Goal: Communication & Community: Answer question/provide support

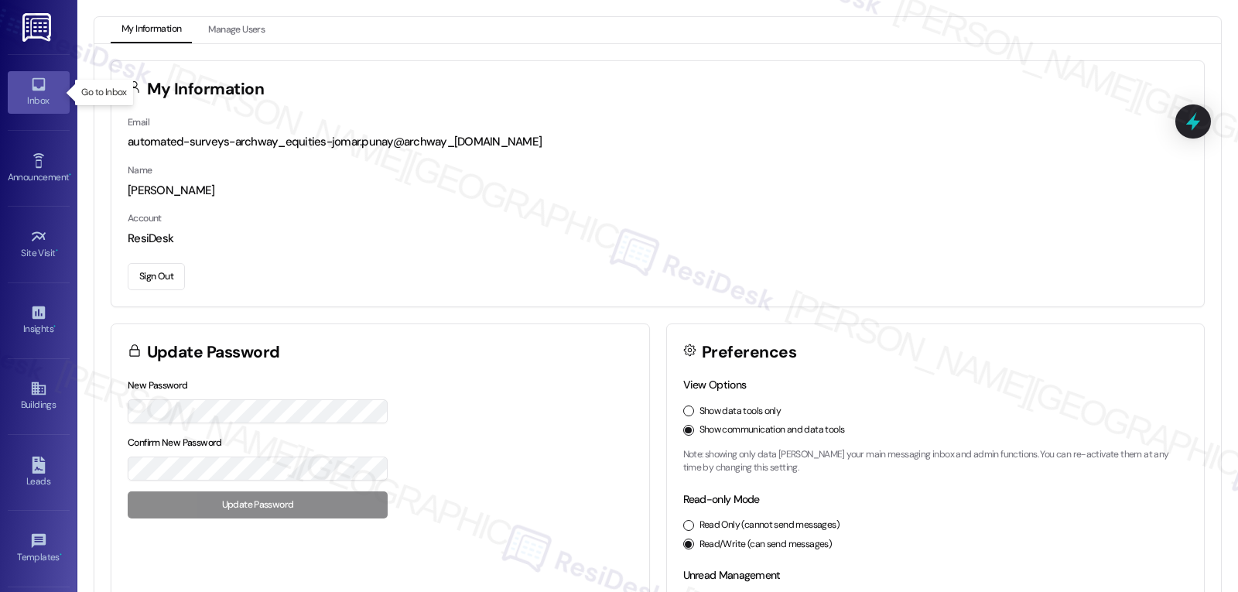
click at [51, 104] on div "Inbox" at bounding box center [38, 100] width 77 height 15
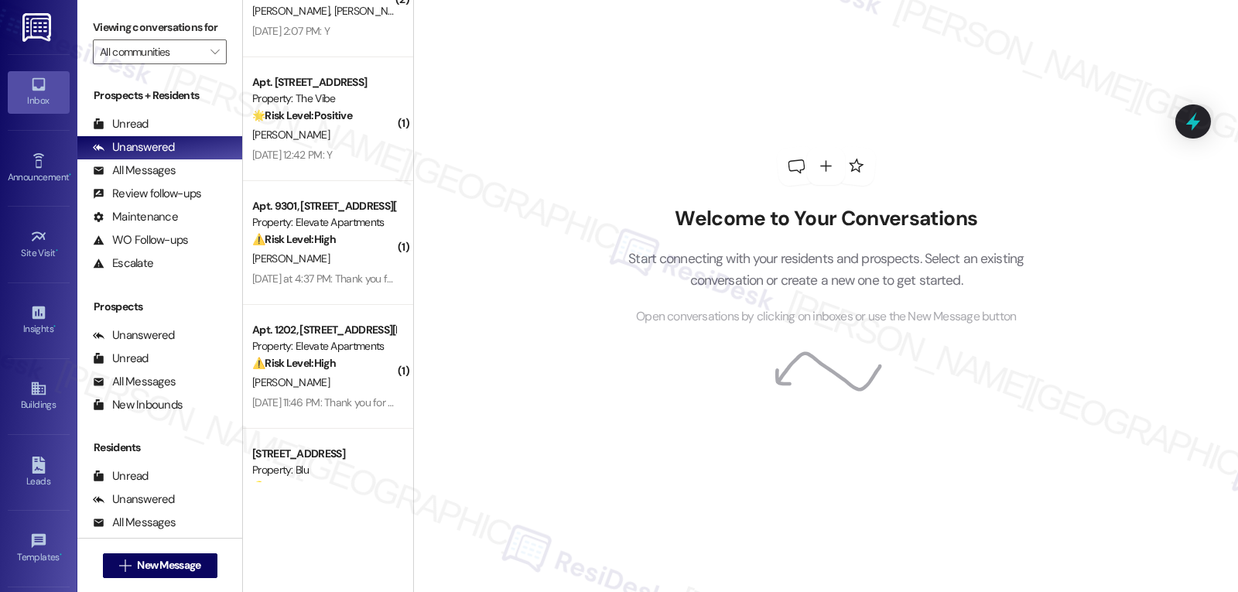
scroll to position [384, 0]
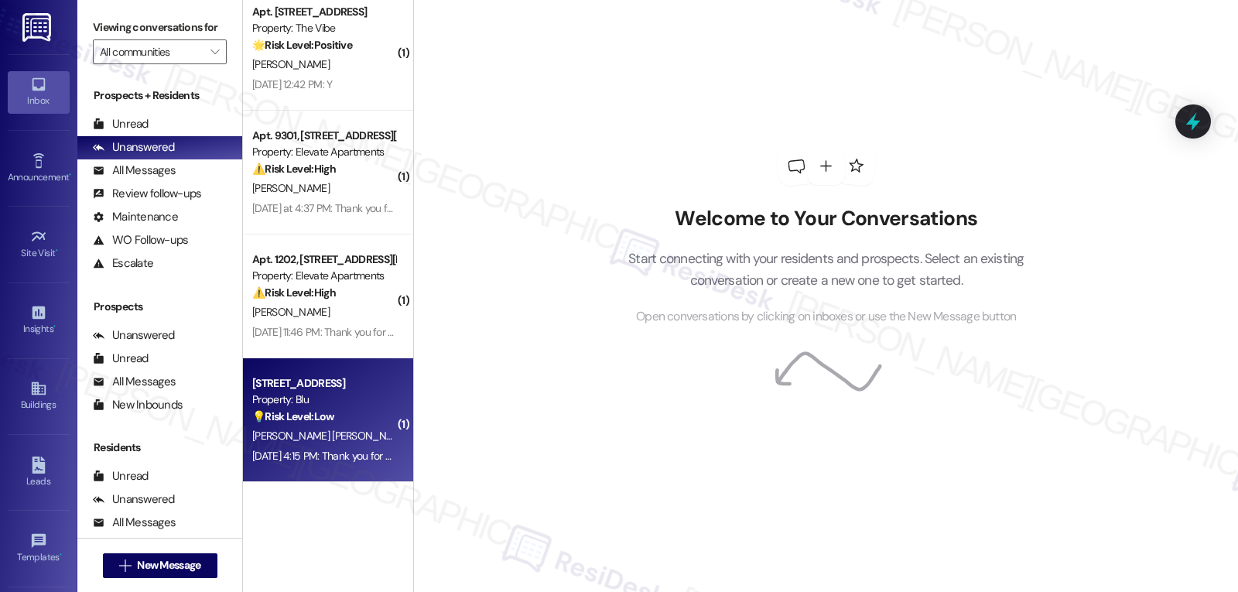
click at [341, 429] on div "[PERSON_NAME] [PERSON_NAME]" at bounding box center [324, 435] width 146 height 19
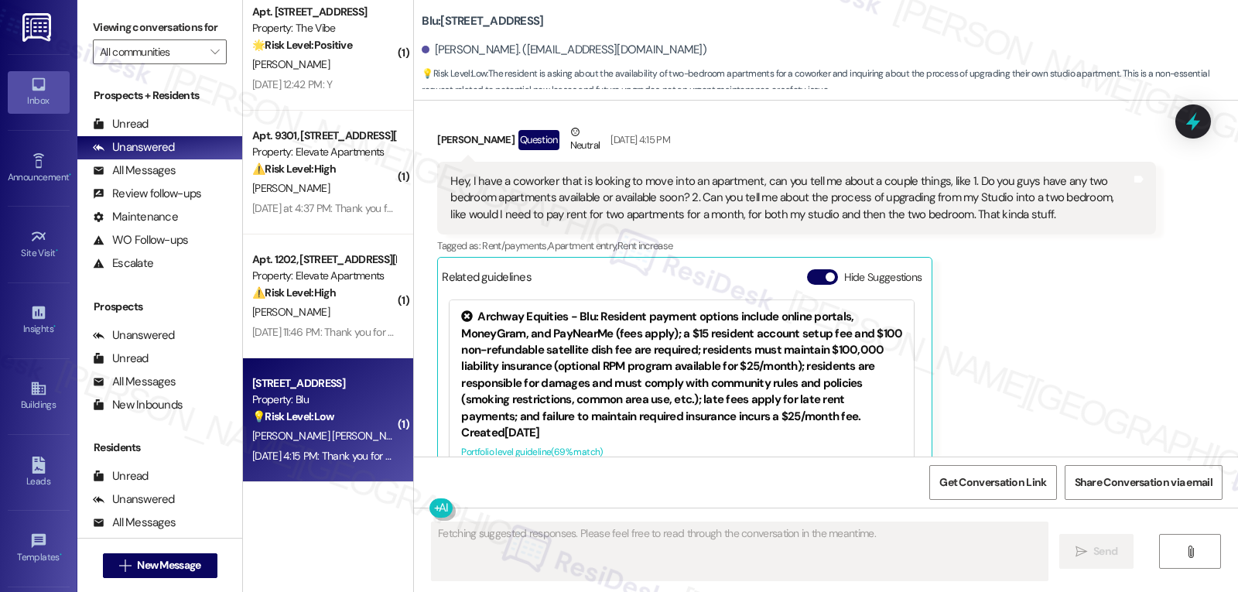
scroll to position [4217, 0]
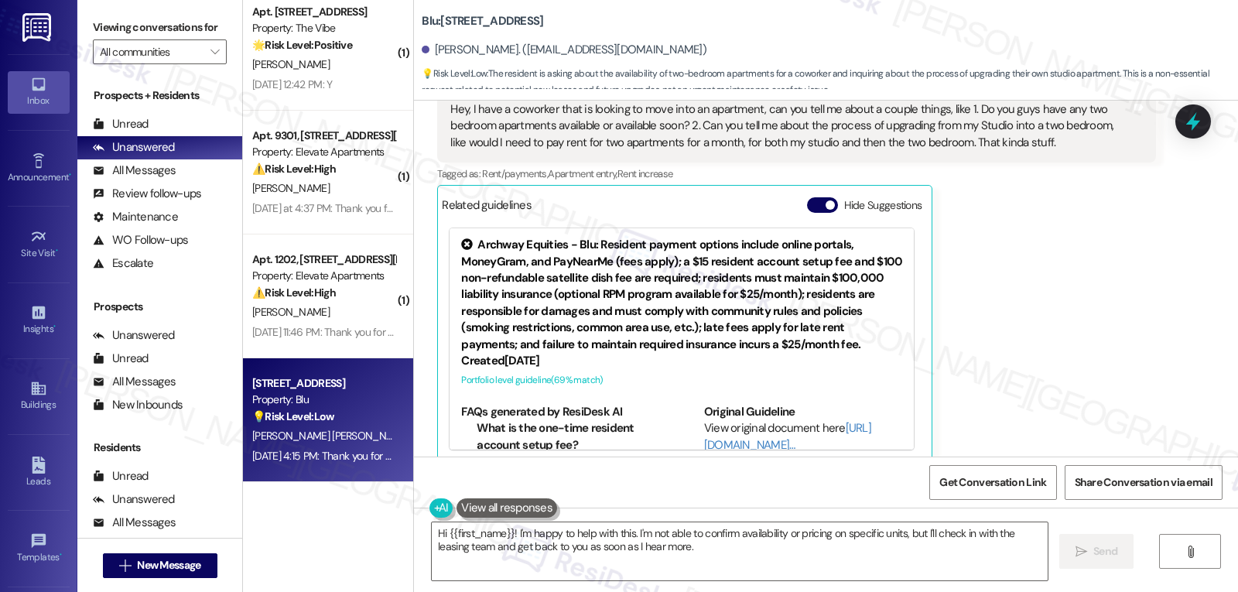
click at [1042, 343] on div "[PERSON_NAME] Question Neutral [DATE] 4:15 PM Hey, I have a coworker that is lo…" at bounding box center [796, 257] width 718 height 410
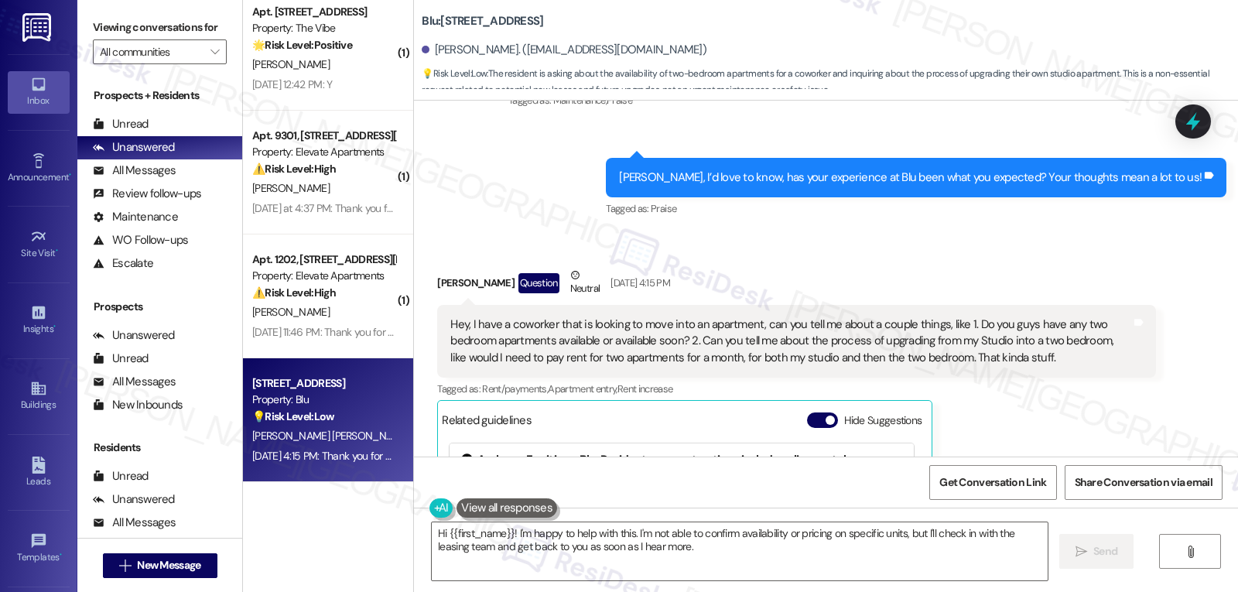
scroll to position [4063, 0]
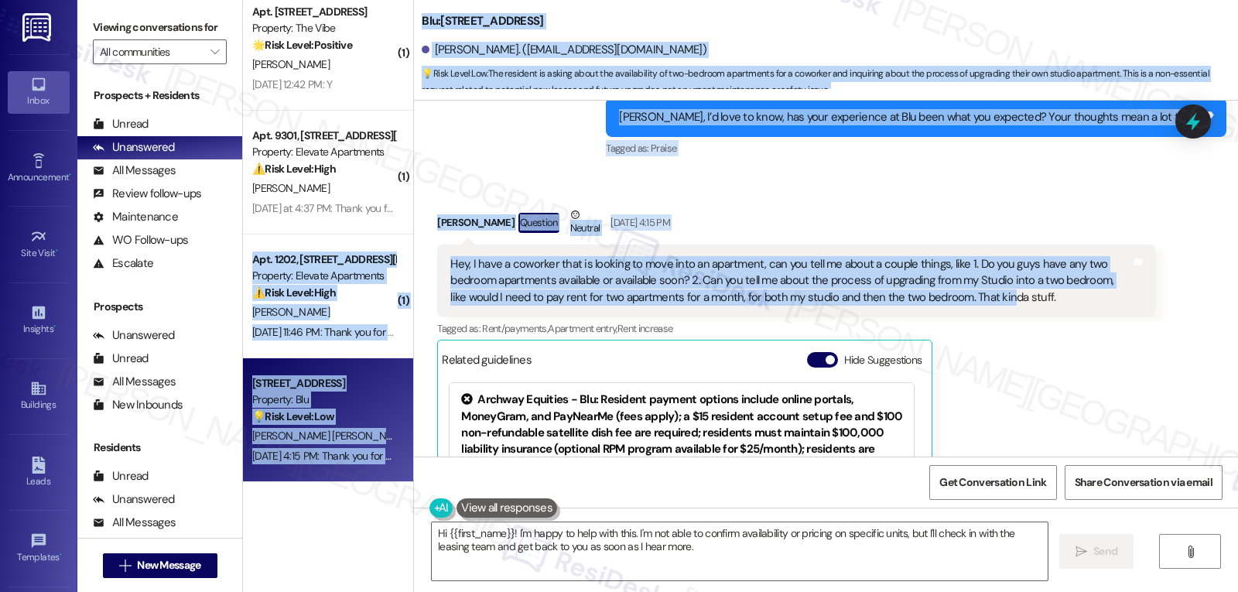
drag, startPoint x: 402, startPoint y: 201, endPoint x: 979, endPoint y: 283, distance: 582.1
click at [979, 283] on div "( 1 ) Apt. [STREET_ADDRESS][PERSON_NAME] Property: Elevate Apartments 🔧 Risk Le…" at bounding box center [740, 296] width 995 height 592
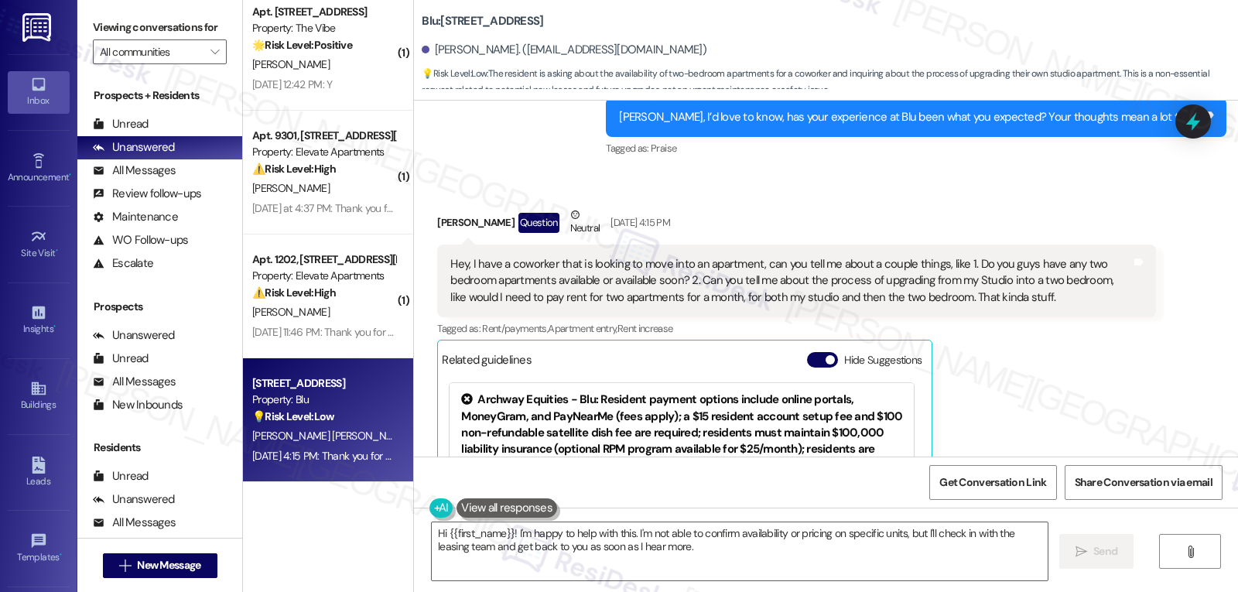
click at [1086, 341] on div "[PERSON_NAME] Question Neutral [DATE] 4:15 PM Hey, I have a coworker that is lo…" at bounding box center [796, 412] width 718 height 410
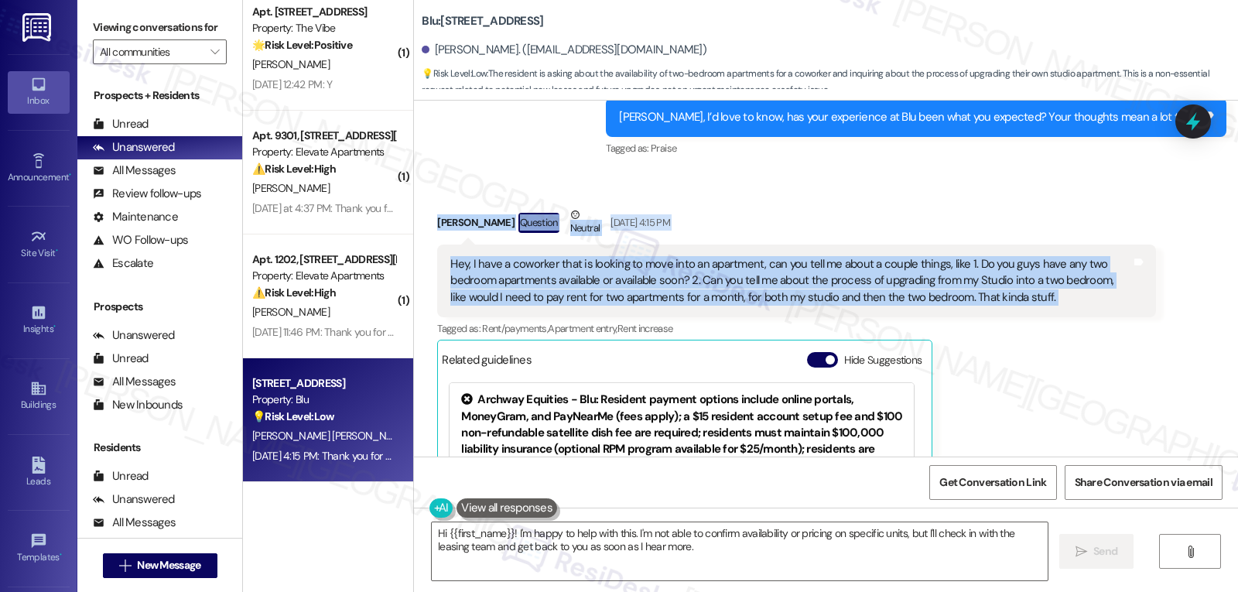
drag, startPoint x: 427, startPoint y: 208, endPoint x: 1130, endPoint y: 293, distance: 708.3
click at [1130, 293] on div "[PERSON_NAME] Question Neutral [DATE] 4:15 PM Hey, I have a coworker that is lo…" at bounding box center [796, 412] width 718 height 410
copy div "[PERSON_NAME] Question Neutral [DATE] 4:15 PM Hey, I have a coworker that is lo…"
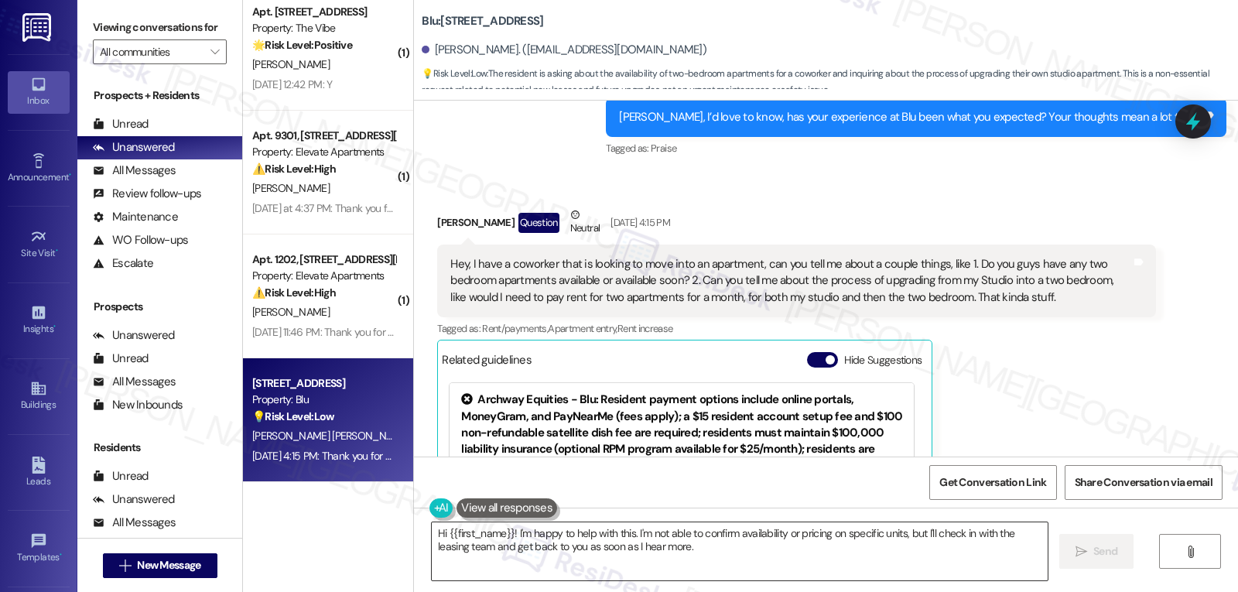
click at [747, 559] on textarea "Hi {{first_name}}! I'm happy to help with this. I'm not able to confirm availab…" at bounding box center [740, 551] width 616 height 58
paste textarea "[PERSON_NAME]! 😊 Thanks for reaching out. We'd love to help your coworker! I’ll…"
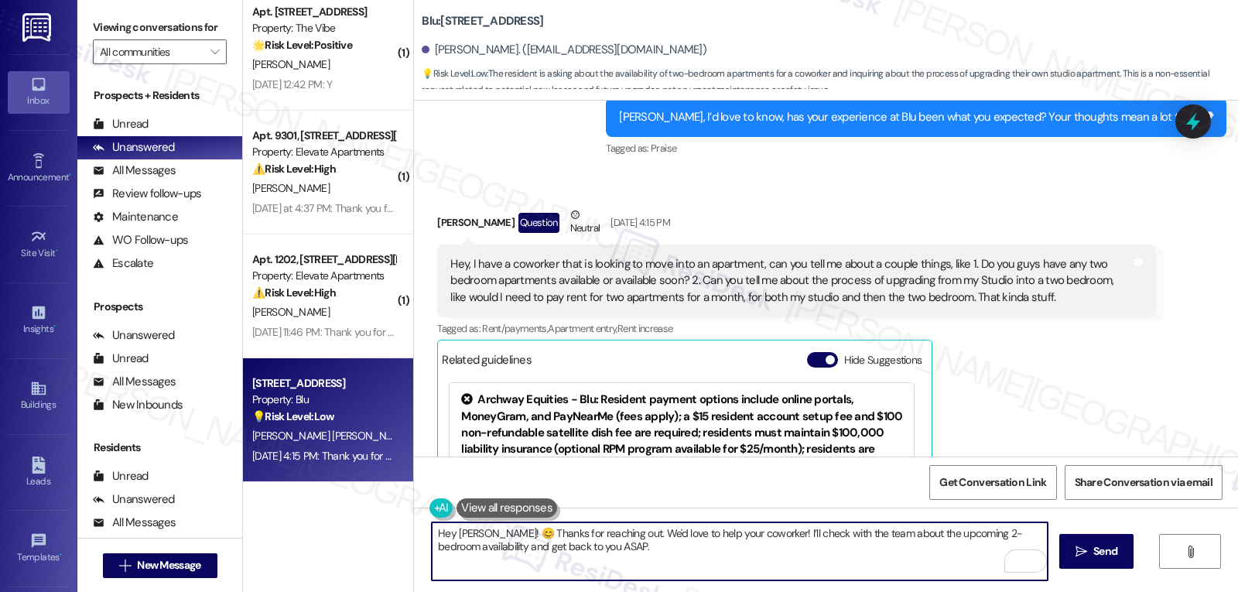
click at [760, 565] on textarea "Hey [PERSON_NAME]! 😊 Thanks for reaching out. We'd love to help your coworker! …" at bounding box center [740, 551] width 616 height 58
click at [643, 568] on textarea "Hey [PERSON_NAME]! 😊 Thanks for reaching out. We'd love to help your coworker! …" at bounding box center [740, 551] width 616 height 58
drag, startPoint x: 474, startPoint y: 546, endPoint x: 592, endPoint y: 548, distance: 117.6
click at [592, 548] on textarea "Hey [PERSON_NAME]! 😊 Thanks for reaching out. We'd love to help your coworker! …" at bounding box center [740, 551] width 616 height 58
paste textarea "and get back to you ASAP"
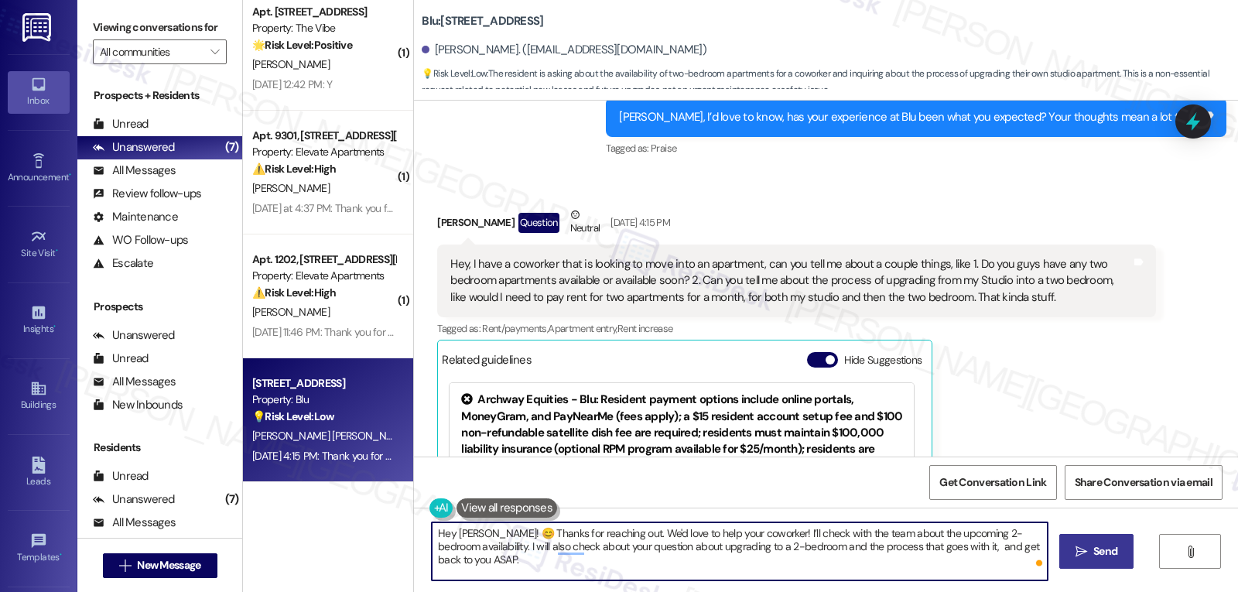
type textarea "Hey [PERSON_NAME]! 😊 Thanks for reaching out. We'd love to help your coworker! …"
click at [1070, 562] on button " Send" at bounding box center [1096, 551] width 75 height 35
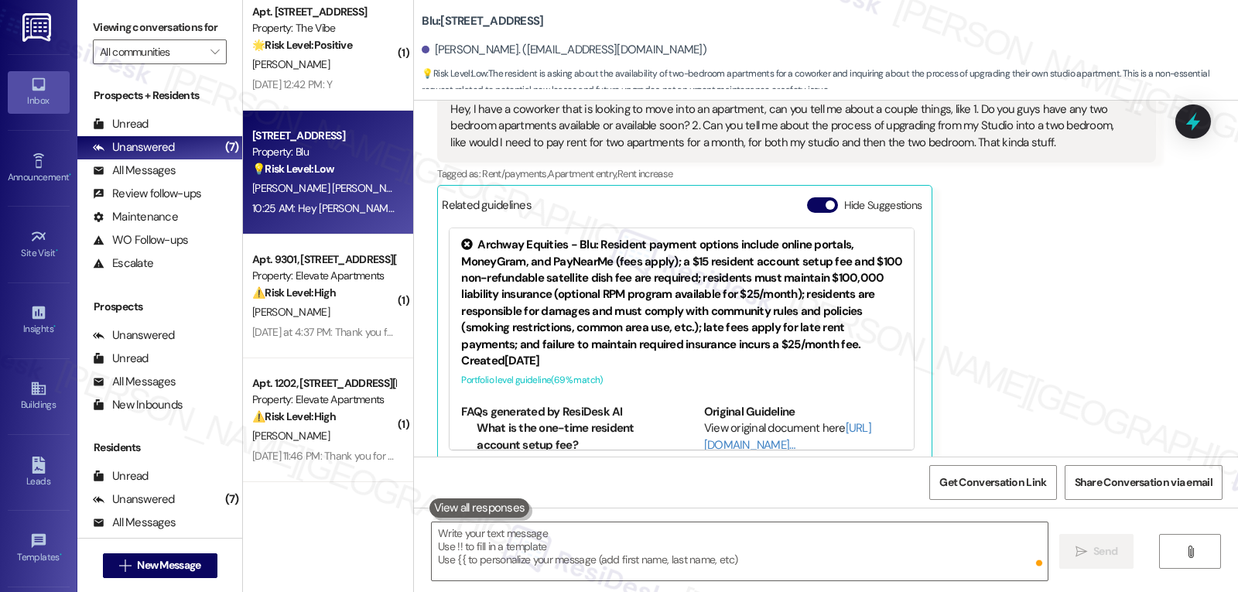
scroll to position [4490, 0]
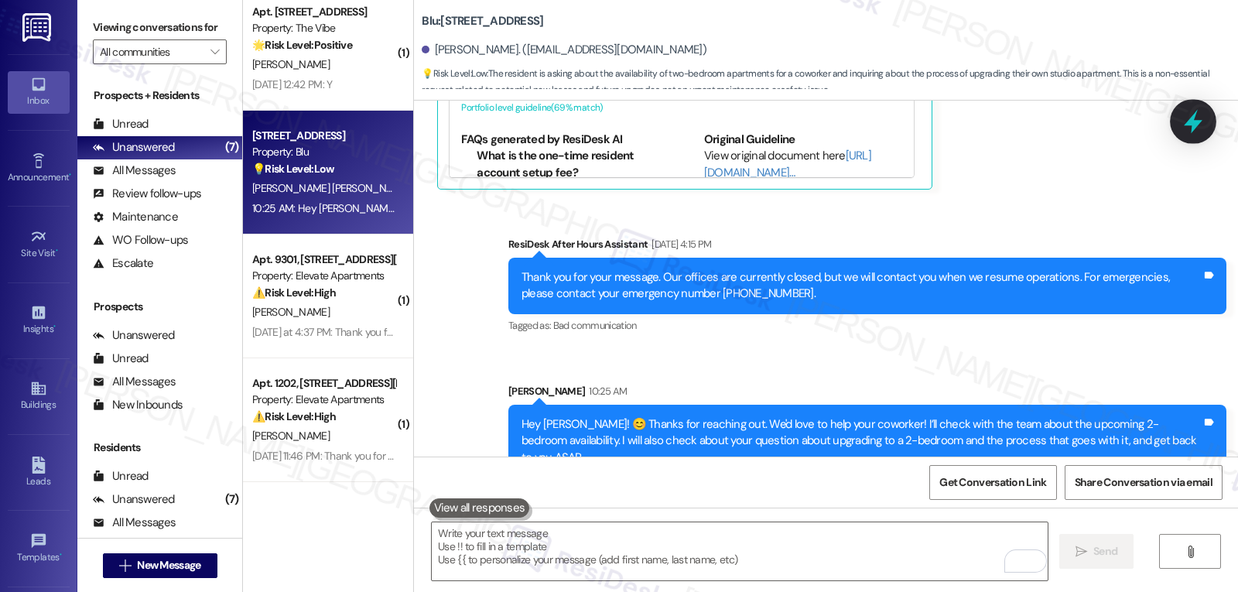
click at [1208, 117] on div at bounding box center [1193, 121] width 46 height 44
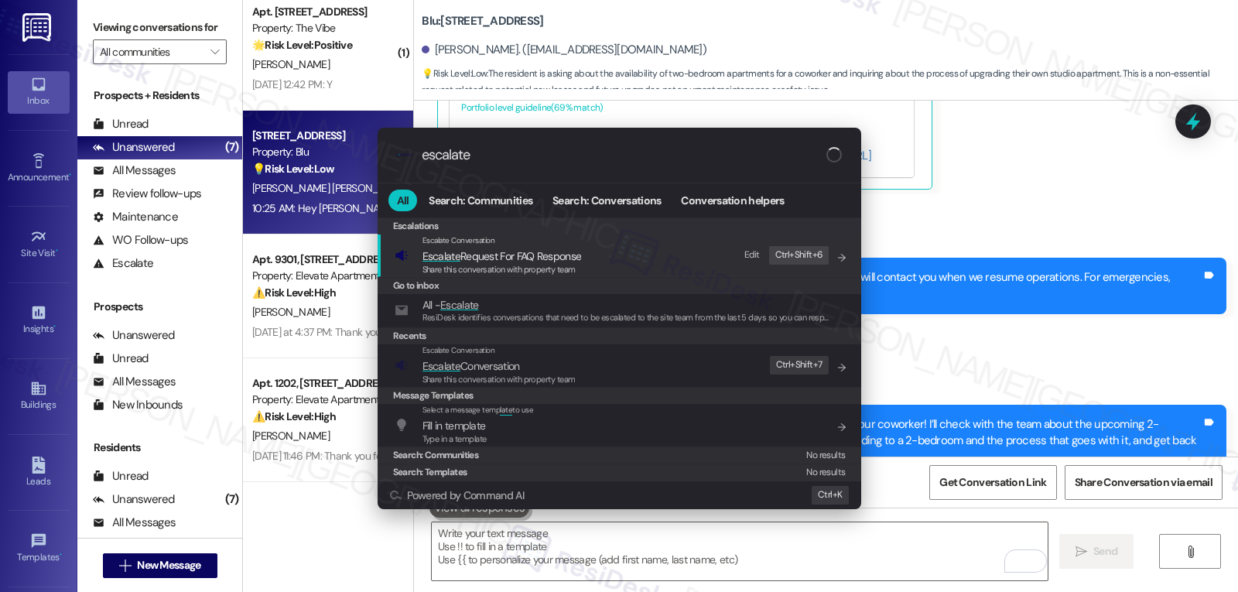
type input "escalate"
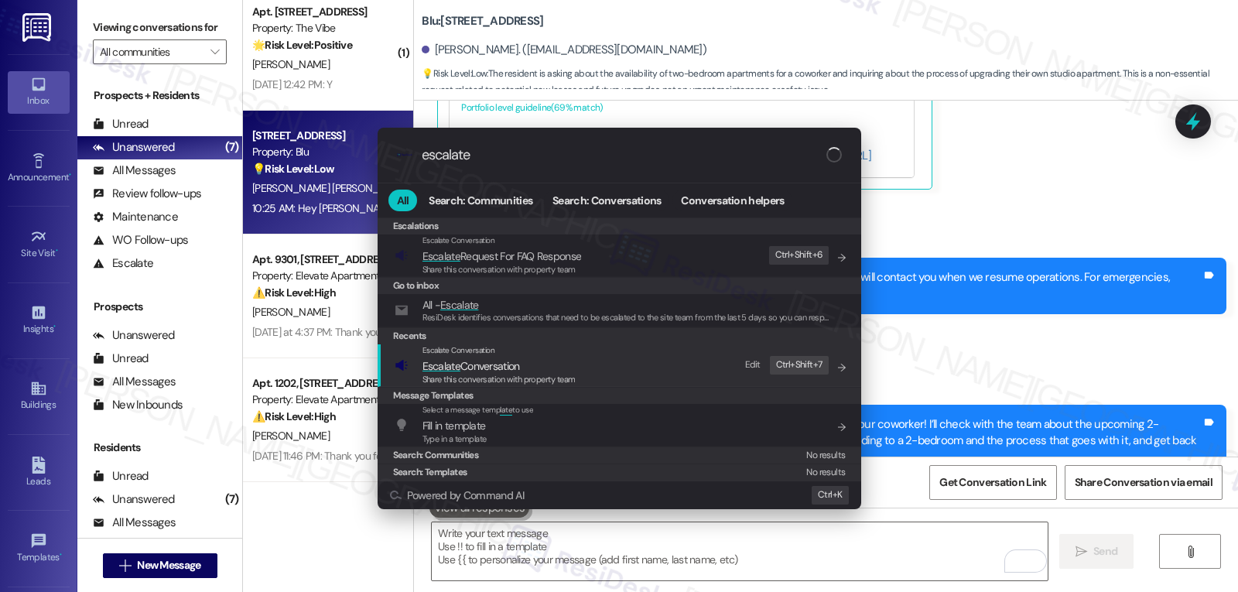
click at [567, 374] on span "Share this conversation with property team" at bounding box center [498, 379] width 153 height 11
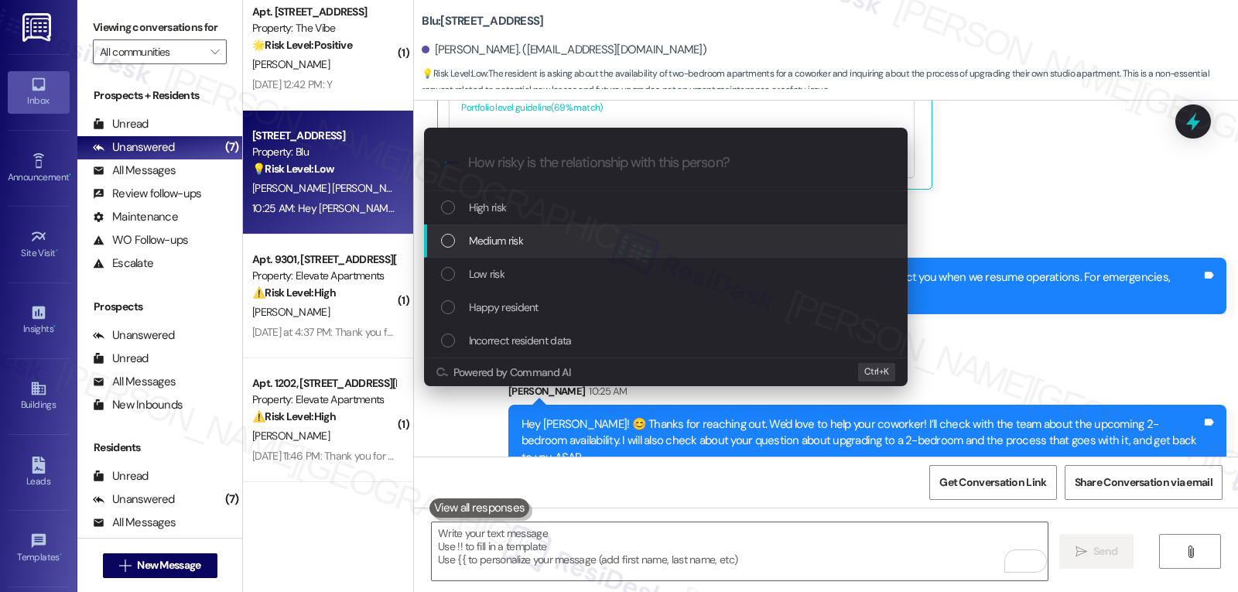
click at [533, 248] on div "Medium risk" at bounding box center [667, 240] width 453 height 17
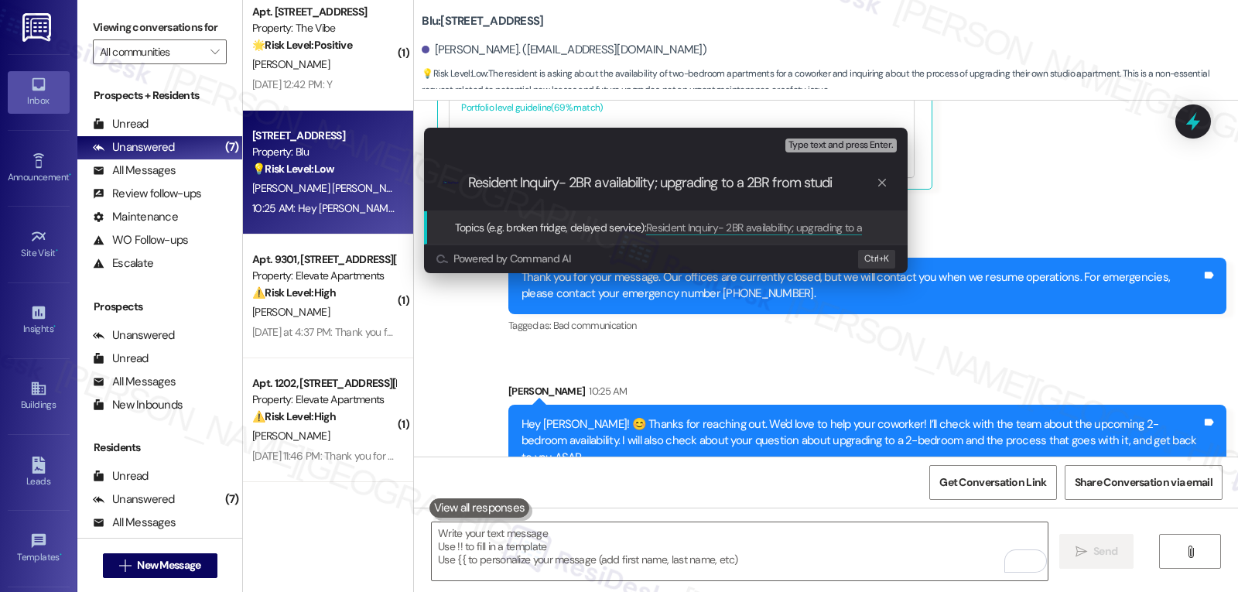
type input "Resident Inquiry- 2BR availability; upgrading to a 2BR from studio"
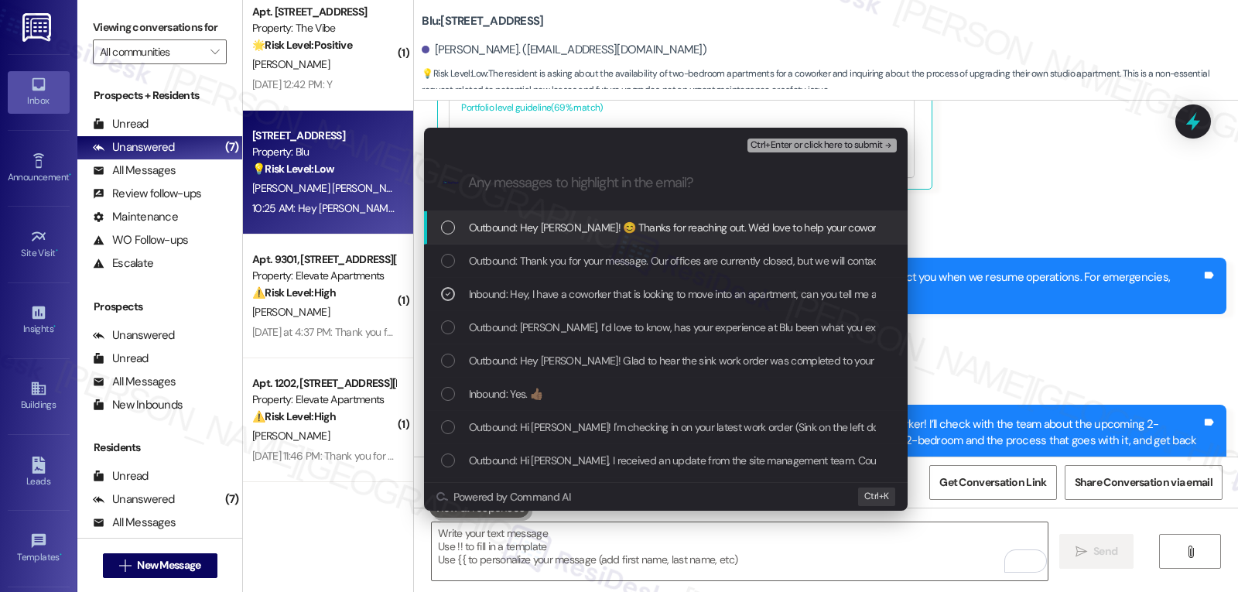
click at [818, 146] on span "Ctrl+Enter or click here to submit" at bounding box center [816, 145] width 132 height 11
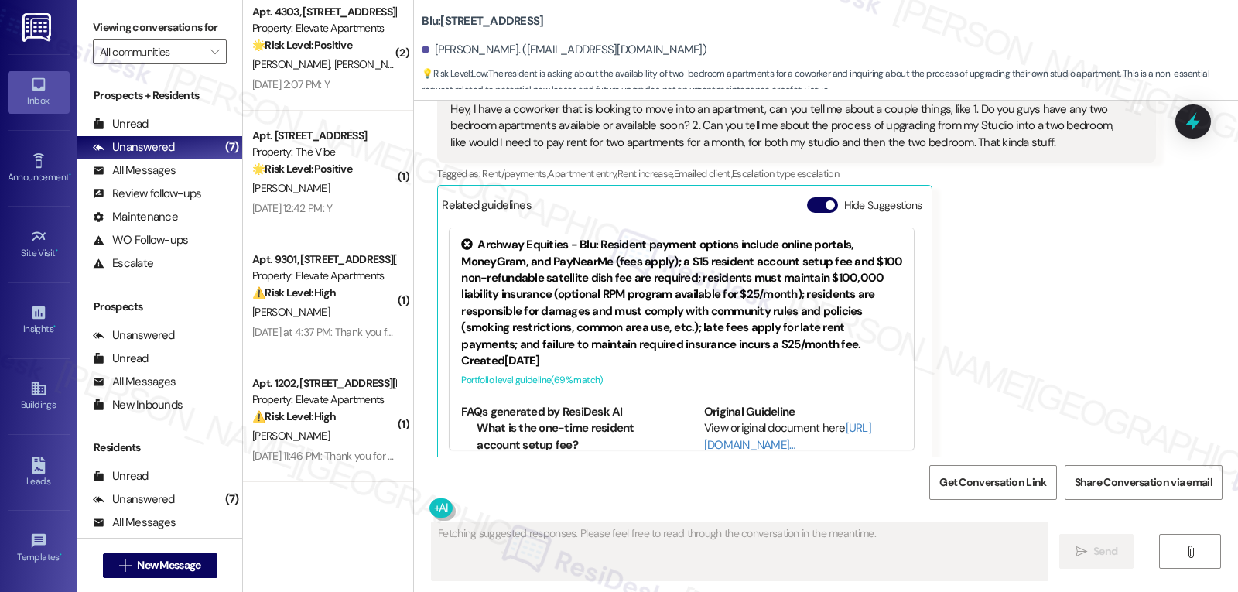
scroll to position [261, 0]
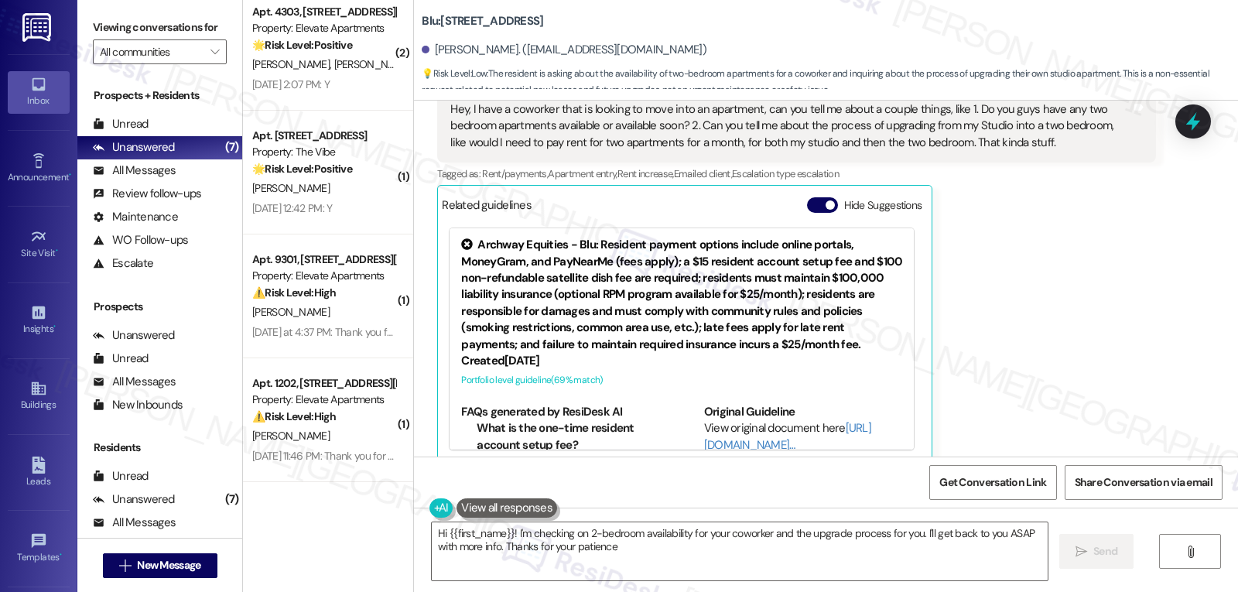
type textarea "Hi {{first_name}}! I'm checking on 2-bedroom availability for your coworker and…"
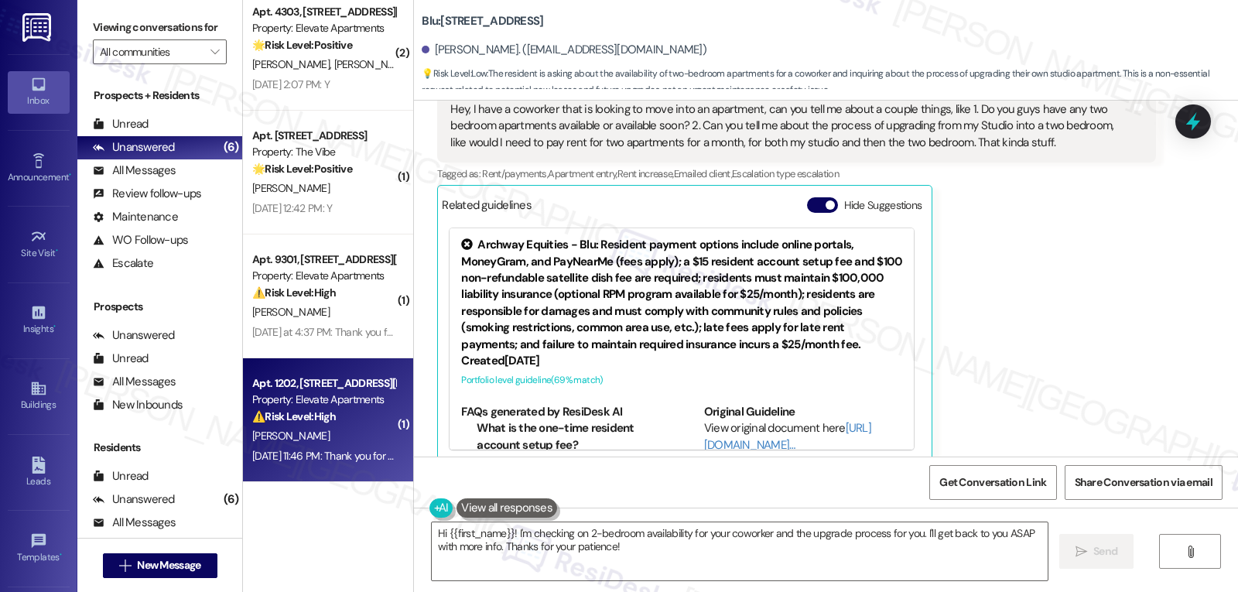
drag, startPoint x: 319, startPoint y: 436, endPoint x: 319, endPoint y: 426, distance: 10.1
click at [319, 426] on div "[PERSON_NAME]" at bounding box center [324, 435] width 146 height 19
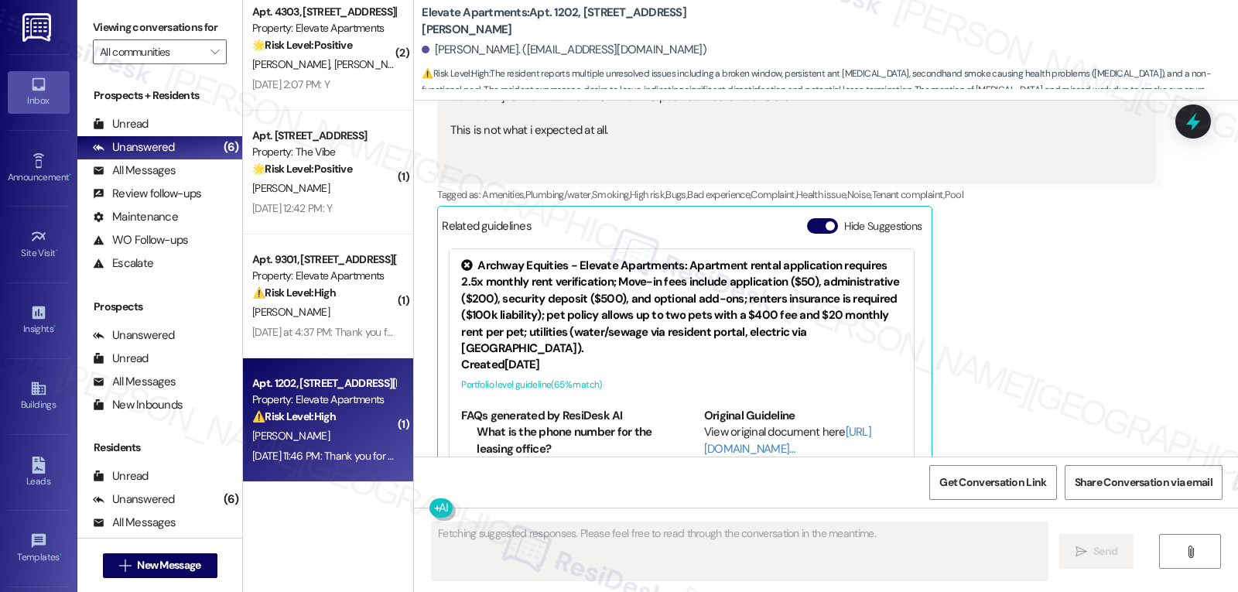
scroll to position [1232, 0]
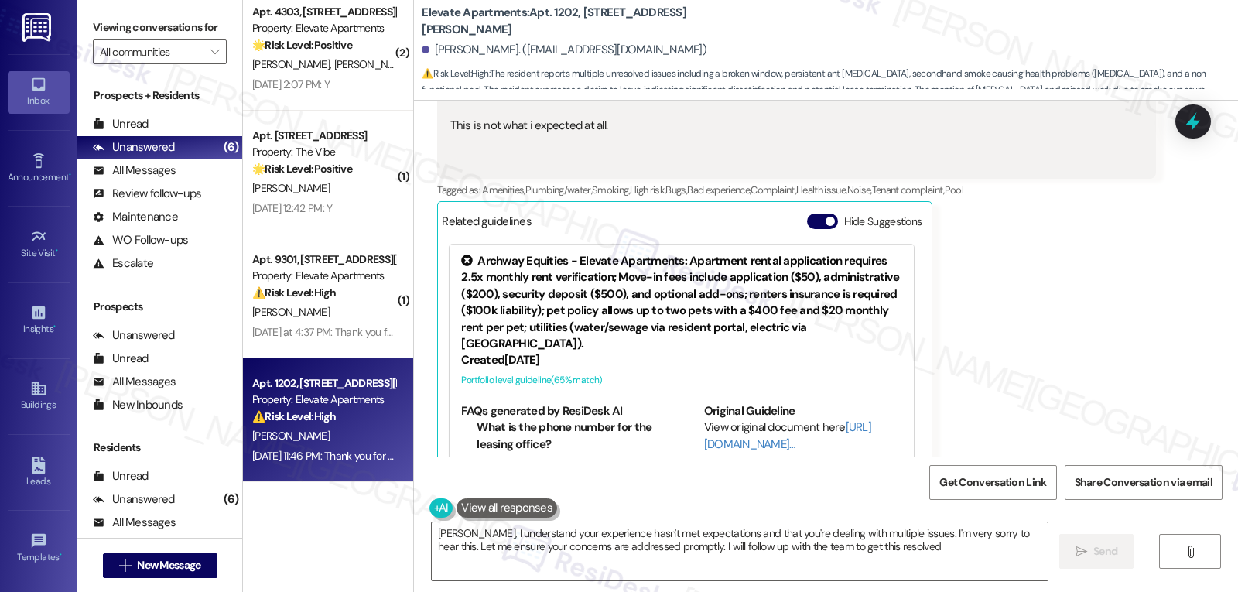
type textarea "[PERSON_NAME], I understand your experience hasn't met expectations and that yo…"
click at [1027, 313] on div "[PERSON_NAME] [DATE] 11:46 PM Hi [PERSON_NAME]- no it has not.. im trying hard …" at bounding box center [796, 173] width 718 height 610
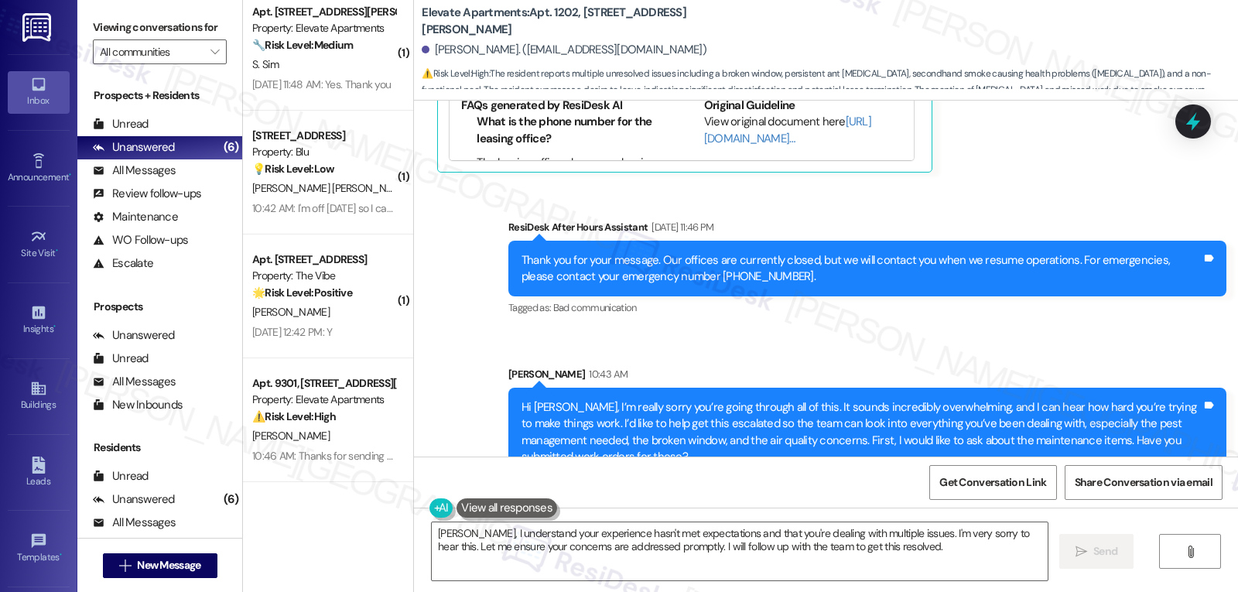
scroll to position [384, 0]
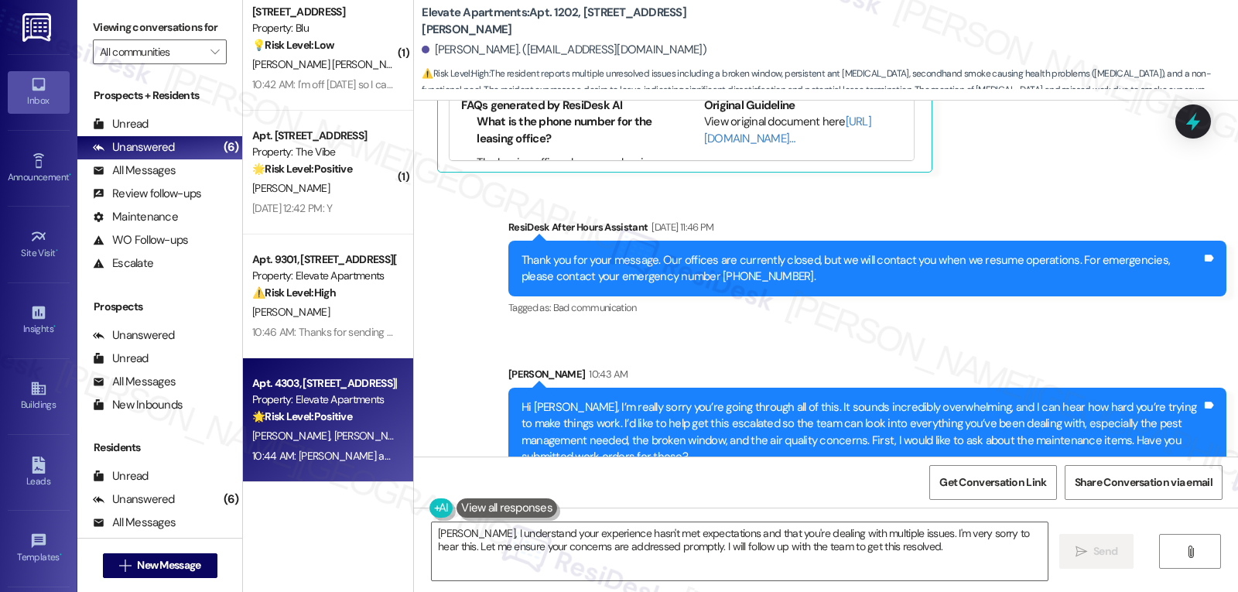
click at [266, 478] on div "Apt. 4303, [STREET_ADDRESS][PERSON_NAME] Property: Elevate Apartments 🌟 Risk Le…" at bounding box center [328, 420] width 170 height 124
type textarea "Fetching suggested responses. Please feel free to read through the conversation…"
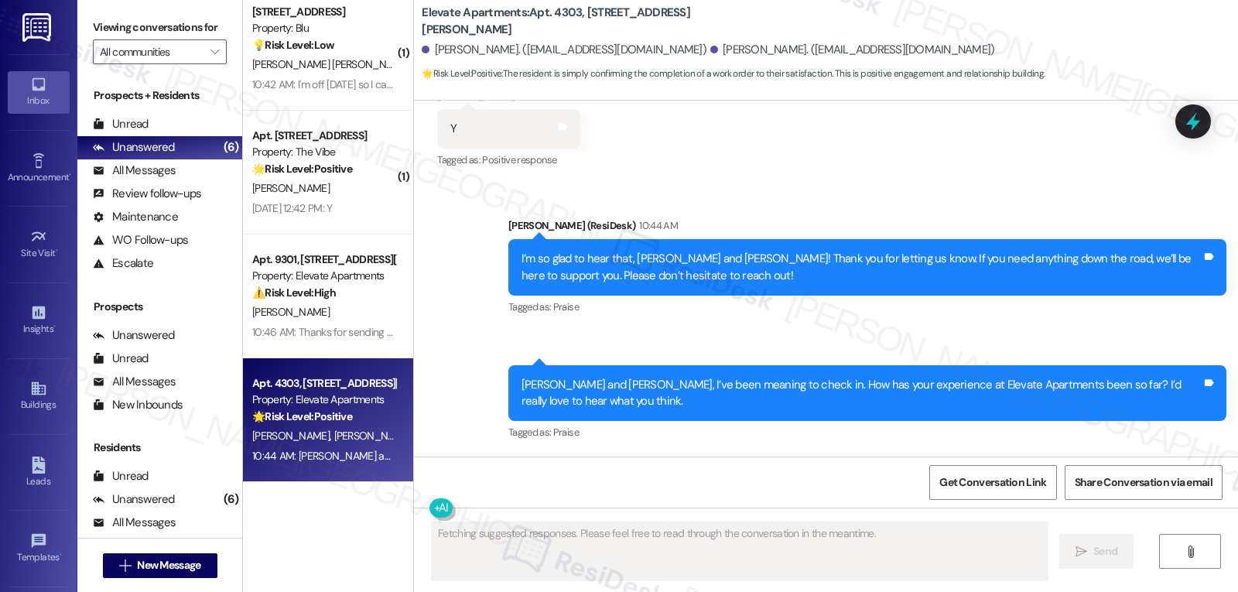
scroll to position [801, 0]
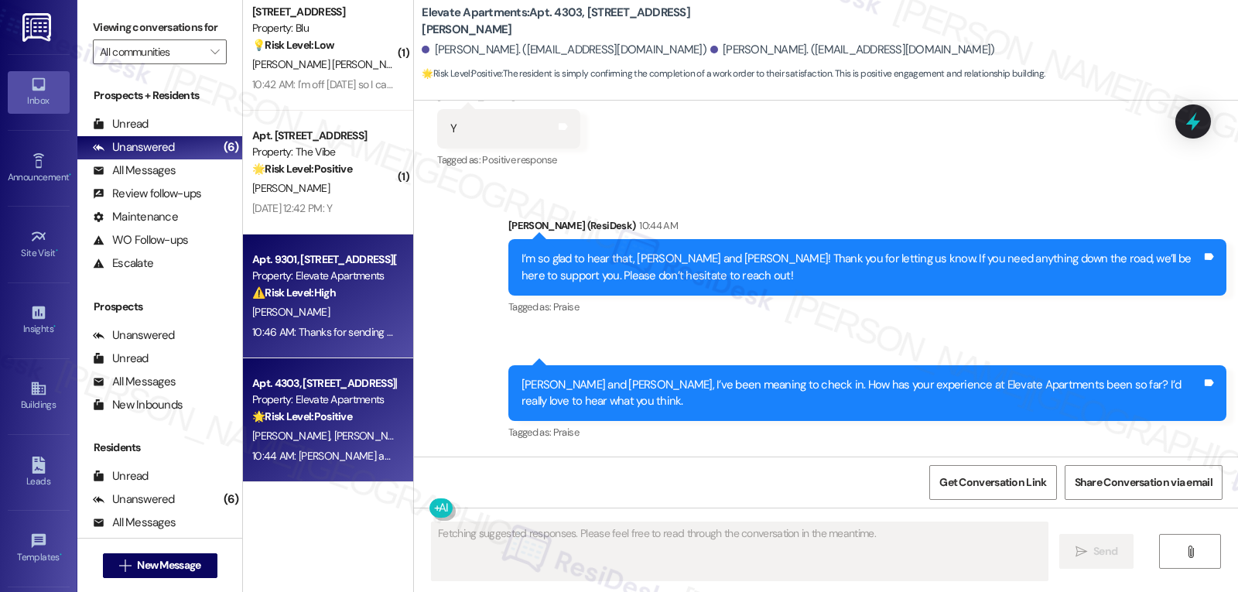
click at [326, 356] on div "Apt. [STREET_ADDRESS][PERSON_NAME] Property: Elevate Apartments ⚠️ Risk Level: …" at bounding box center [328, 296] width 170 height 124
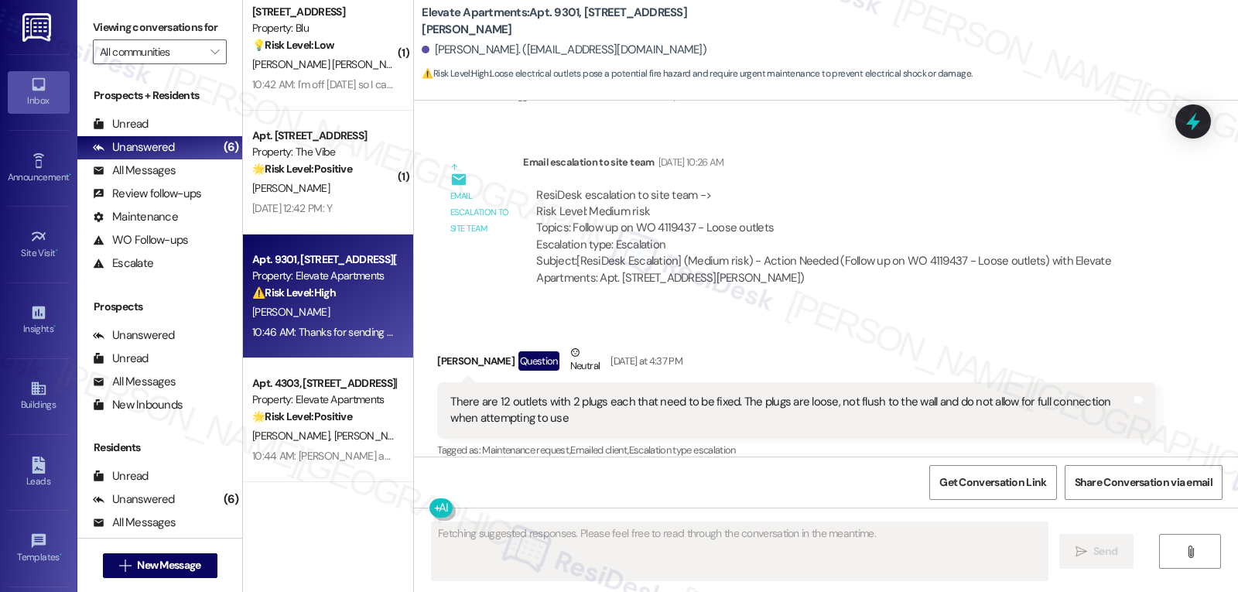
scroll to position [6832, 0]
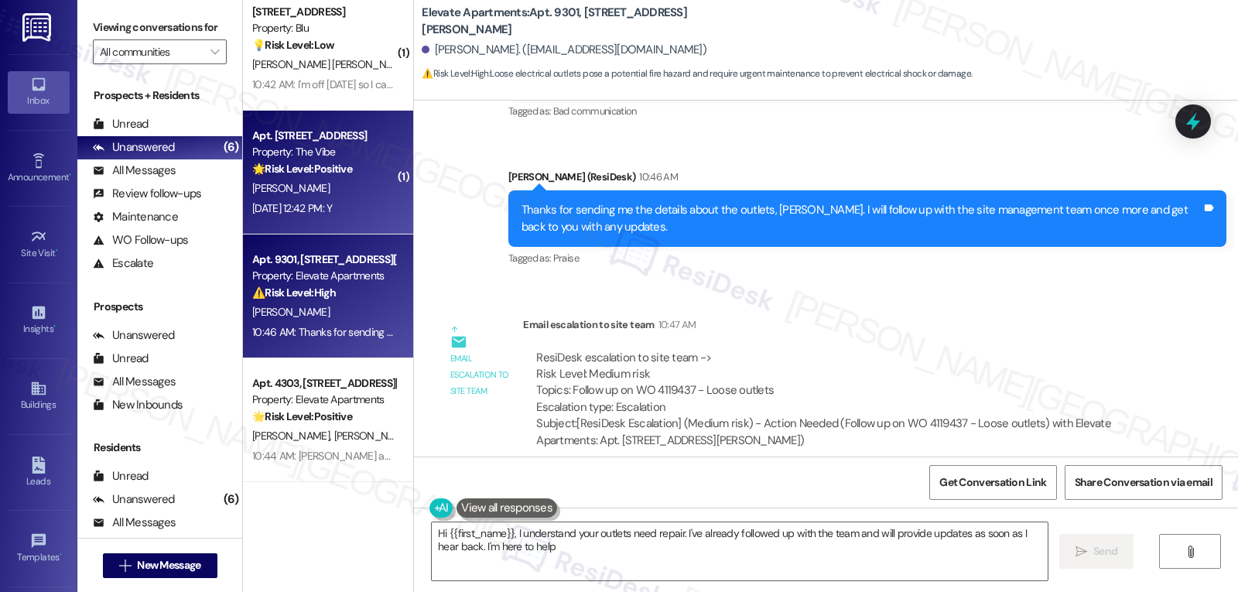
type textarea "Hi {{first_name}}, I understand your outlets need repair. I've already followed…"
click at [305, 202] on div "[DATE] 12:42 PM: Y [DATE] 12:42 PM: Y" at bounding box center [292, 208] width 80 height 14
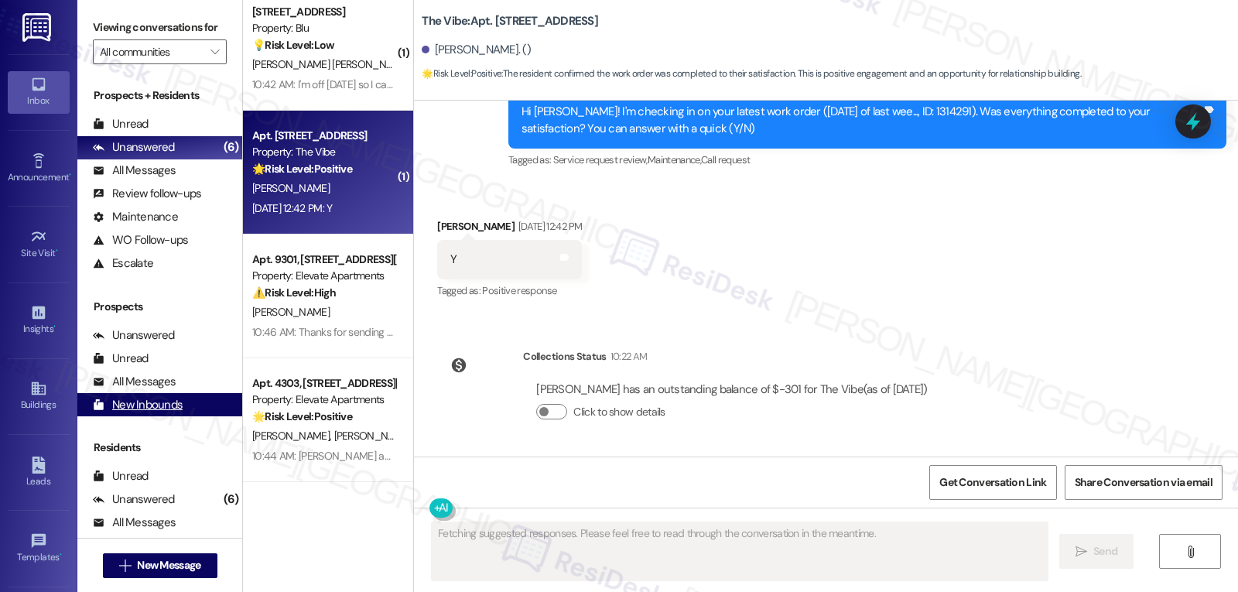
scroll to position [5345, 0]
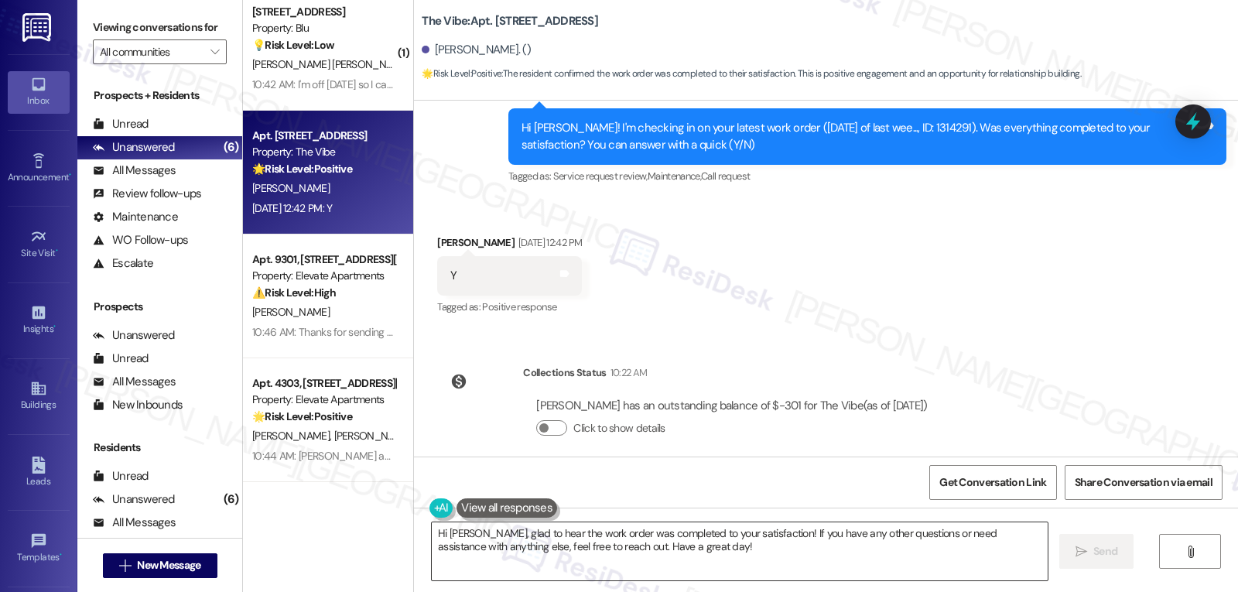
click at [730, 566] on textarea "Hi [PERSON_NAME], glad to hear the work order was completed to your satisfactio…" at bounding box center [740, 551] width 616 height 58
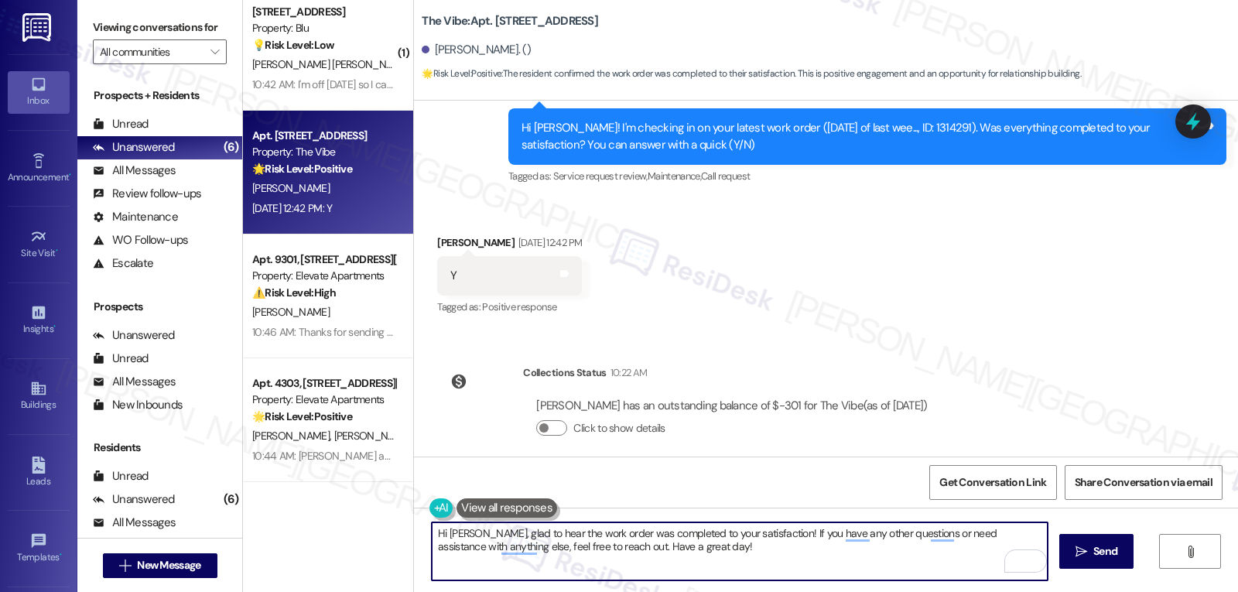
click at [799, 537] on textarea "Hi [PERSON_NAME], glad to hear the work order was completed to your satisfactio…" at bounding box center [740, 551] width 616 height 58
paste textarea "Perfect, thanks for sharing, {{first_name}}! Happy to know your work order is c…"
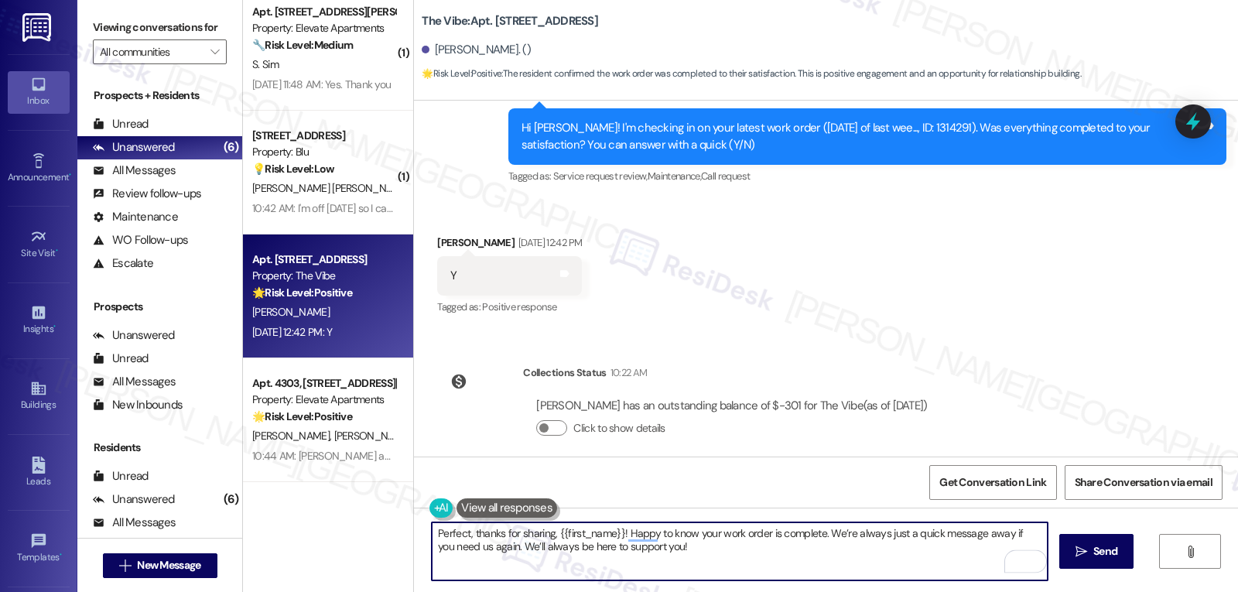
click at [526, 532] on textarea "Perfect, thanks for sharing, {{first_name}}! Happy to know your work order is c…" at bounding box center [740, 551] width 616 height 58
click at [766, 552] on textarea "Perfect, thanks for responding, {{first_name}}! Happy to know your work order i…" at bounding box center [740, 551] width 616 height 58
type textarea "Perfect, thanks for responding, {{first_name}}! Happy to know your work order i…"
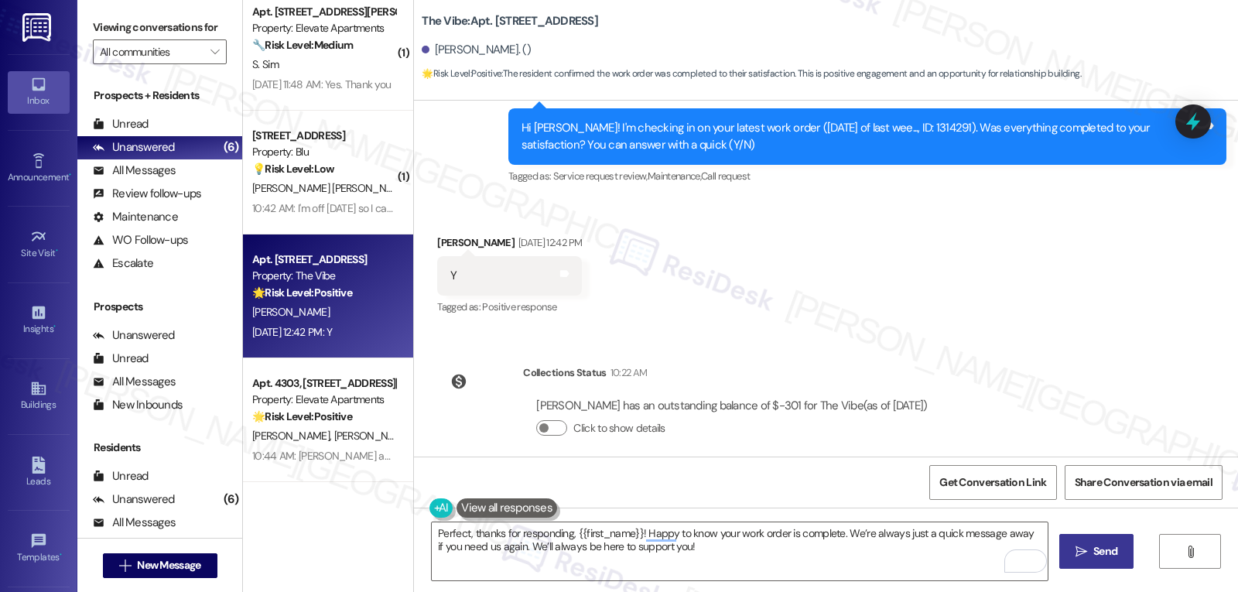
click at [1095, 554] on span "Send" at bounding box center [1105, 551] width 24 height 16
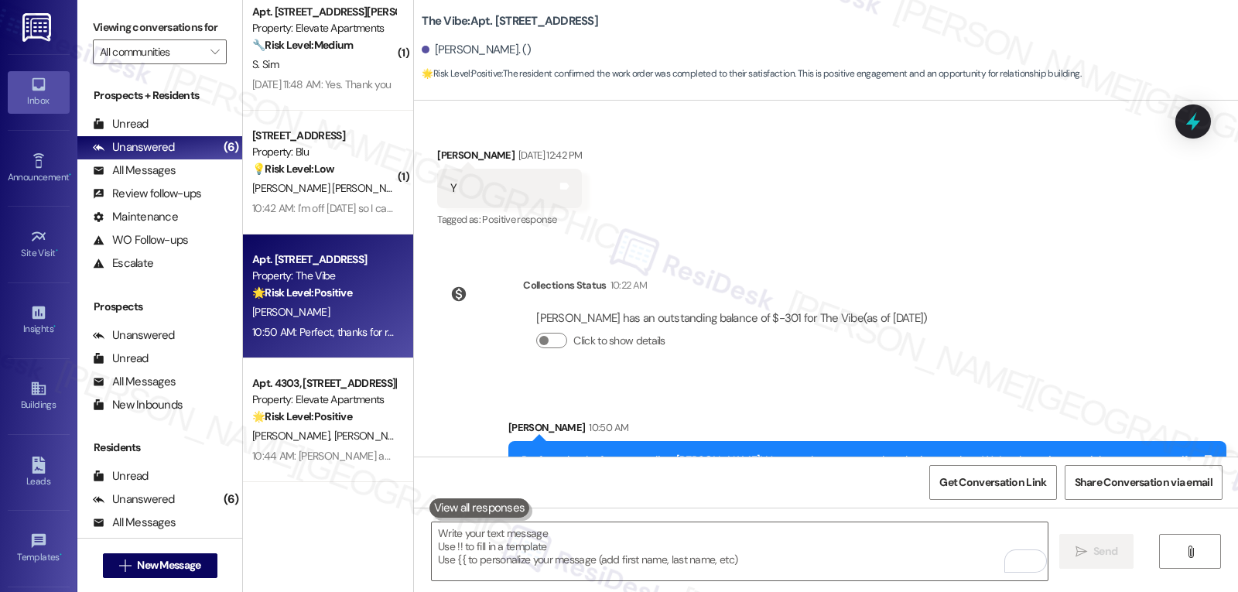
scroll to position [5469, 0]
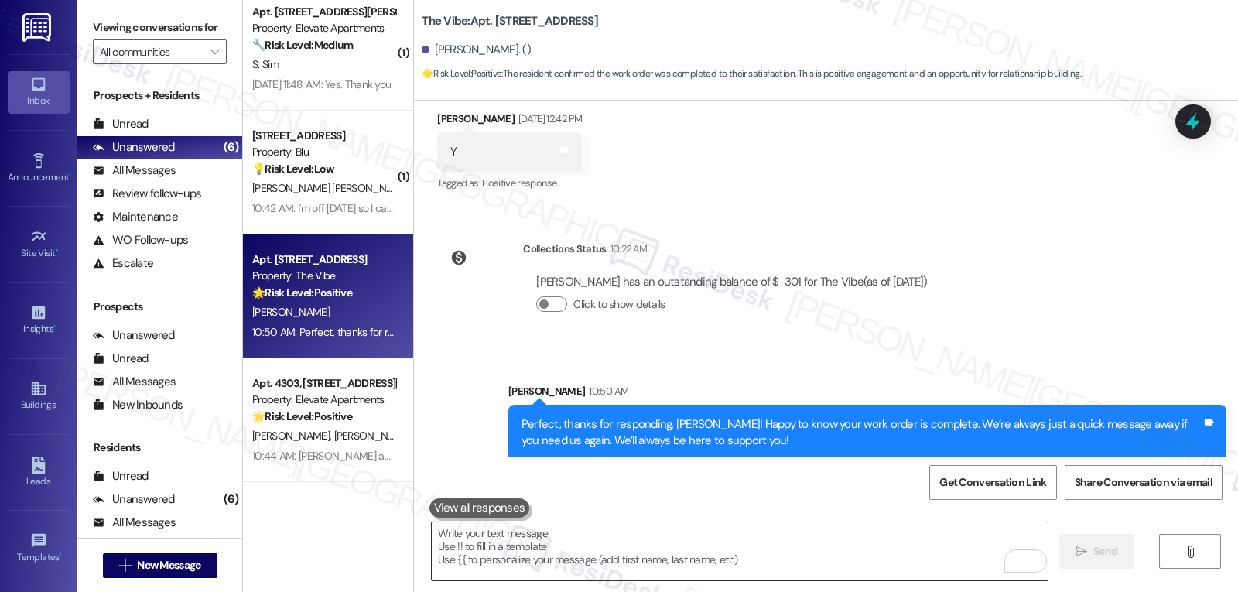
click at [665, 561] on textarea "To enrich screen reader interactions, please activate Accessibility in Grammarl…" at bounding box center [740, 551] width 616 height 58
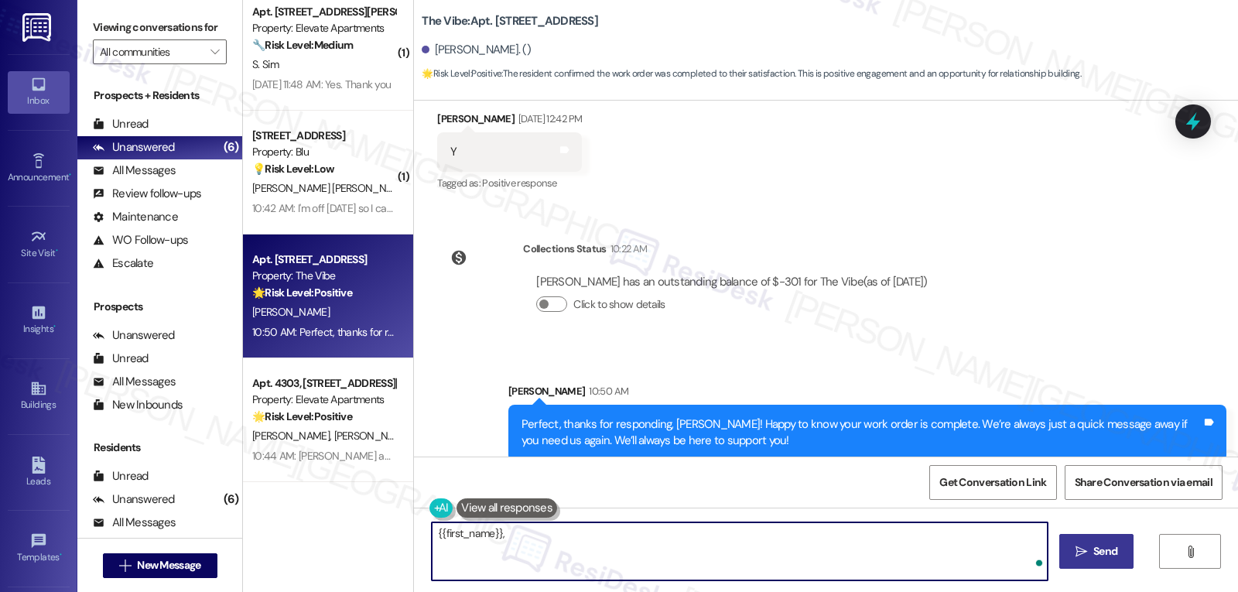
paste textarea "how’s everything going at {{property}} so far? Is it what you expected when you…"
type textarea "{{first_name}}, how’s everything going at {{property}} so far? Is it what you e…"
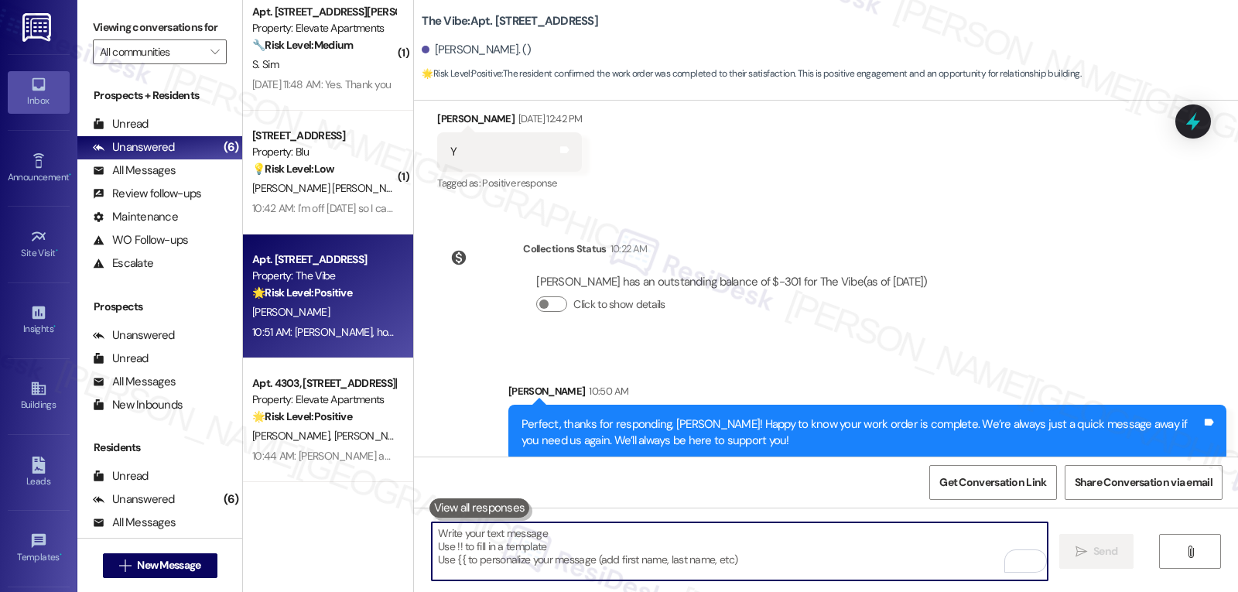
scroll to position [5577, 0]
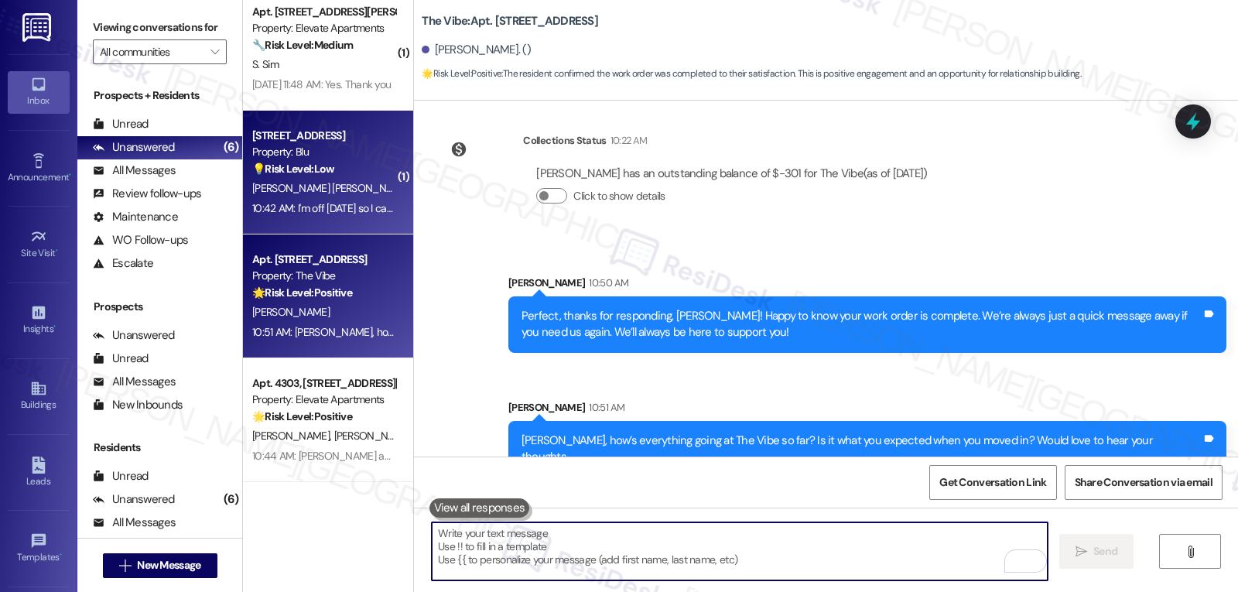
click at [353, 193] on div "[PERSON_NAME] [PERSON_NAME]" at bounding box center [324, 188] width 146 height 19
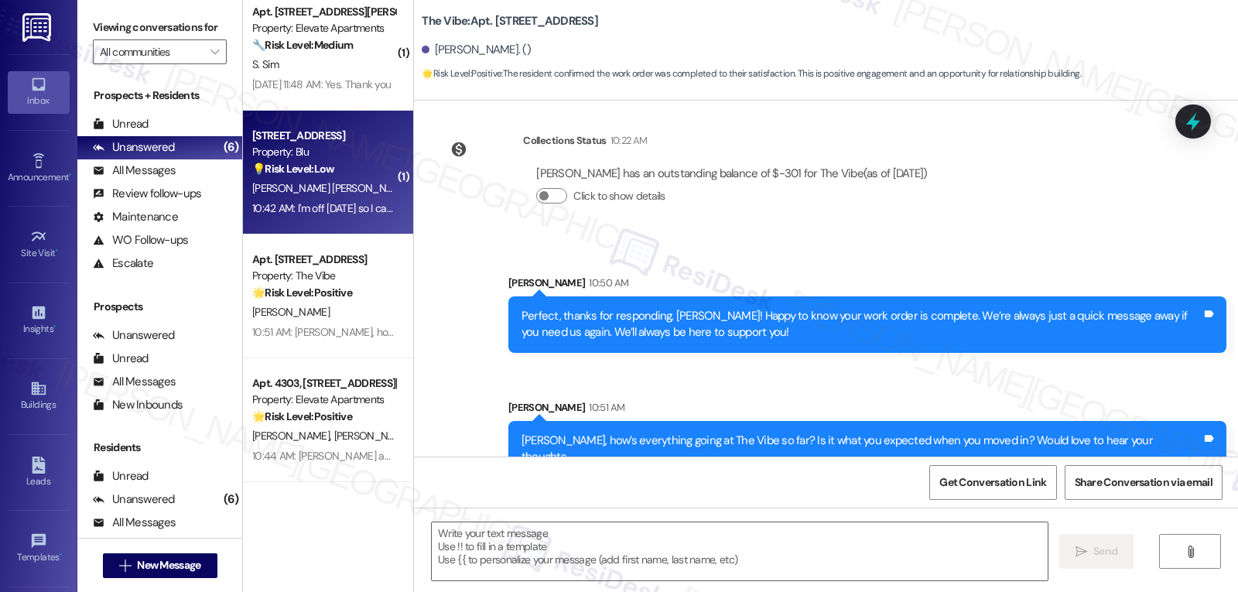
type textarea "Fetching suggested responses. Please feel free to read through the conversation…"
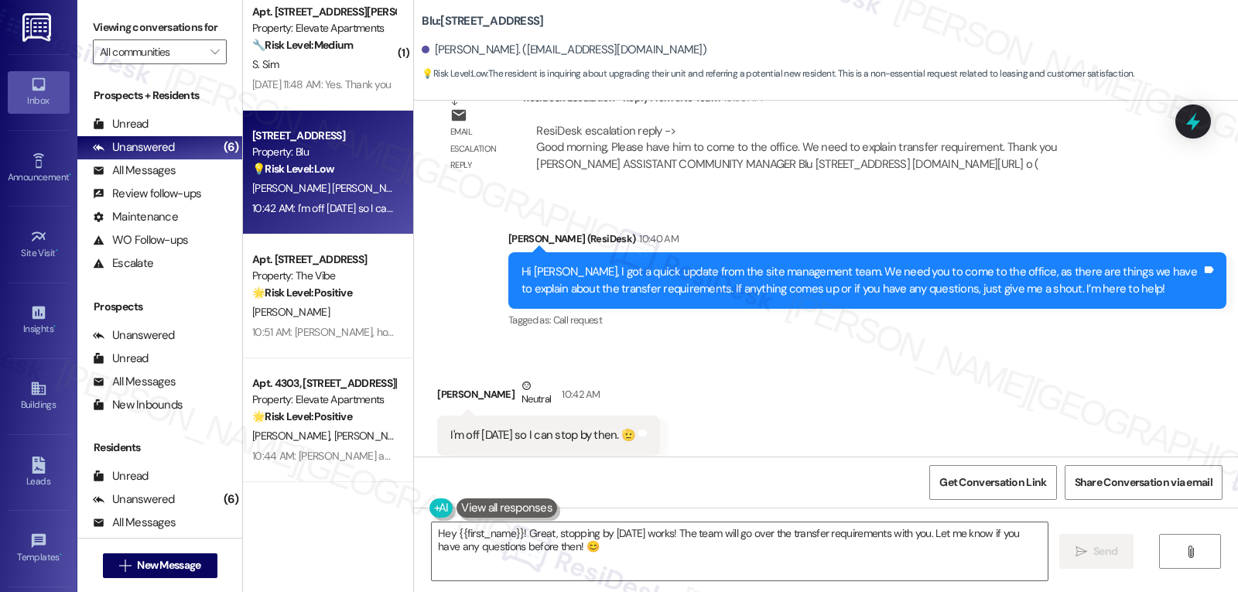
scroll to position [4901, 0]
click at [626, 543] on textarea "Hey {{first_name}}! Great, stopping by [DATE] works! The team will go over the …" at bounding box center [740, 551] width 616 height 58
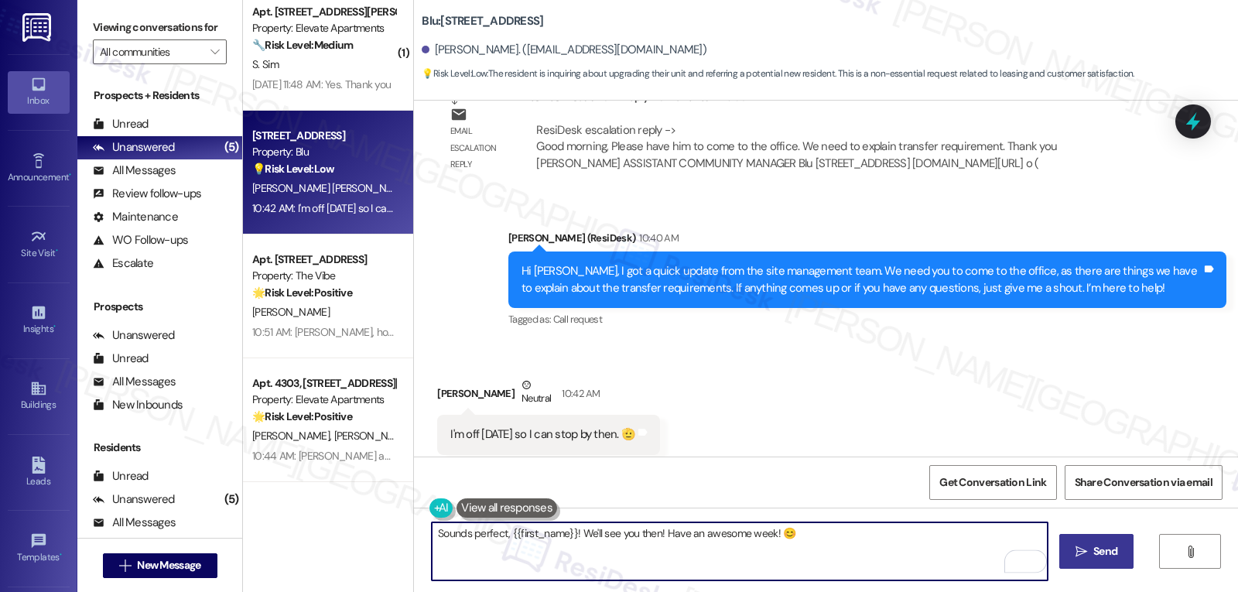
type textarea "Sounds perfect, {{first_name}}! We'll see you then! Have an awesome week! 😊"
click at [1122, 555] on button " Send" at bounding box center [1096, 551] width 75 height 35
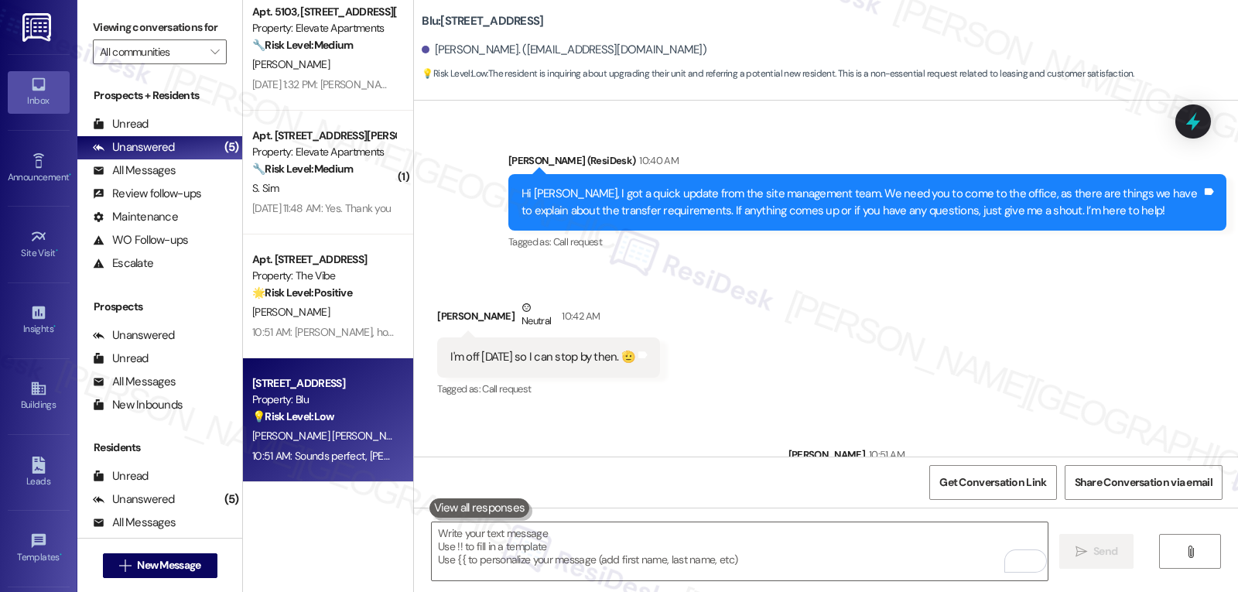
scroll to position [5010, 0]
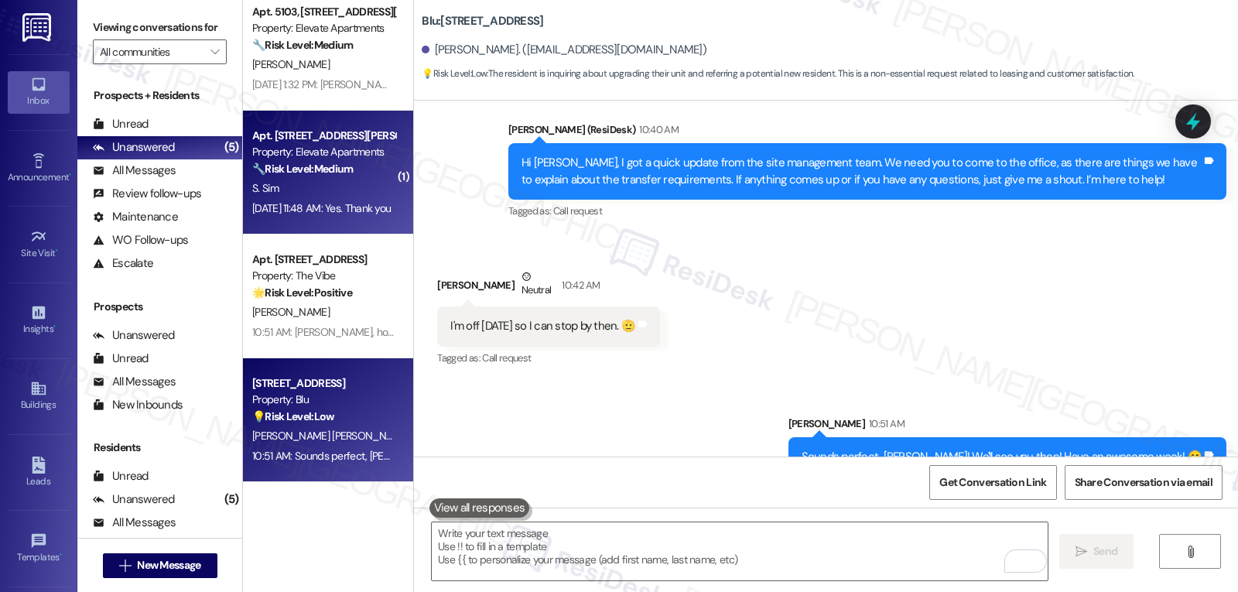
click at [316, 209] on div "[DATE] 11:48 AM: Yes. Thank you [DATE] 11:48 AM: Yes. Thank you" at bounding box center [321, 208] width 138 height 14
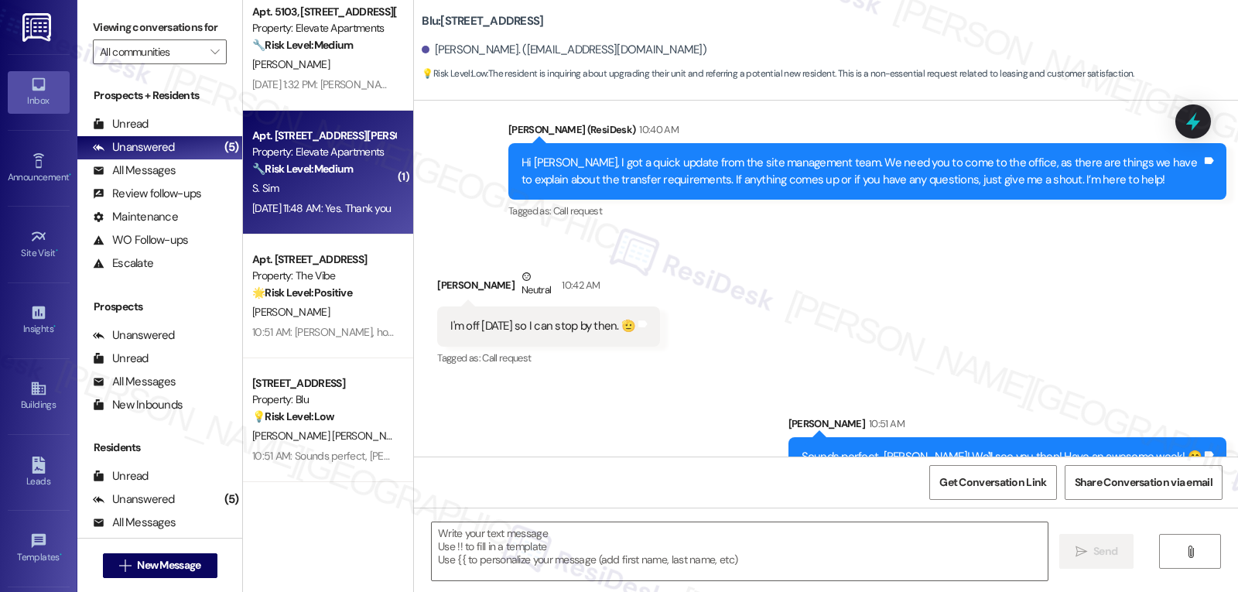
type textarea "Fetching suggested responses. Please feel free to read through the conversation…"
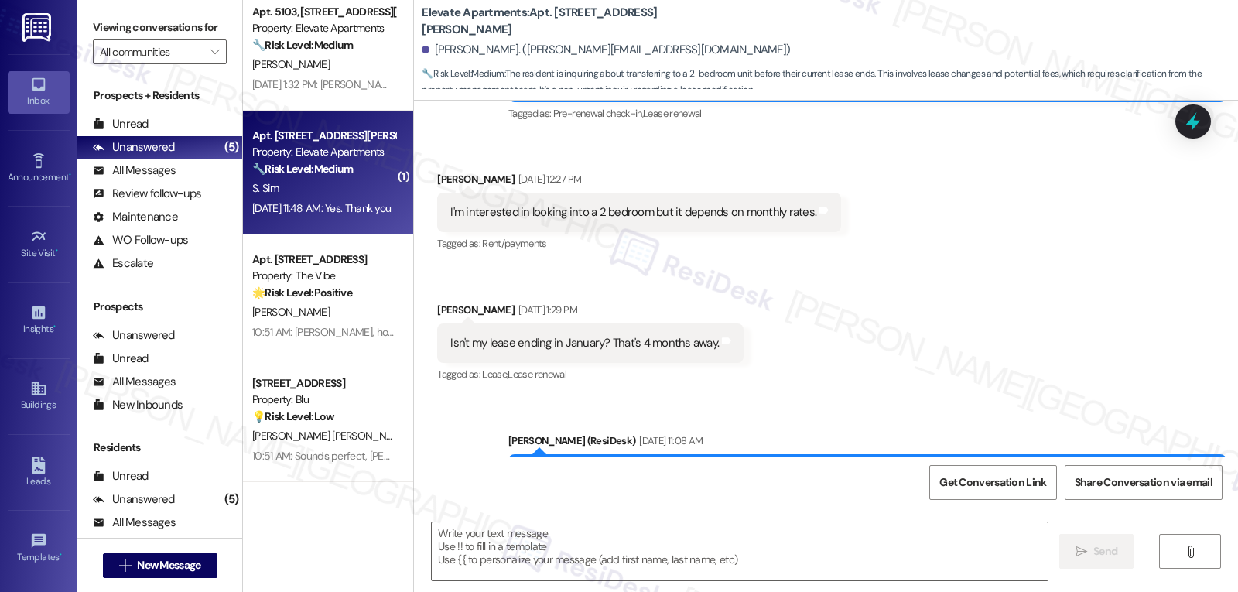
scroll to position [6625, 0]
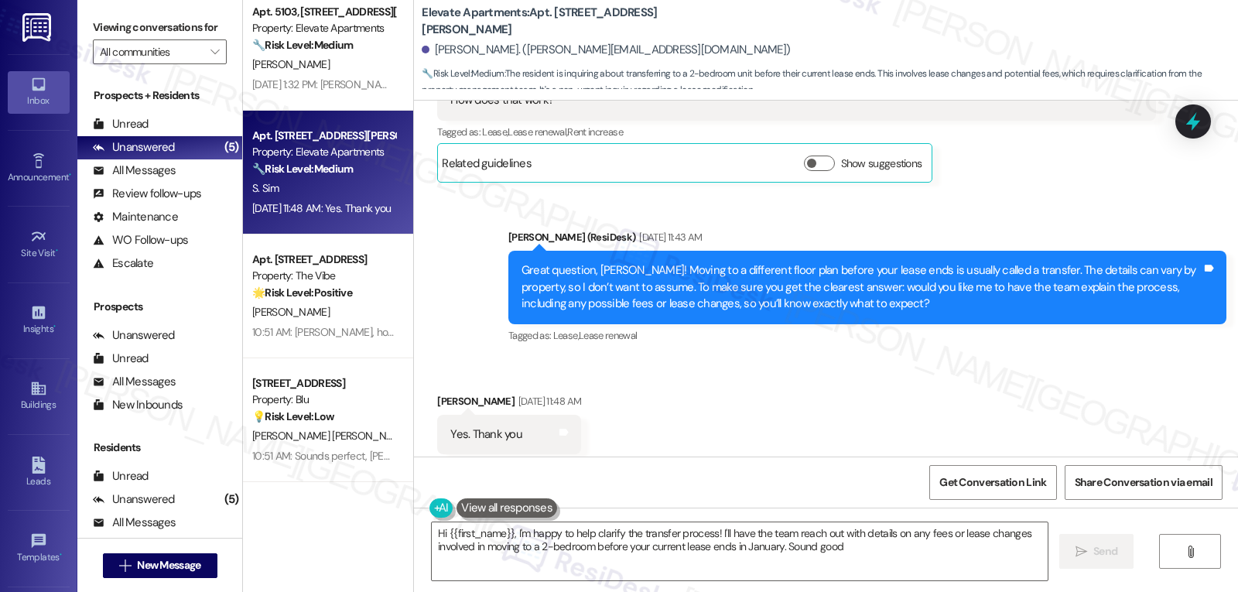
type textarea "Hi {{first_name}}, I'm happy to help clarify the transfer process! I'll have th…"
click at [927, 358] on div "Received via SMS [PERSON_NAME] Sim [DATE] 11:48 AM Yes. Thank you Tags and note…" at bounding box center [826, 423] width 824 height 131
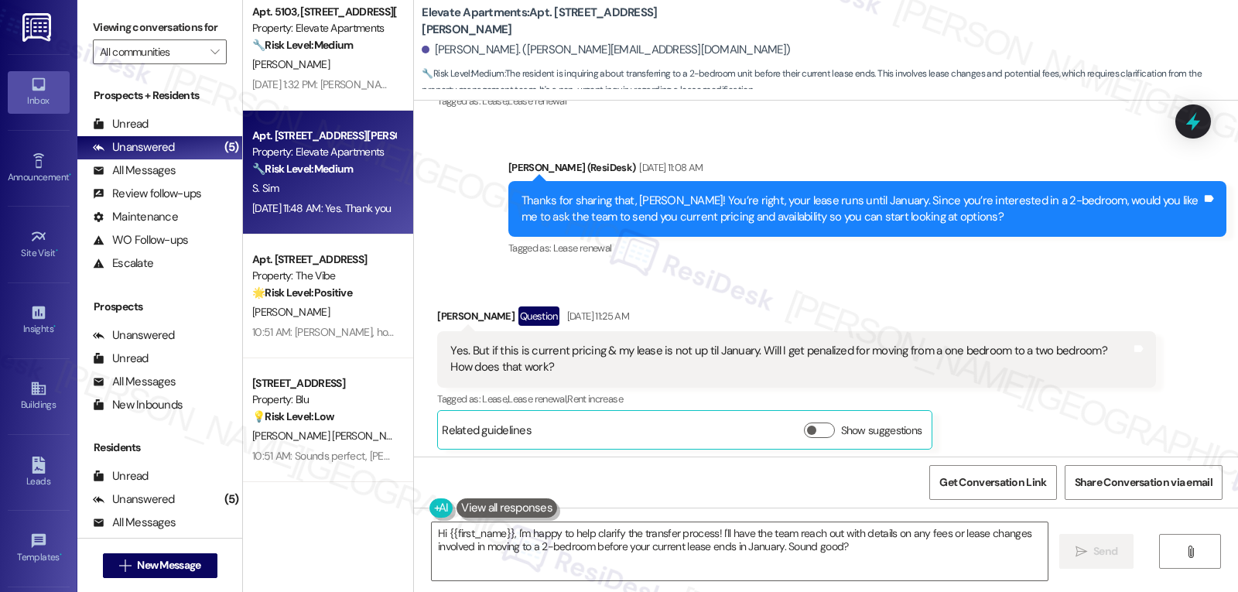
scroll to position [6315, 0]
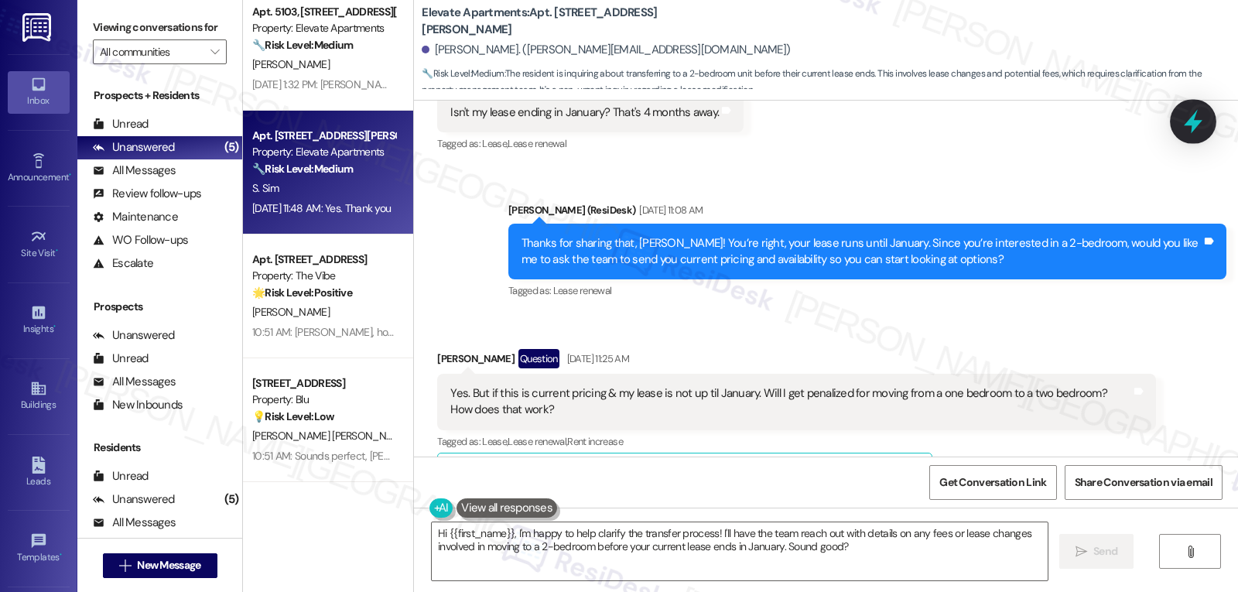
click at [1190, 118] on icon at bounding box center [1193, 121] width 26 height 26
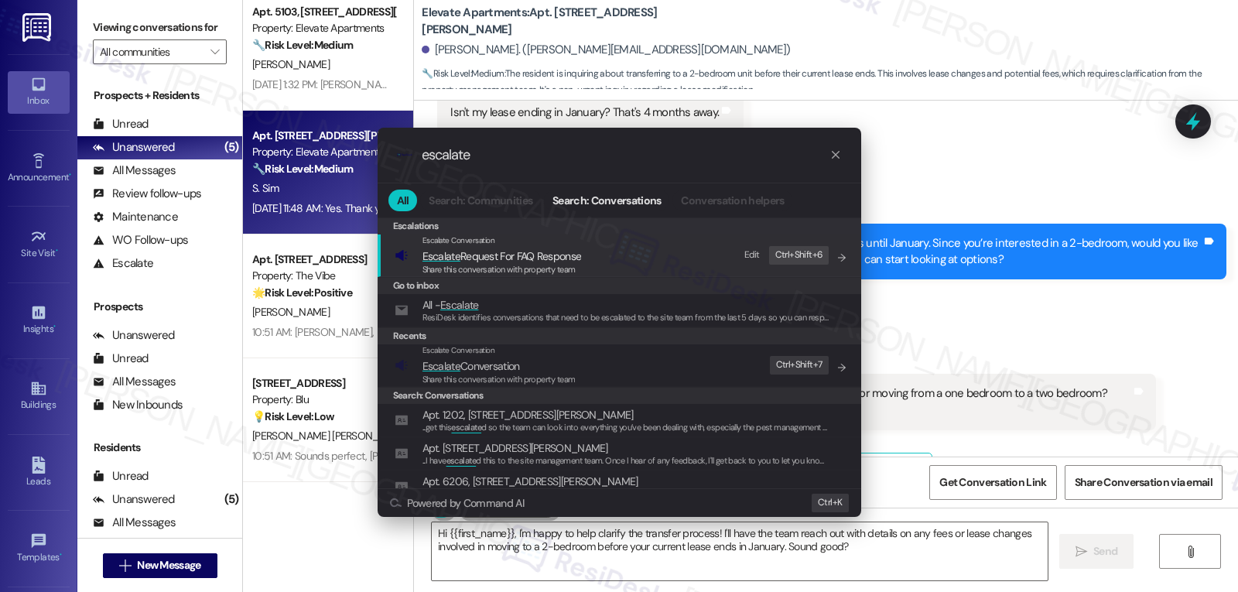
click at [959, 279] on div ".cls-1{fill:#0a055f;}.cls-2{fill:#0cc4c4;} resideskLogoBlueOrange escalate All …" at bounding box center [619, 296] width 1238 height 592
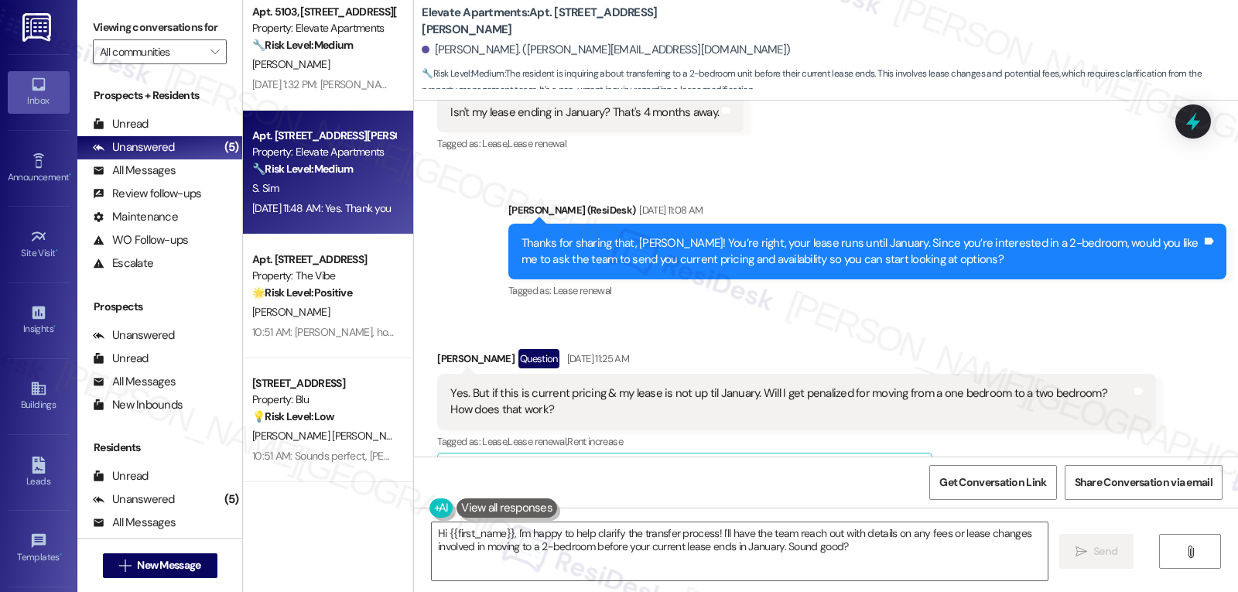
click at [925, 337] on div "Received via SMS [PERSON_NAME] Sim Question [DATE] 11:25 AM Yes. But if this is…" at bounding box center [795, 420] width 741 height 167
click at [1188, 115] on icon at bounding box center [1193, 121] width 26 height 26
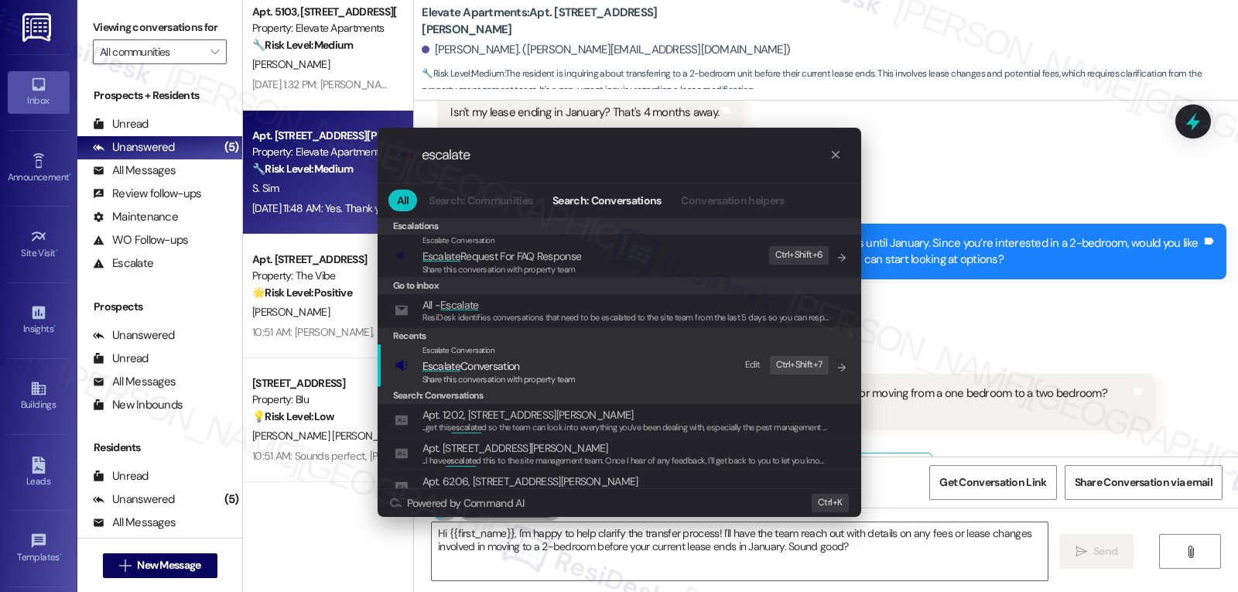
type input "escalate"
click at [529, 374] on span "Share this conversation with property team" at bounding box center [498, 379] width 153 height 11
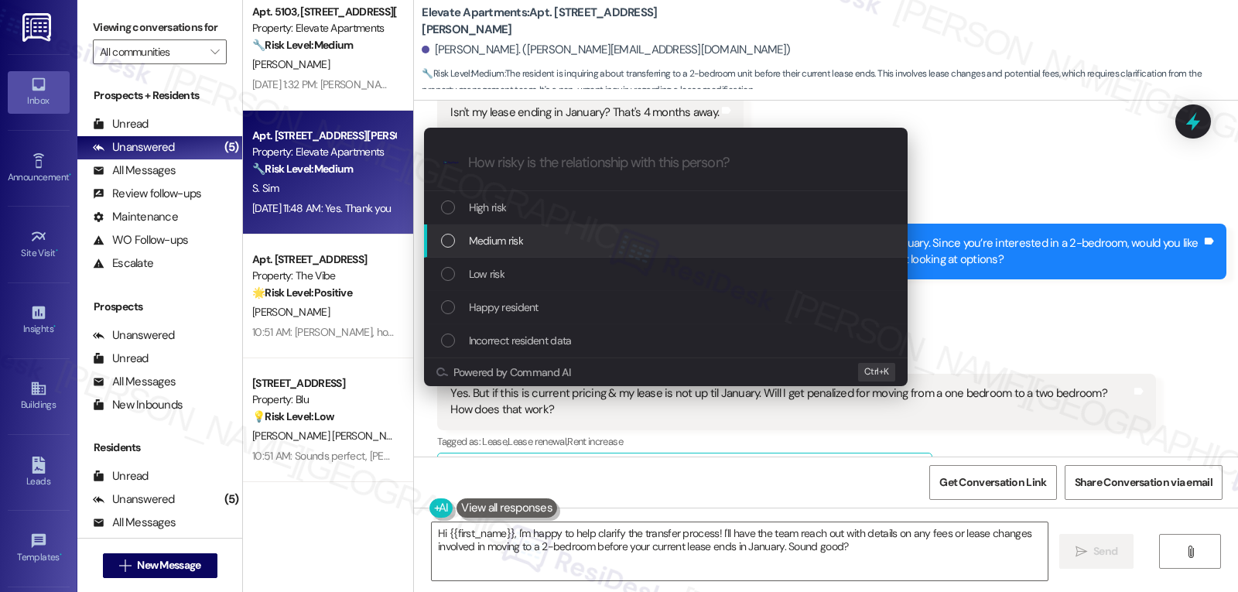
click at [490, 250] on div "Medium risk" at bounding box center [665, 240] width 483 height 33
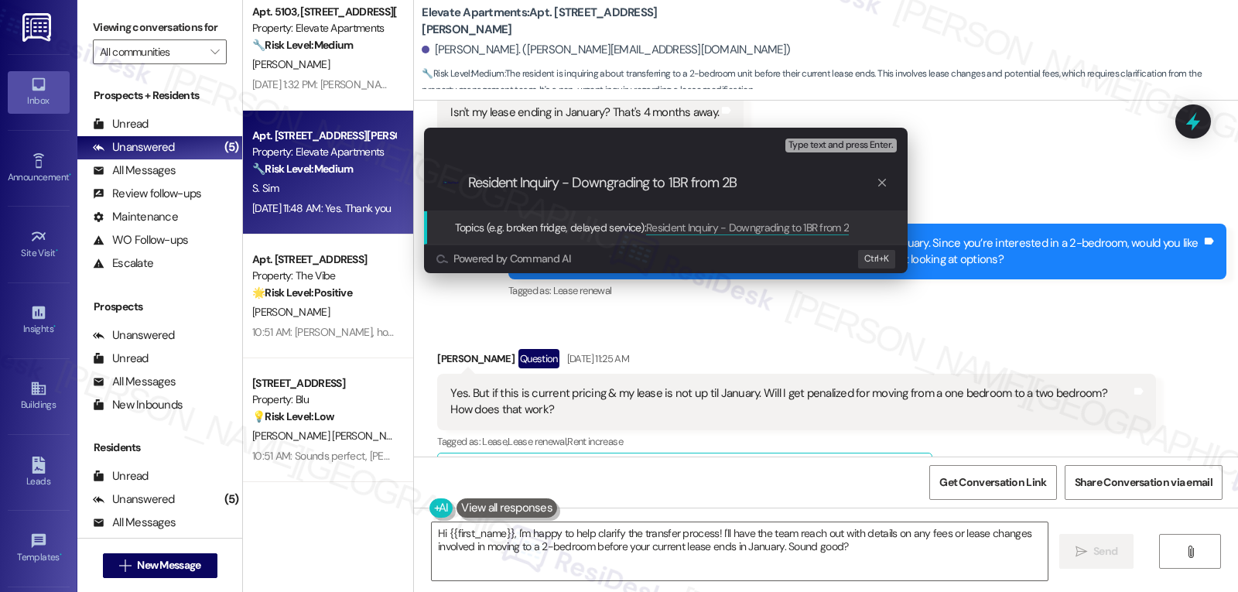
type input "Resident Inquiry - Downgrading to 1BR from 2BR"
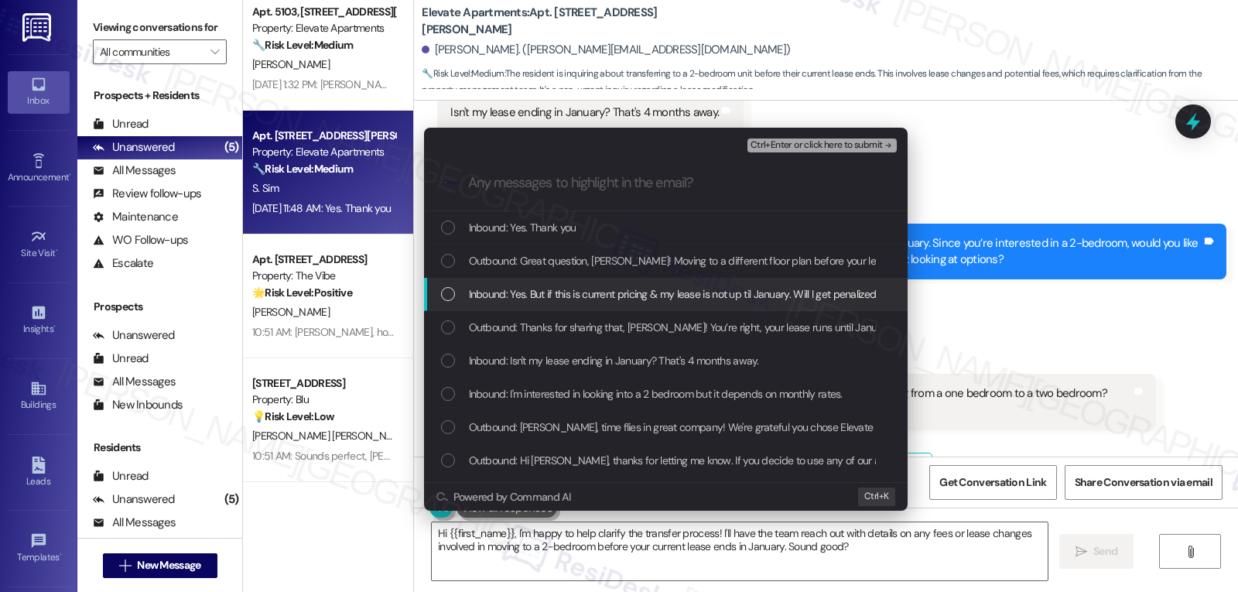
click at [538, 302] on span "Inbound: Yes. But if this is current pricing & my lease is not up til January. …" at bounding box center [839, 293] width 740 height 17
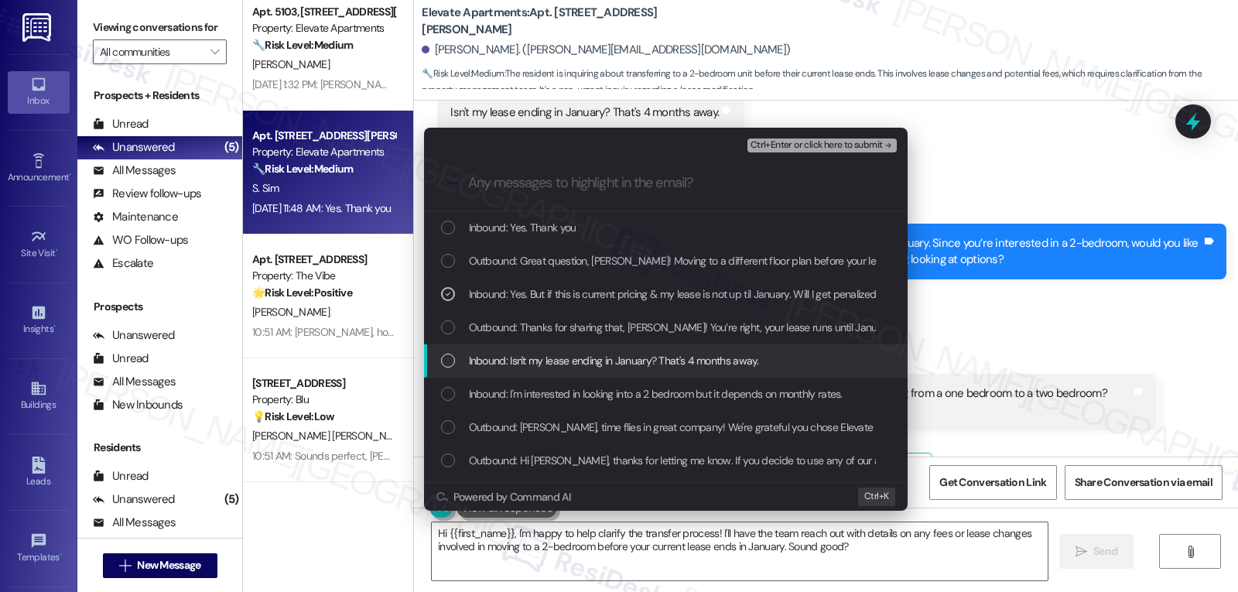
click at [535, 360] on span "Inbound: Isn't my lease ending in January? That's 4 months away." at bounding box center [614, 360] width 290 height 17
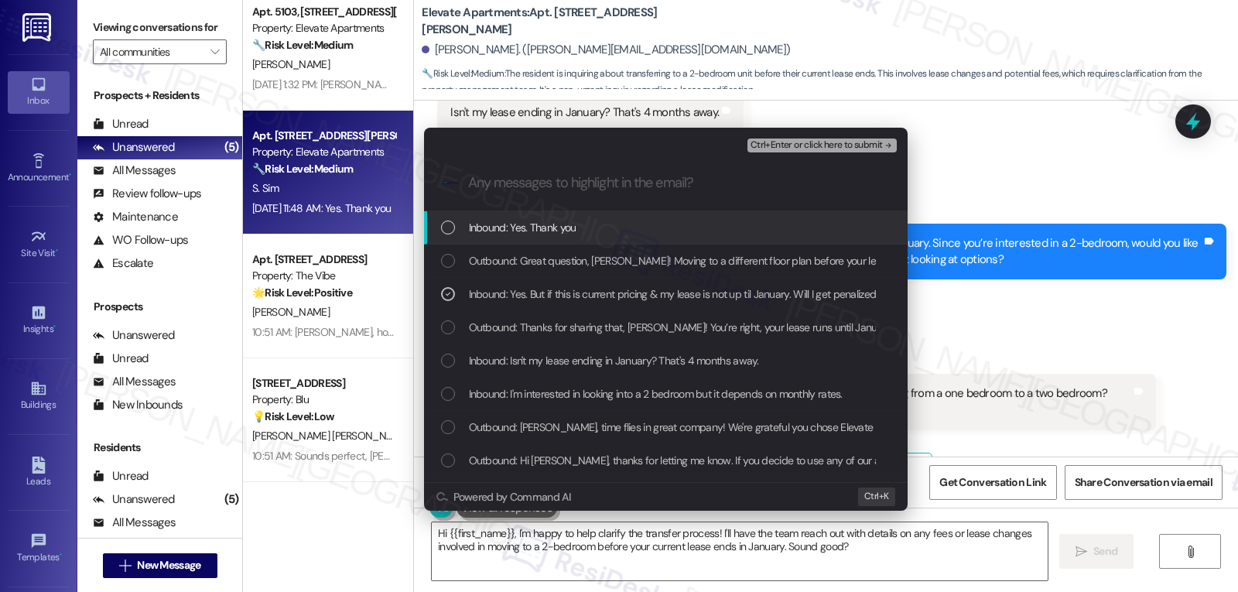
click at [820, 148] on span "Ctrl+Enter or click here to submit" at bounding box center [816, 145] width 132 height 11
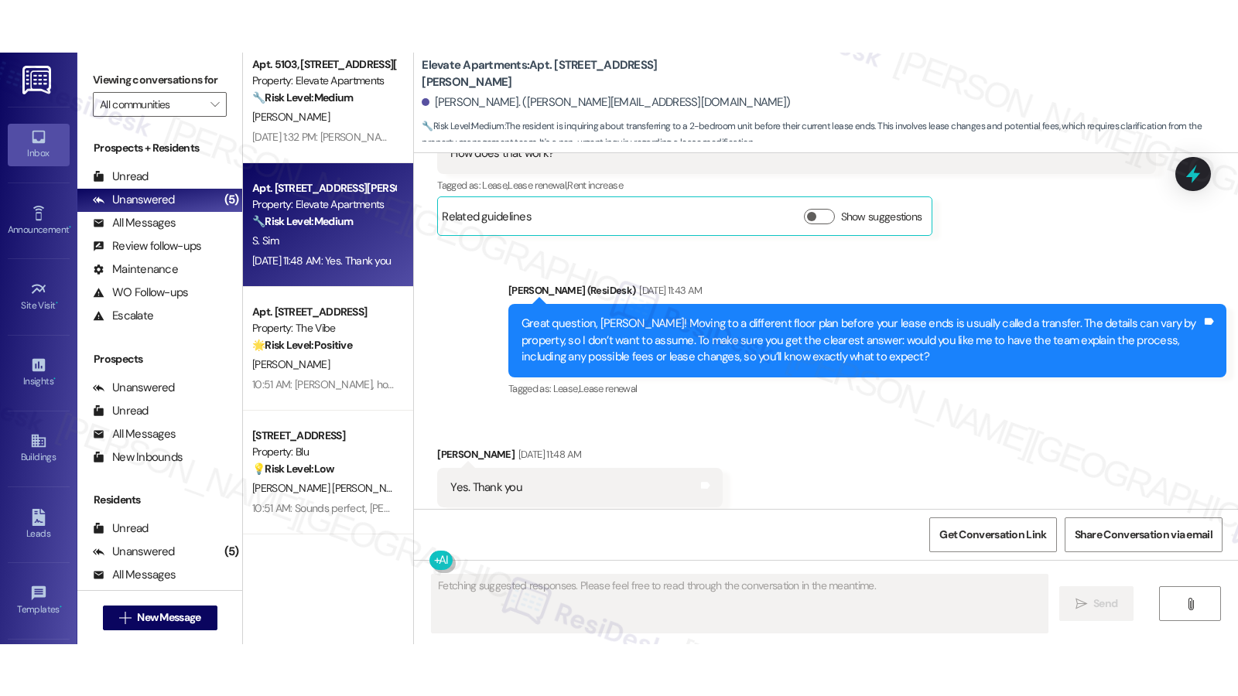
scroll to position [6625, 0]
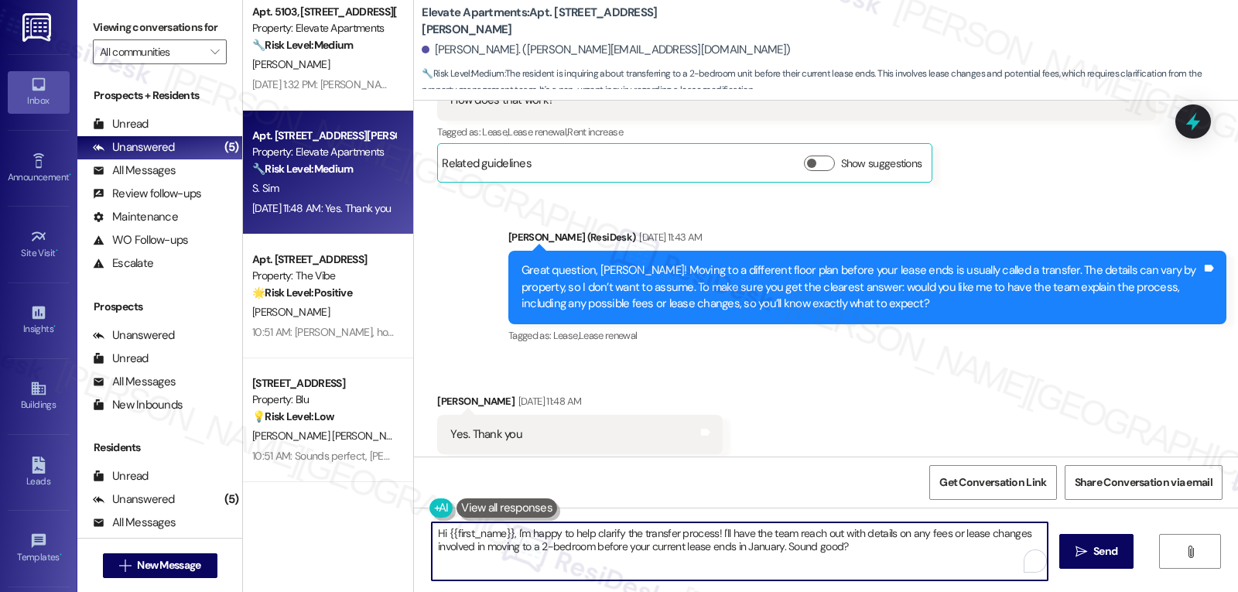
click at [487, 556] on textarea "Hi {{first_name}}, I'm happy to help clarify the transfer process! I'll have th…" at bounding box center [740, 551] width 616 height 58
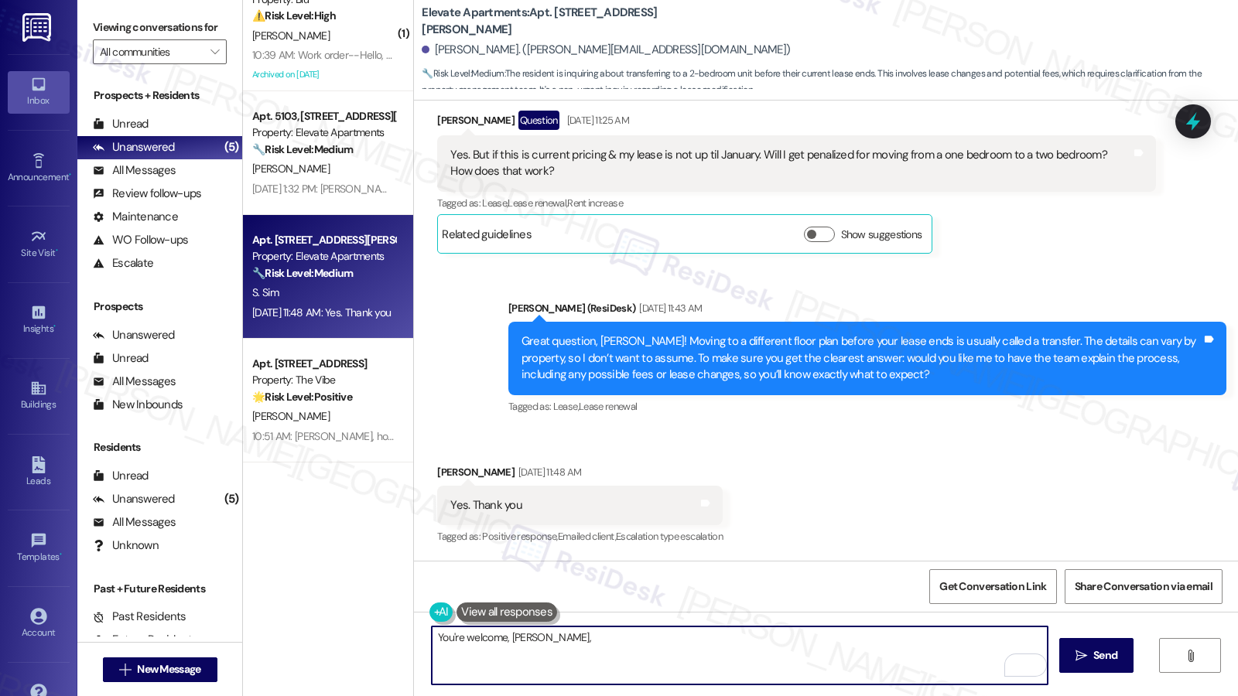
scroll to position [6520, 0]
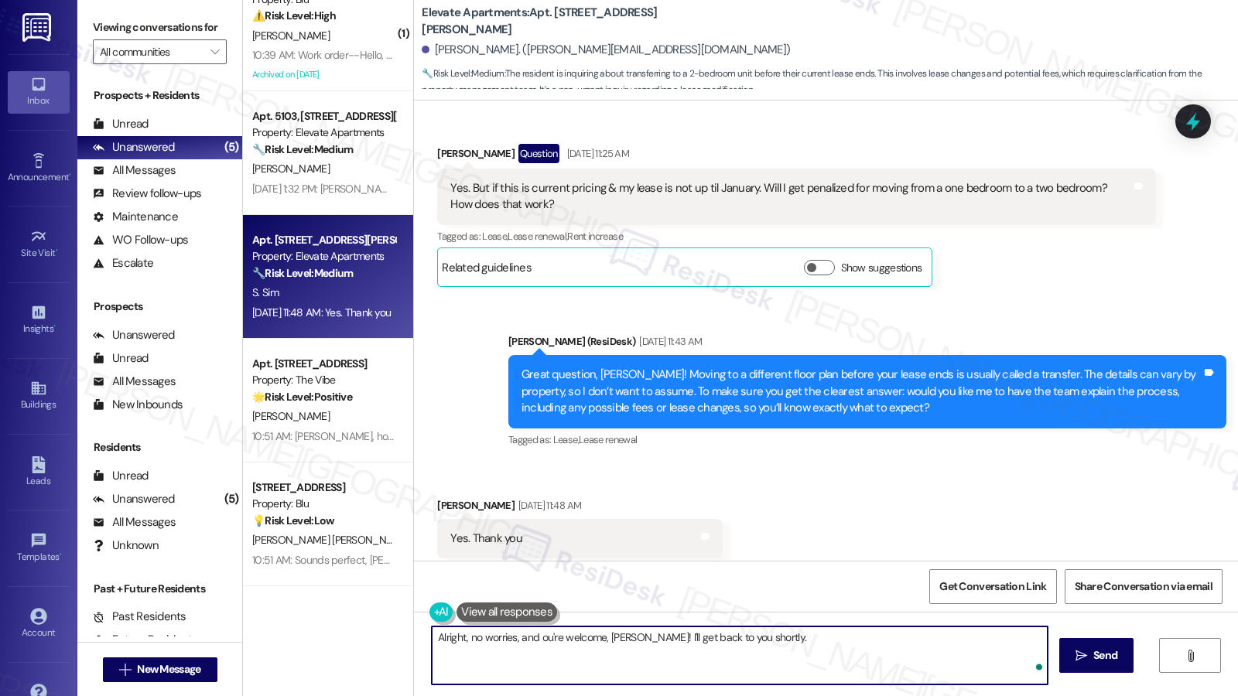
type textarea "Alright, no worries, and you're welcome, [PERSON_NAME]! I'll get back to you sh…"
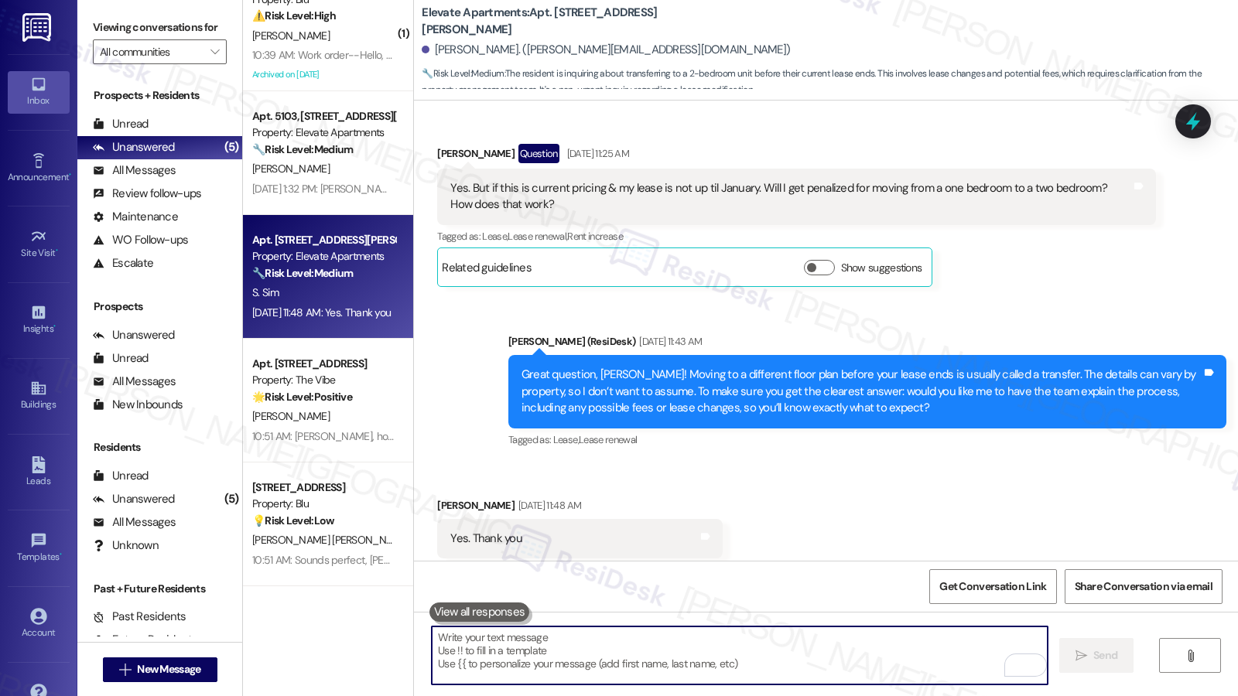
scroll to position [6624, 0]
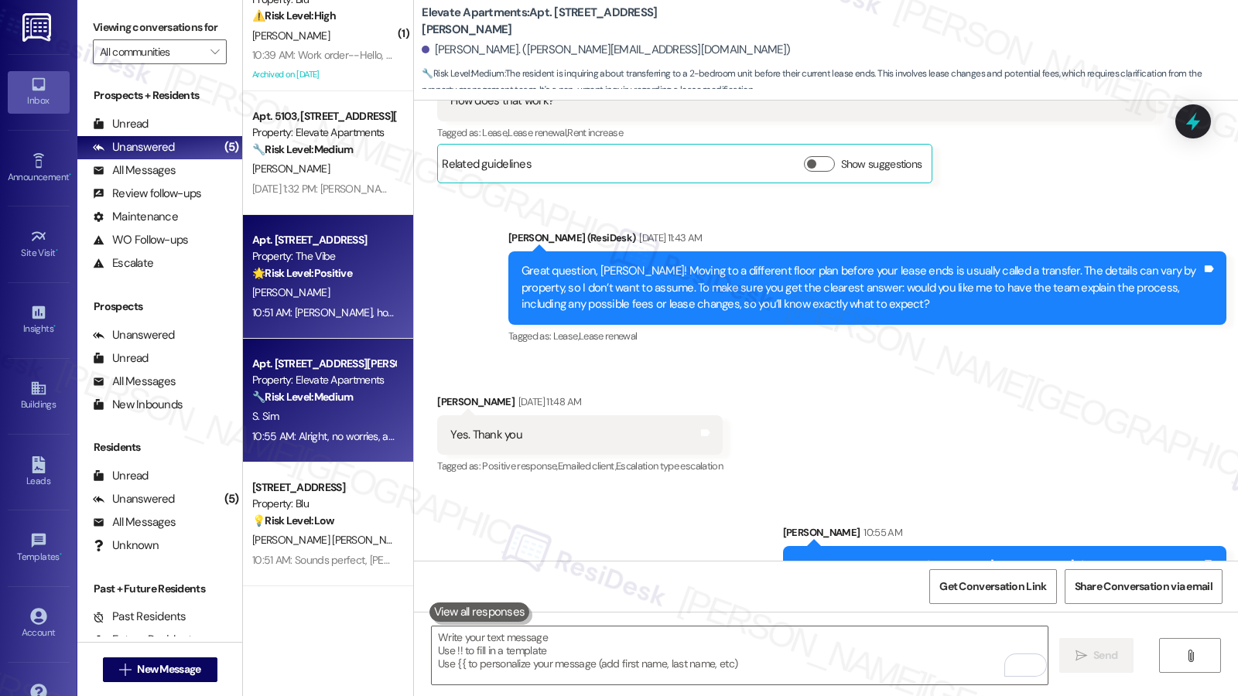
click at [337, 283] on div "[PERSON_NAME]" at bounding box center [324, 292] width 146 height 19
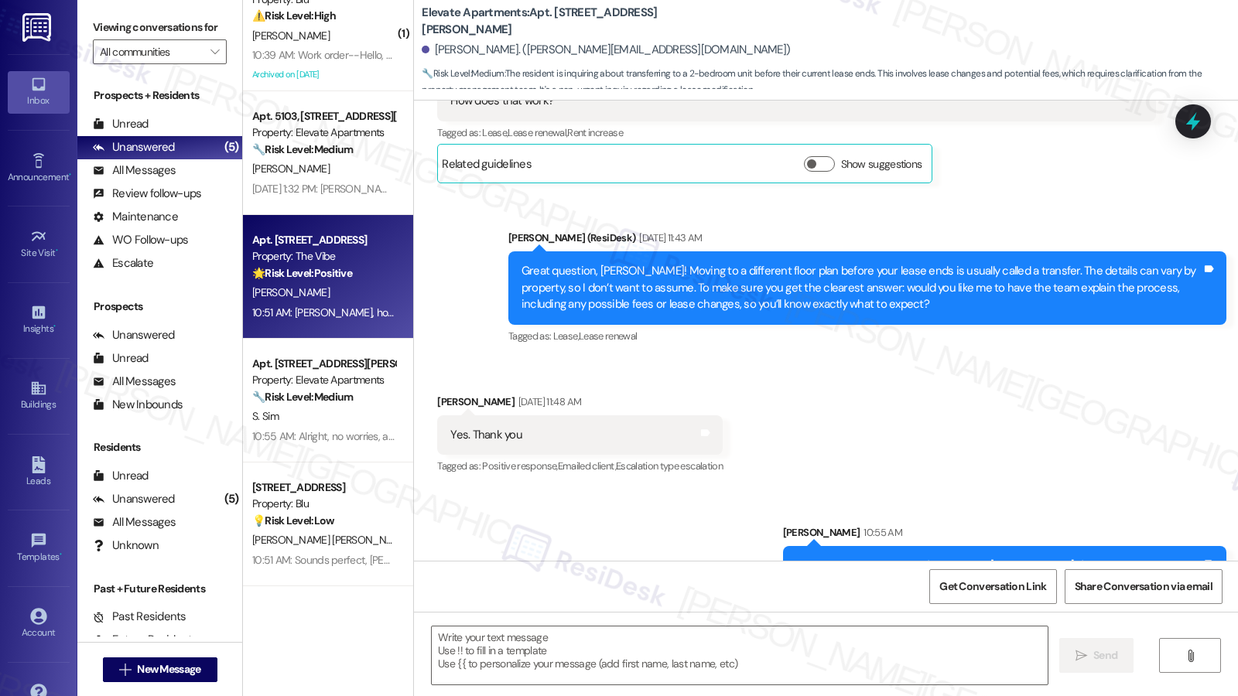
type textarea "Fetching suggested responses. Please feel free to read through the conversation…"
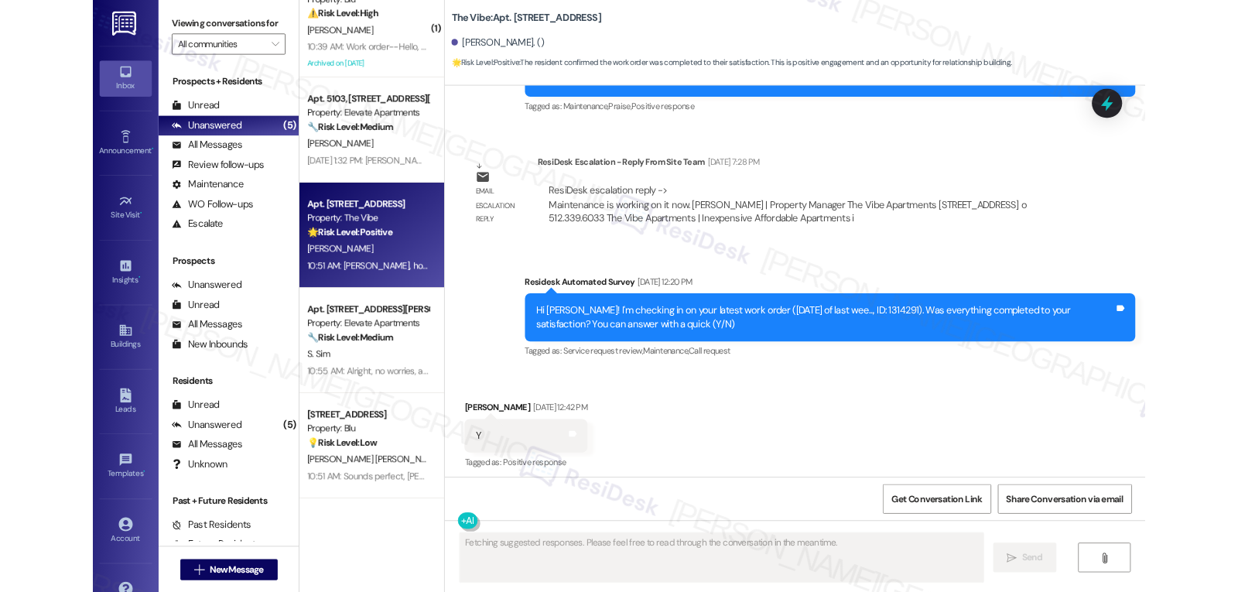
scroll to position [5098, 0]
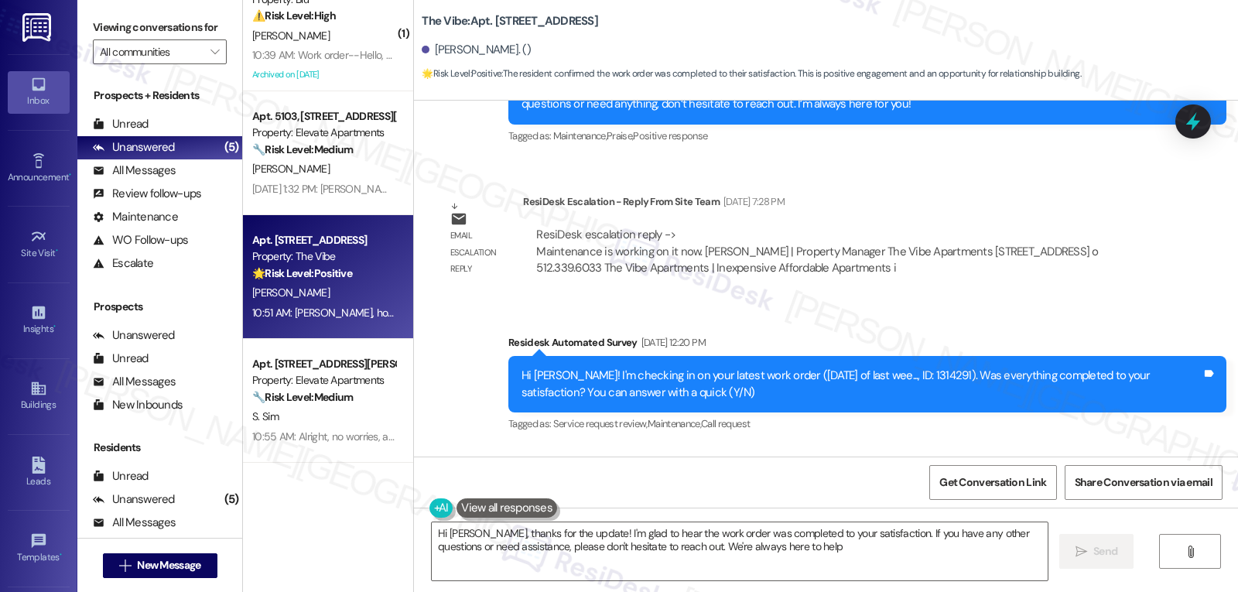
type textarea "Hi [PERSON_NAME], thanks for the update! I'm glad to hear the work order was co…"
click at [867, 424] on div "Survey, sent via SMS Residesk Automated Survey [DATE] 12:20 PM Hi [PERSON_NAME]…" at bounding box center [867, 385] width 741 height 124
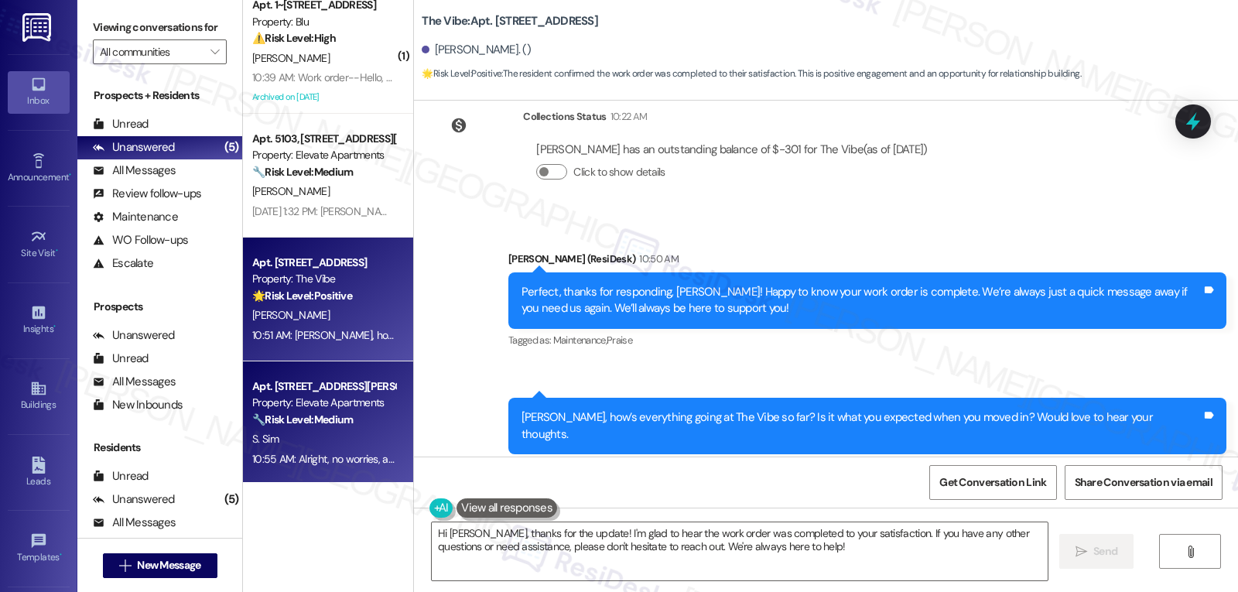
scroll to position [0, 0]
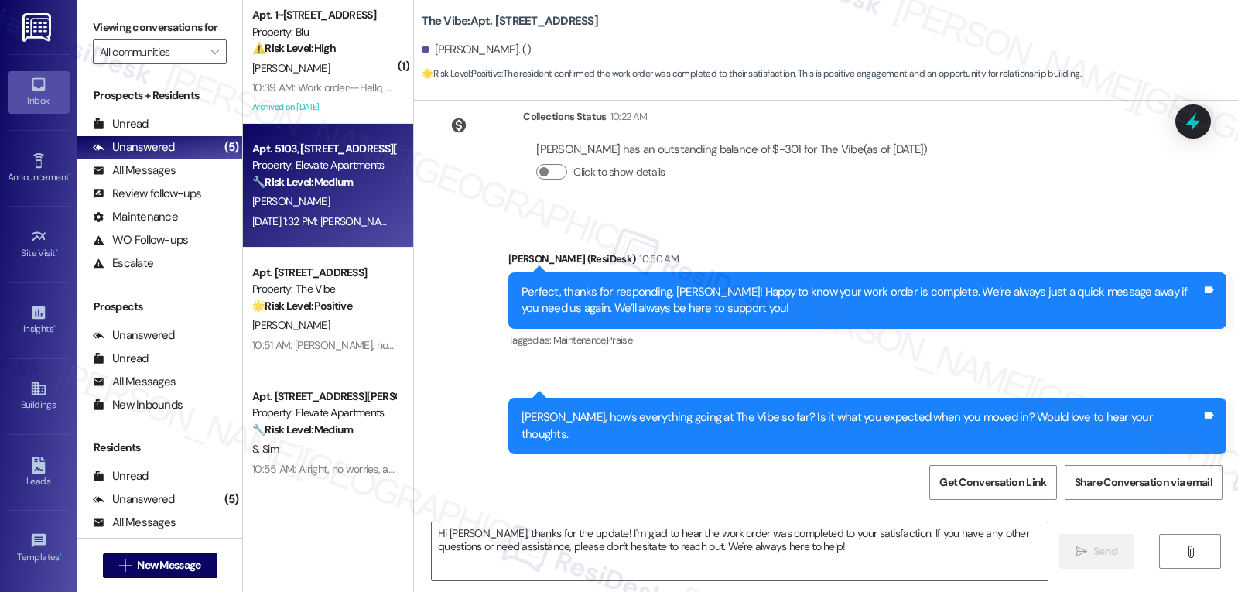
type textarea "Fetching suggested responses. Please feel free to read through the conversation…"
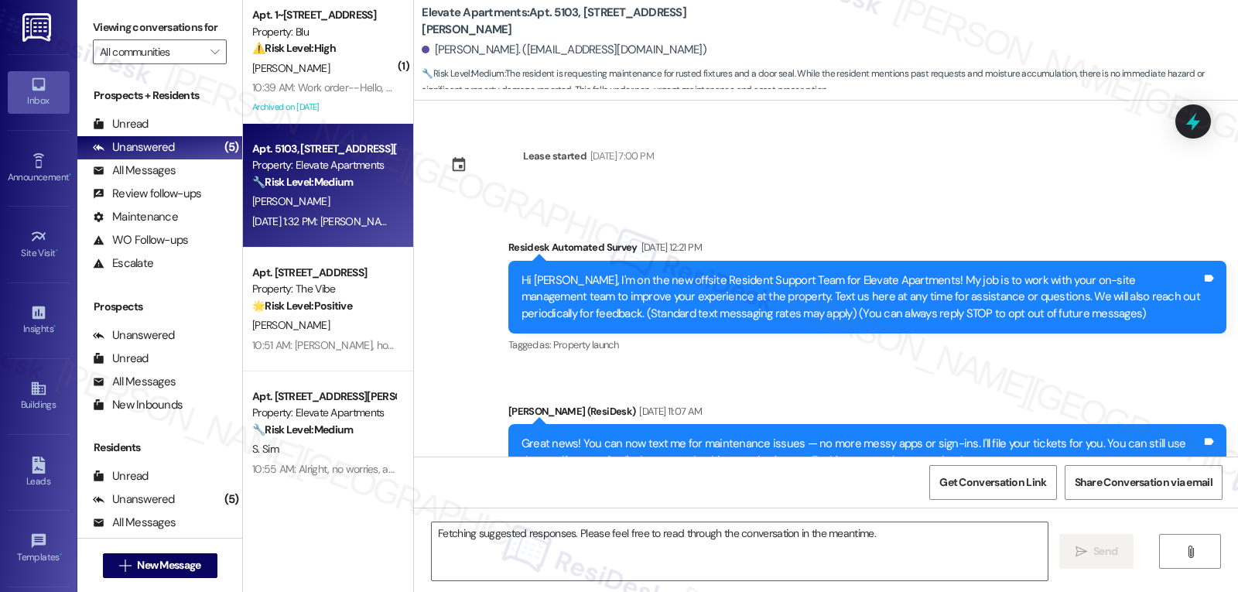
scroll to position [4053, 0]
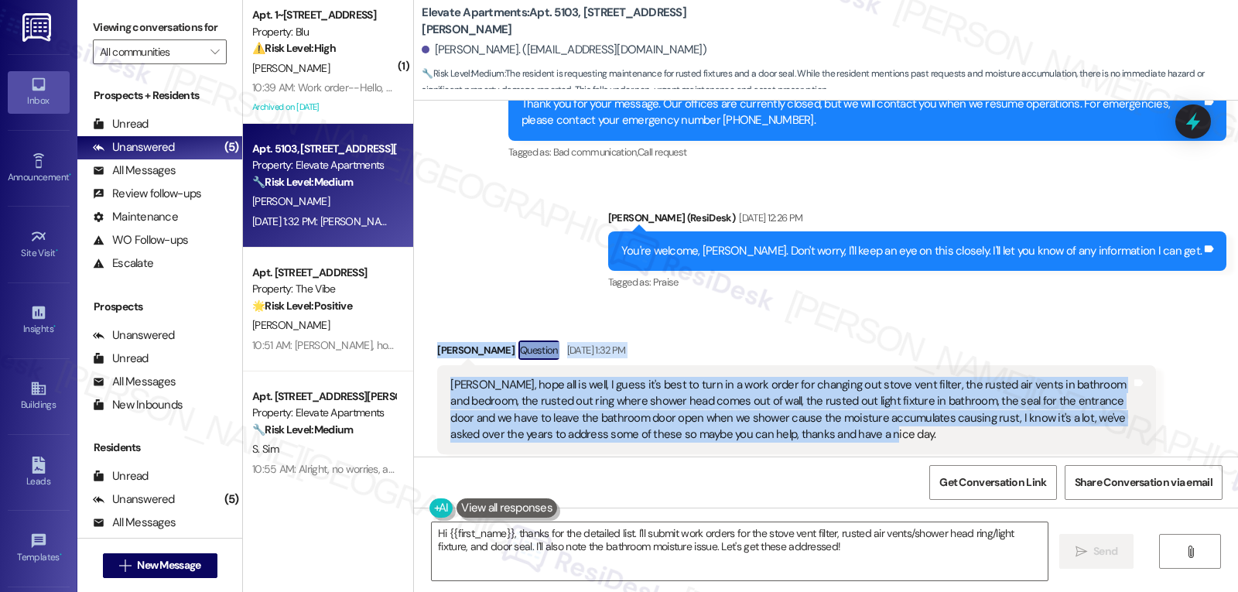
drag, startPoint x: 425, startPoint y: 319, endPoint x: 890, endPoint y: 414, distance: 473.6
click at [890, 414] on div "Received via SMS [PERSON_NAME] Question [DATE] 1:32 PM [PERSON_NAME], hope all …" at bounding box center [795, 409] width 741 height 160
copy div "[PERSON_NAME] Question [DATE] 1:32 PM [PERSON_NAME], hope all is well, I guess …"
click at [522, 377] on div "[PERSON_NAME], hope all is well, I guess it's best to turn in a work order for …" at bounding box center [790, 410] width 680 height 67
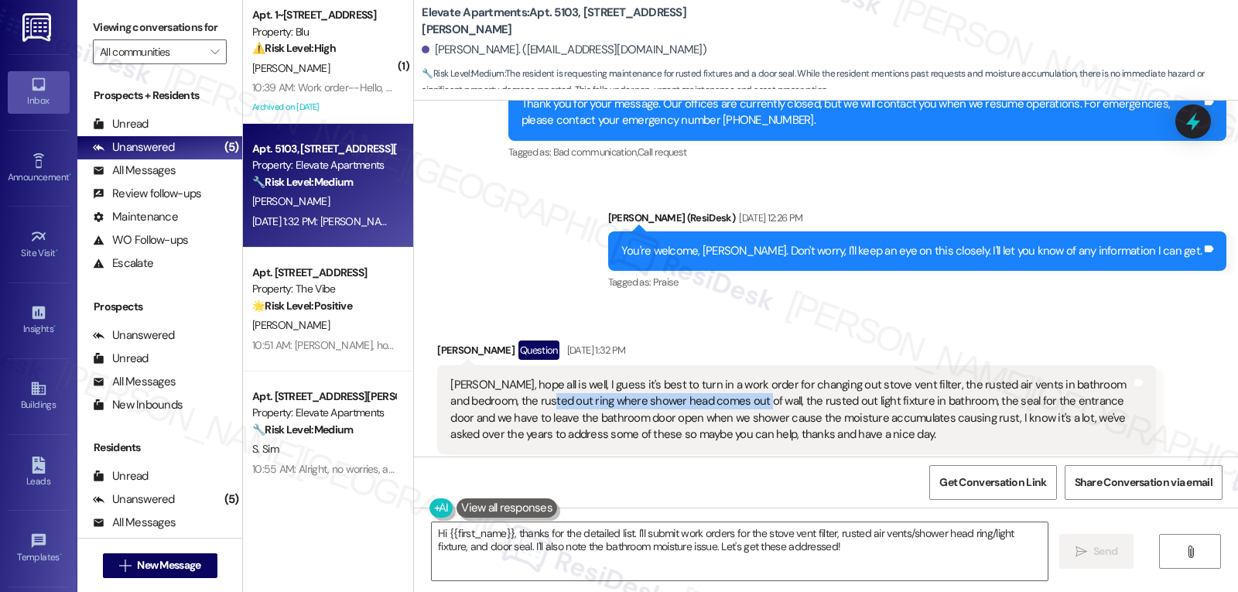
drag, startPoint x: 510, startPoint y: 365, endPoint x: 716, endPoint y: 374, distance: 206.0
click at [716, 377] on div "[PERSON_NAME], hope all is well, I guess it's best to turn in a work order for …" at bounding box center [790, 410] width 680 height 67
copy div "ring where shower head comes out of wall,"
click at [813, 551] on textarea "Hi {{first_name}}, thanks for the detailed list. I'll submit work orders for th…" at bounding box center [740, 551] width 616 height 58
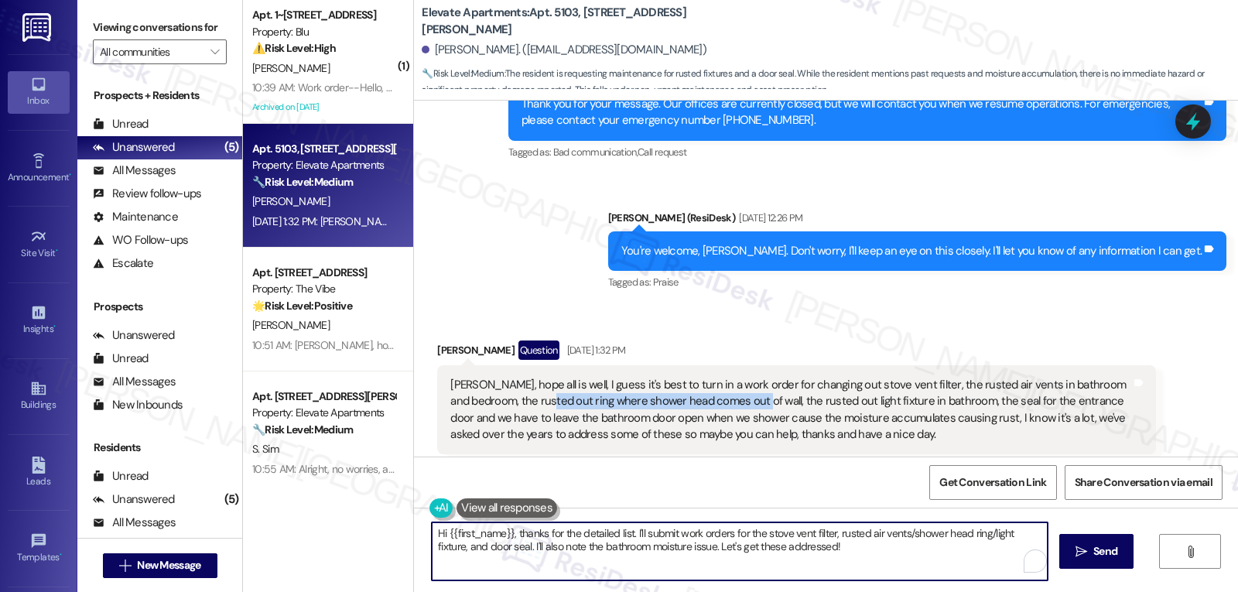
paste textarea "[PERSON_NAME], thanks for reaching out and for listing everything so clearly. I…"
click at [911, 536] on textarea "Hi [PERSON_NAME], thanks for reaching out and for listing everything so clearly…" at bounding box center [740, 551] width 616 height 58
click at [680, 545] on textarea "Hi [PERSON_NAME], thanks for reaching out and for listing everything so clearly…" at bounding box center [740, 551] width 616 height 58
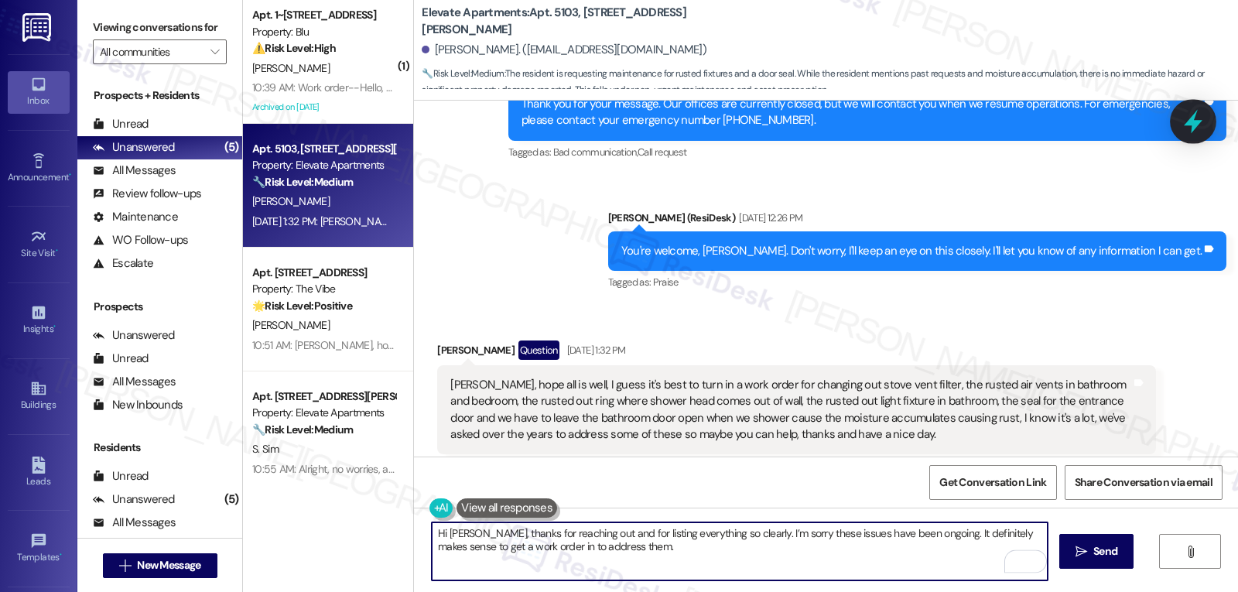
type textarea "Hi [PERSON_NAME], thanks for reaching out and for listing everything so clearly…"
click at [1188, 123] on icon at bounding box center [1193, 122] width 19 height 24
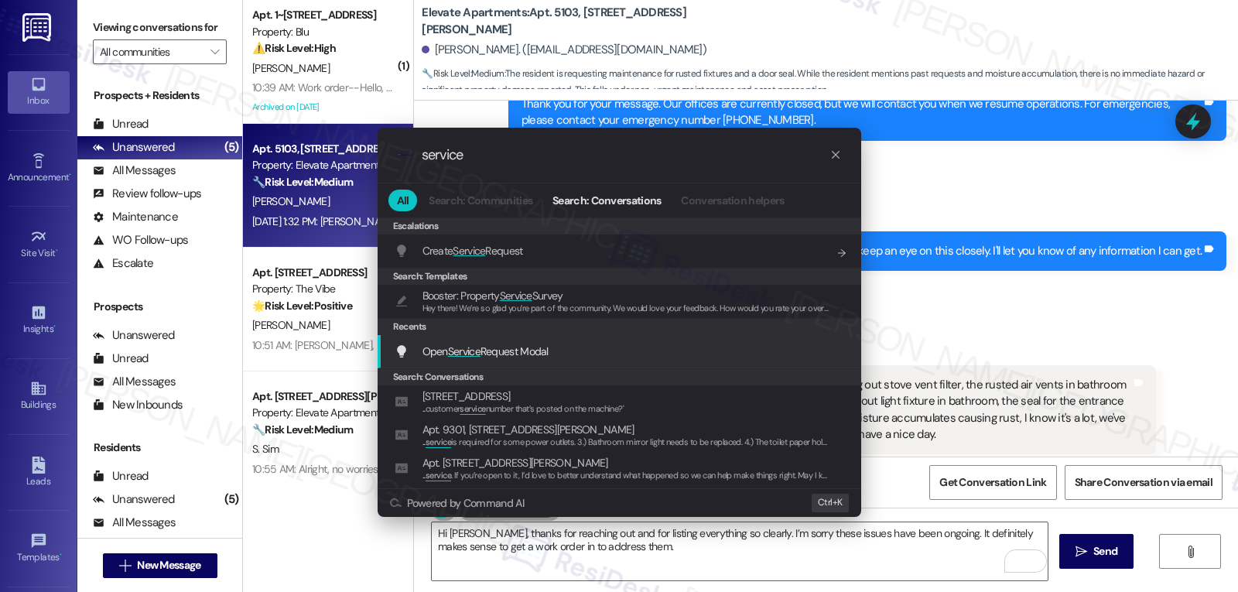
type input "service"
click at [574, 343] on div "Open Service Request Modal Add shortcut" at bounding box center [621, 351] width 453 height 17
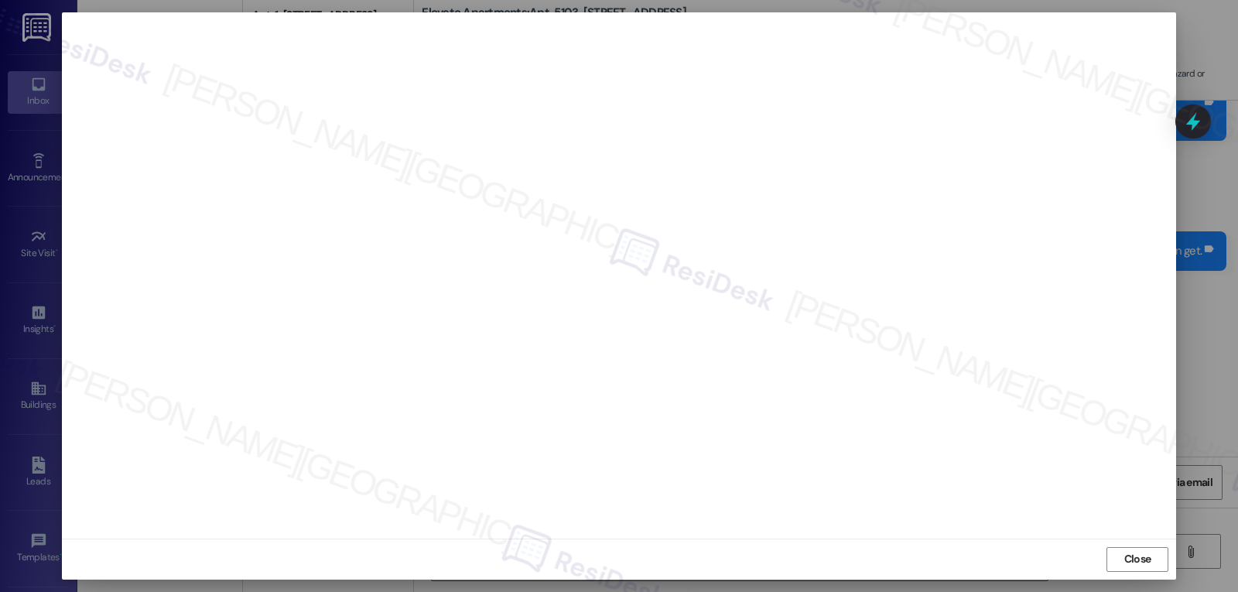
scroll to position [0, 0]
click at [1153, 565] on button "Close" at bounding box center [1137, 566] width 62 height 25
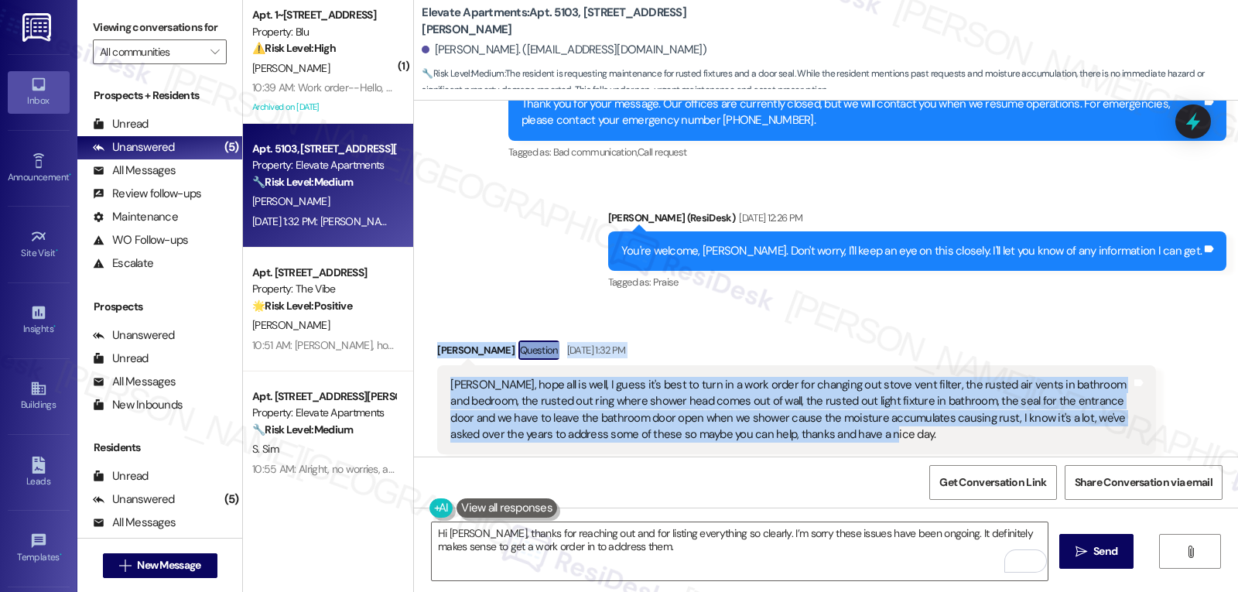
drag, startPoint x: 425, startPoint y: 312, endPoint x: 825, endPoint y: 419, distance: 414.1
click at [825, 419] on div "Received via SMS [PERSON_NAME] Question [DATE] 1:32 PM [PERSON_NAME], hope all …" at bounding box center [795, 409] width 741 height 160
copy div "[PERSON_NAME] Question [DATE] 1:32 PM [PERSON_NAME], hope all is well, I guess …"
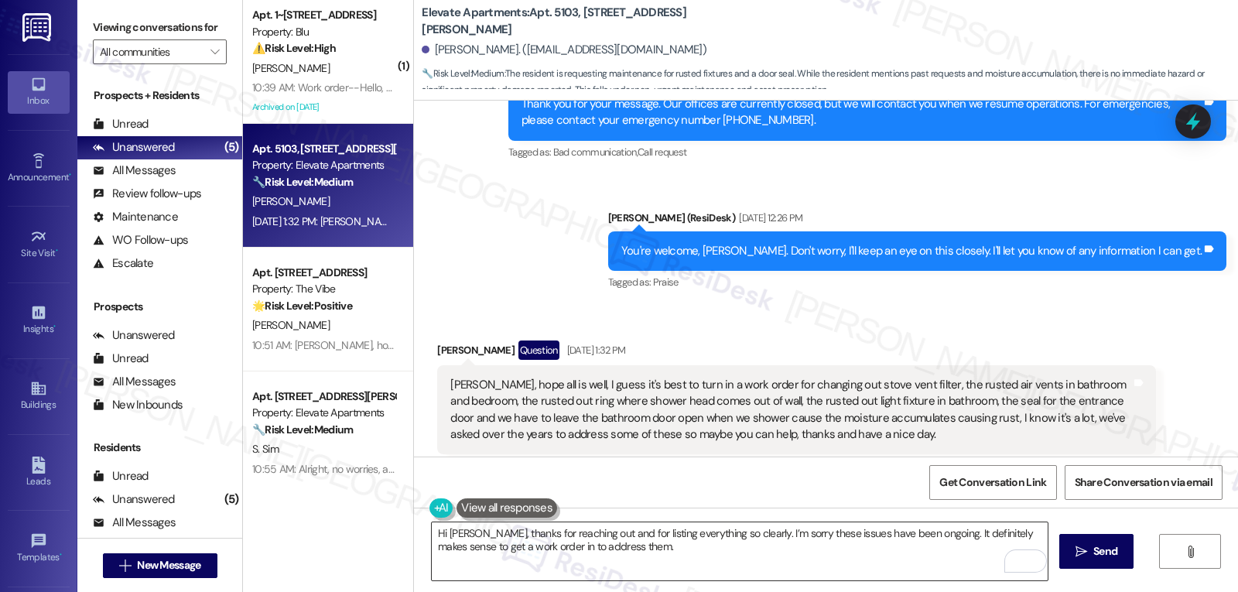
click at [751, 546] on textarea "Hi [PERSON_NAME], thanks for reaching out and for listing everything so clearly…" at bounding box center [740, 551] width 616 height 58
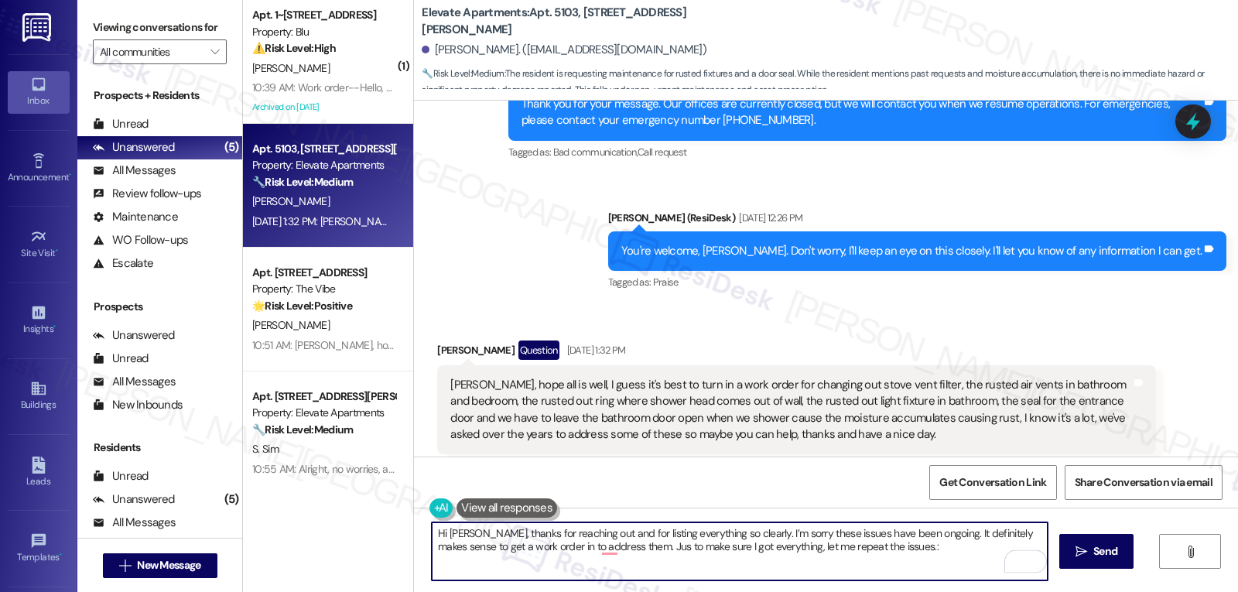
paste textarea "Stove vent filter needs replacement Rusted air vents in bathroom and bedroom Ru…"
click at [864, 545] on textarea "Hi [PERSON_NAME], thanks for reaching out and for listing everything so clearly…" at bounding box center [740, 551] width 616 height 58
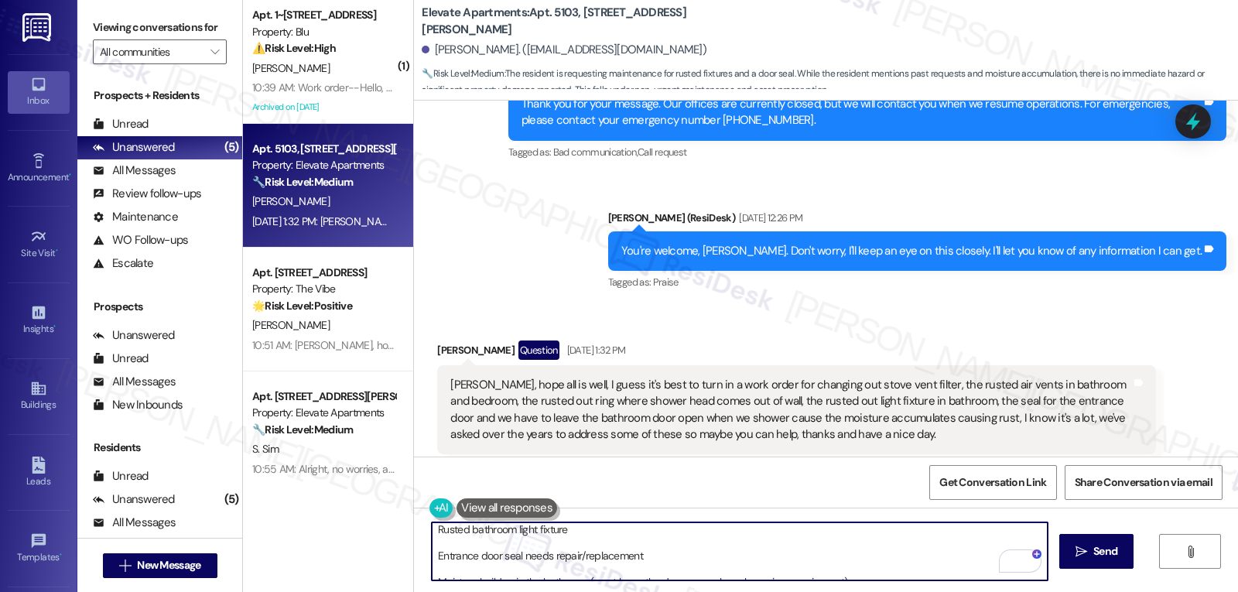
click at [880, 567] on textarea "Hi [PERSON_NAME], thanks for reaching out and for listing everything so clearly…" at bounding box center [740, 551] width 616 height 58
type textarea "Hi [PERSON_NAME], thanks for reaching out and for listing everything so clearly…"
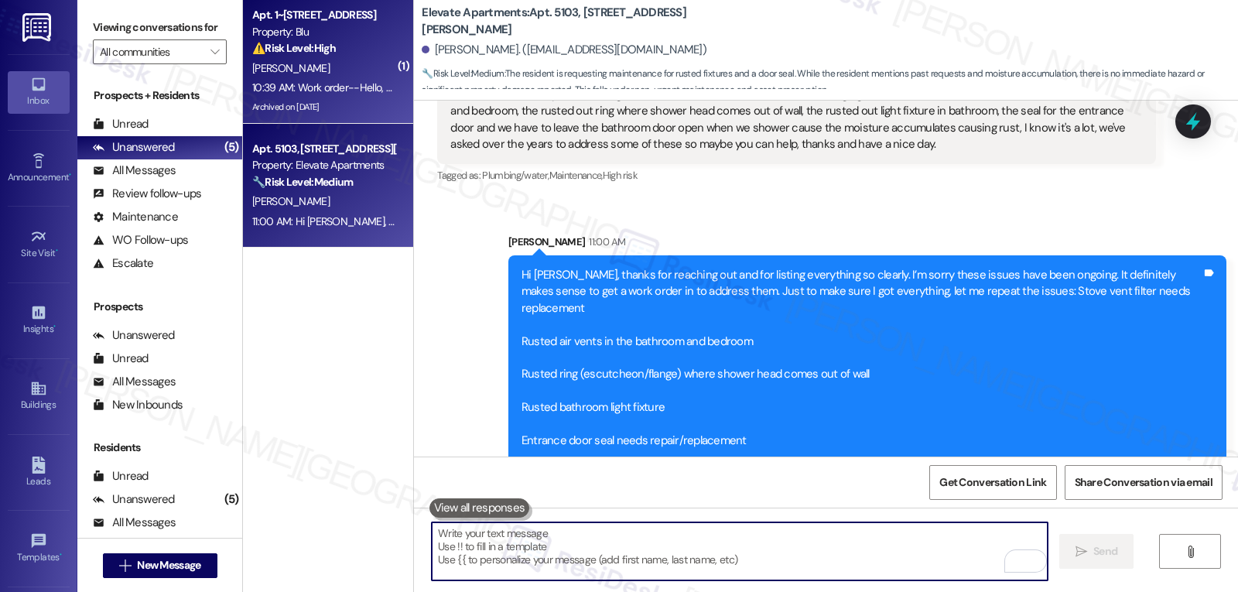
click at [324, 82] on div "10:39 AM: Work order--Hello, Apt 1-433. Icebox is not cooling. [PERSON_NAME] is…" at bounding box center [472, 87] width 440 height 14
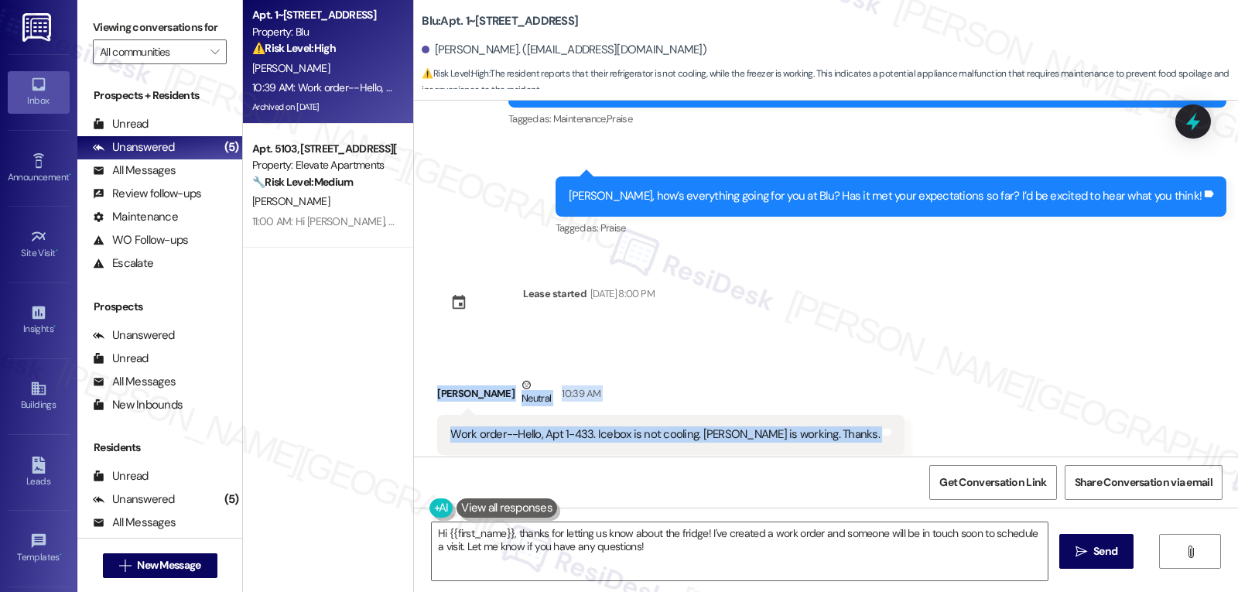
drag, startPoint x: 422, startPoint y: 364, endPoint x: 900, endPoint y: 415, distance: 480.0
click at [900, 415] on div "Received via SMS [PERSON_NAME] Neutral 10:39 AM Work order--Hello, Apt 1-433. I…" at bounding box center [826, 415] width 824 height 147
copy div "[PERSON_NAME] Neutral 10:39 AM Work order--Hello, Apt 1-433. Icebox is not cool…"
drag, startPoint x: 700, startPoint y: 535, endPoint x: 866, endPoint y: 628, distance: 190.2
click at [866, 591] on html "Inbox Go to Inbox Announcement • Send A Text Announcement Site Visit • Go to Si…" at bounding box center [619, 296] width 1238 height 592
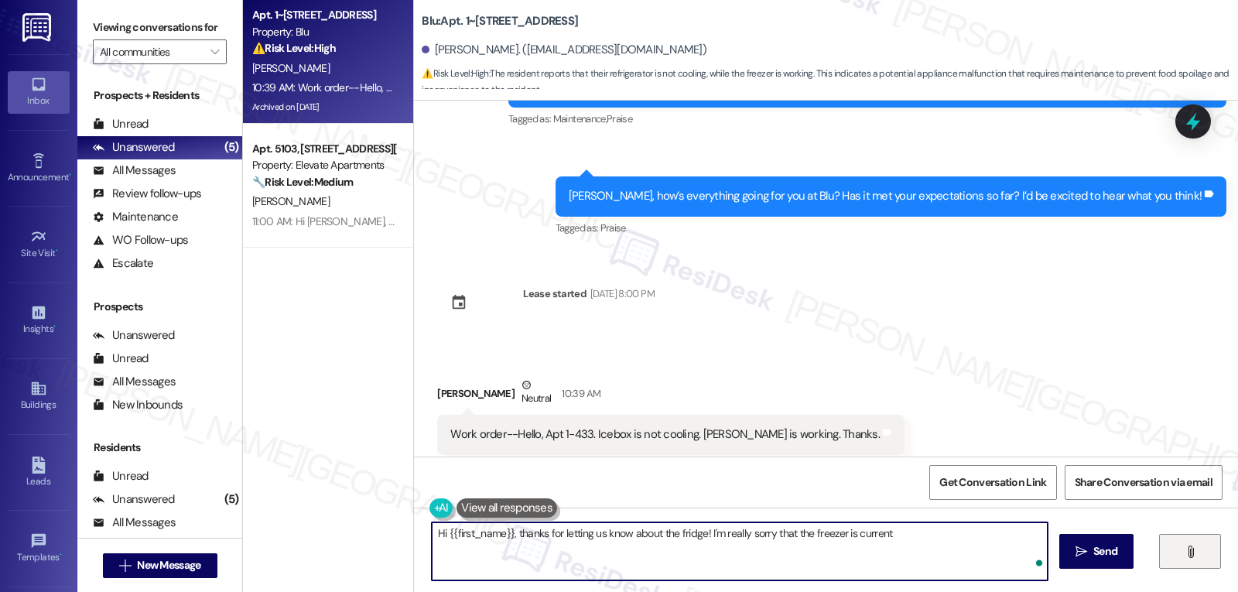
type textarea "Hi {{first_name}}, thanks for letting us know about the fridge! I'm really sorr…"
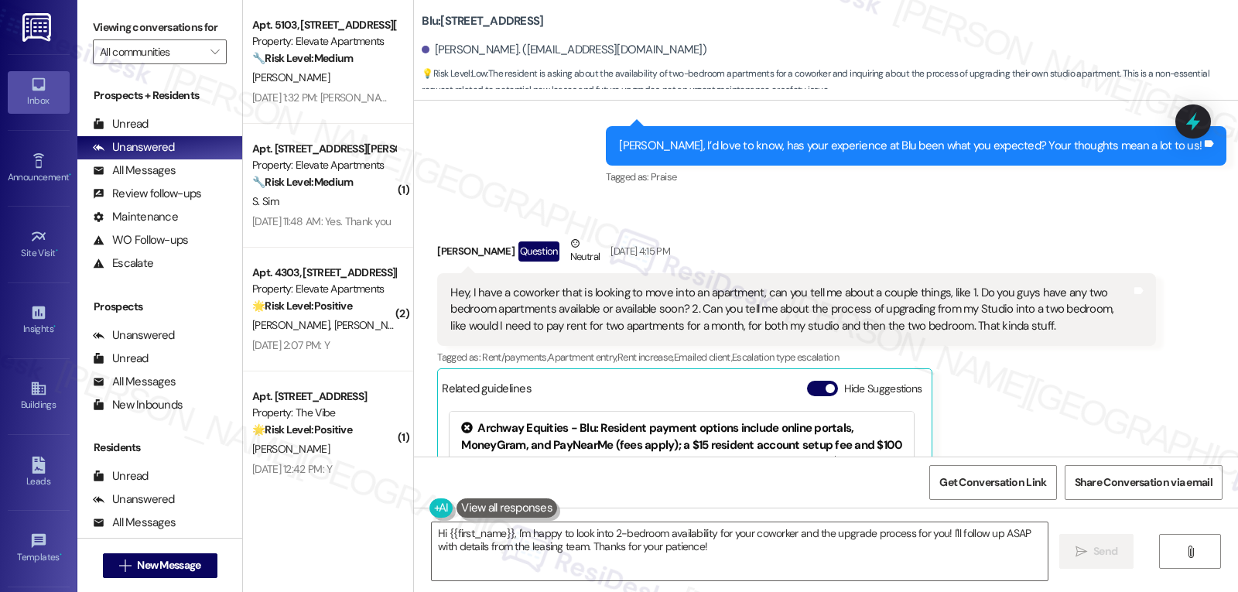
scroll to position [4024, 0]
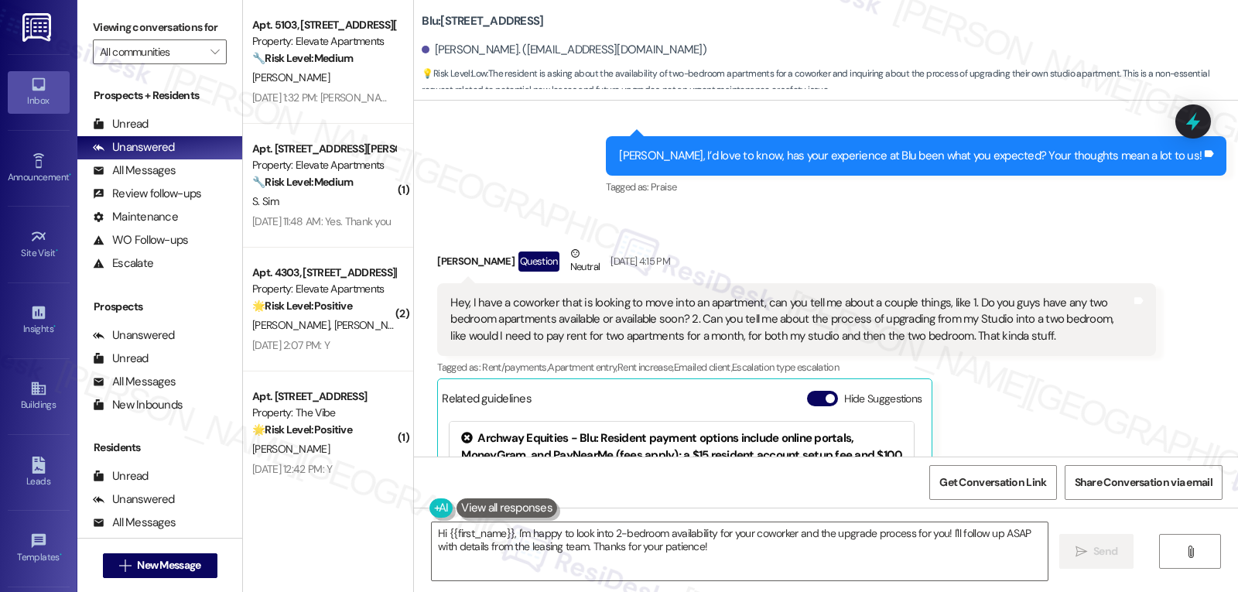
click at [442, 245] on div "Octavio Alvarez Paniagua Question Neutral Sep 20, 2025 at 4:15 PM" at bounding box center [796, 264] width 718 height 38
copy div "Octavio"
drag, startPoint x: 509, startPoint y: 535, endPoint x: 977, endPoint y: 628, distance: 477.3
click at [977, 591] on html "Inbox Go to Inbox Announcement • Send A Text Announcement Site Visit • Go to Si…" at bounding box center [619, 296] width 1238 height 592
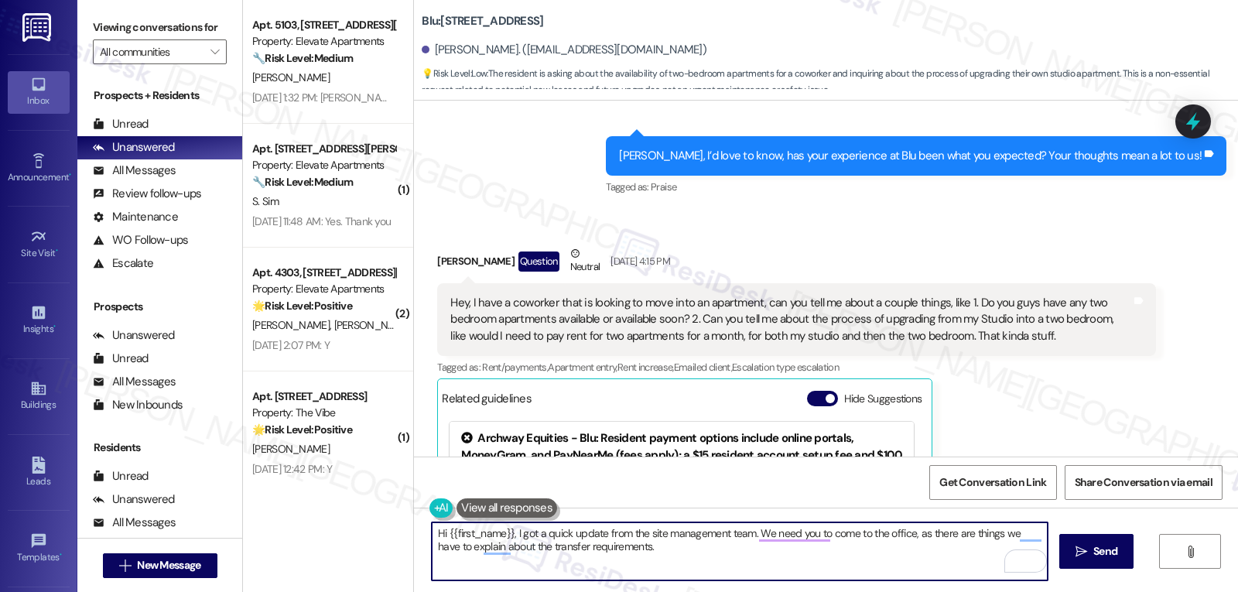
click at [662, 559] on textarea "Hi {{first_name}}, I got a quick update from the site management team. We need …" at bounding box center [740, 551] width 616 height 58
paste textarea "If anything comes up or if you have any questions, just give me a shout. I’m he…"
type textarea "Hi {{first_name}}, I got a quick update from the site management team. We need …"
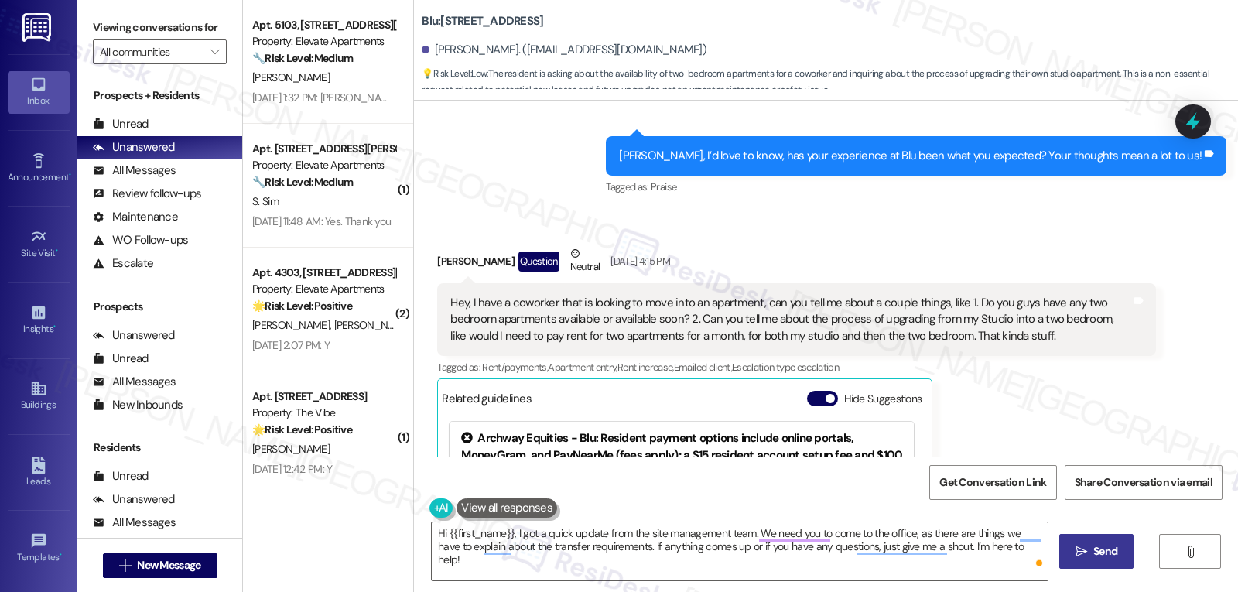
click at [1079, 546] on icon "" at bounding box center [1081, 551] width 12 height 12
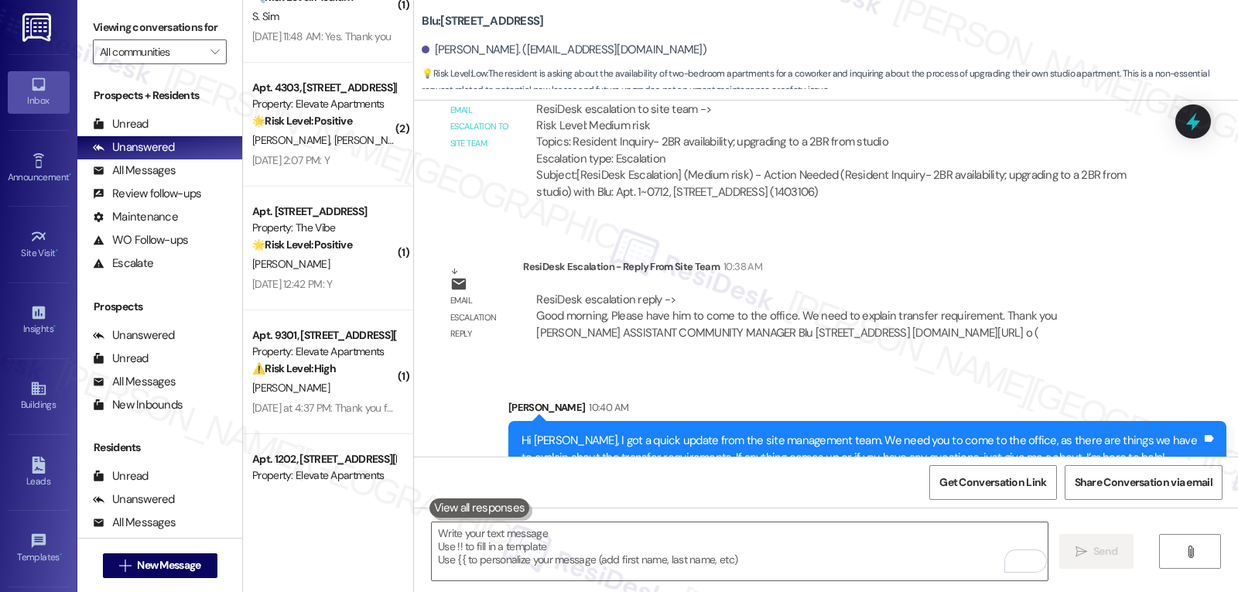
scroll to position [261, 0]
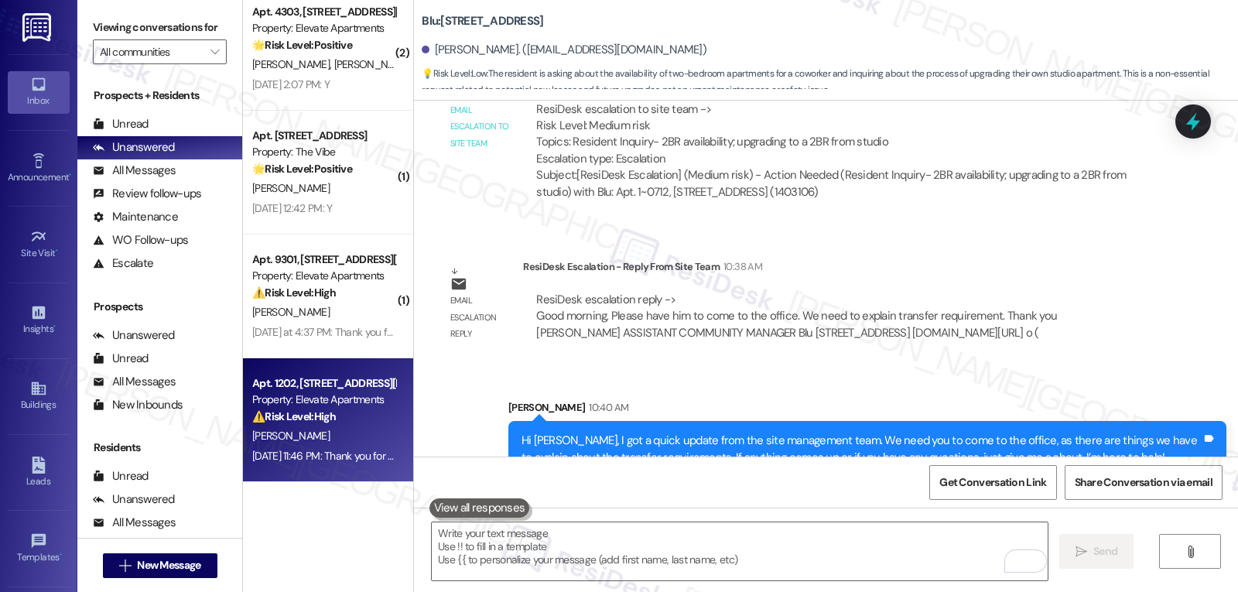
click at [348, 432] on div "[PERSON_NAME]" at bounding box center [324, 435] width 146 height 19
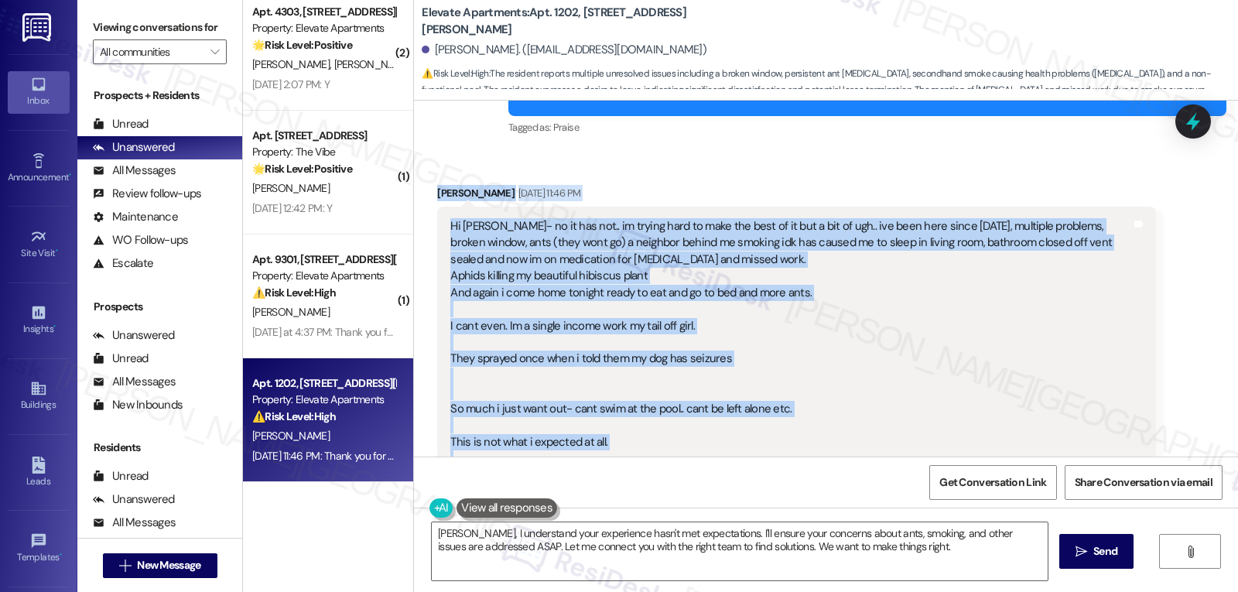
scroll to position [1070, 0]
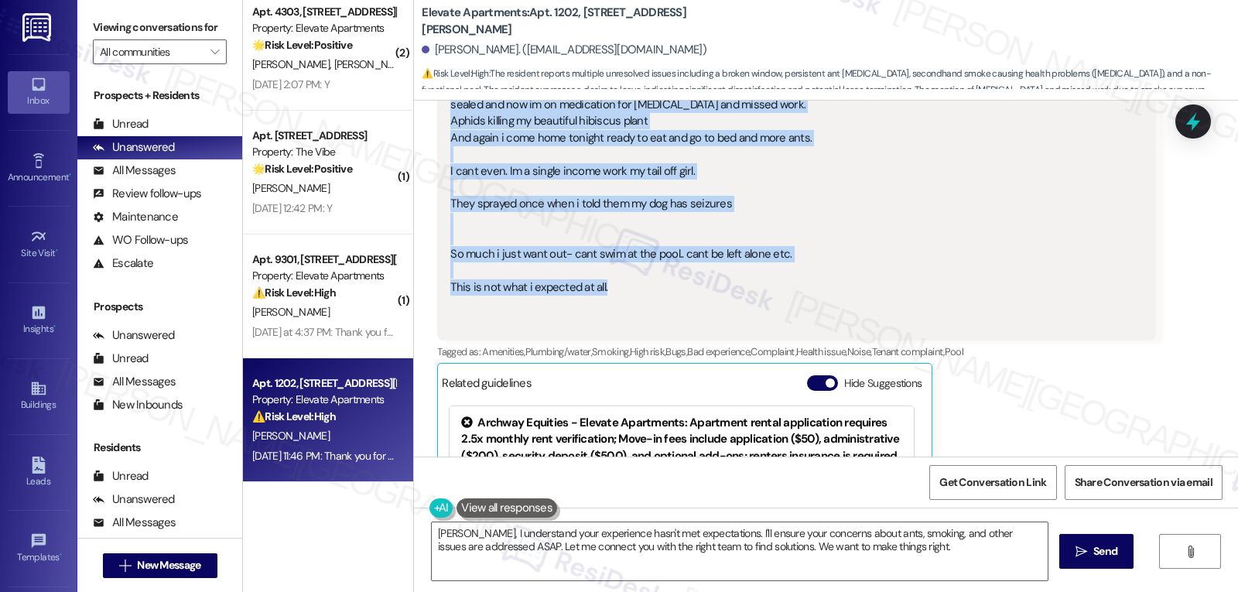
drag, startPoint x: 422, startPoint y: 313, endPoint x: 792, endPoint y: 261, distance: 373.5
click at [792, 261] on div "Received via SMS Colleen Williams Sep 20, 2025 at 11:46 PM Hi sarah- no it has …" at bounding box center [795, 335] width 741 height 633
copy div "Colleen Williams Sep 20, 2025 at 11:46 PM Hi sarah- no it has not.. im trying h…"
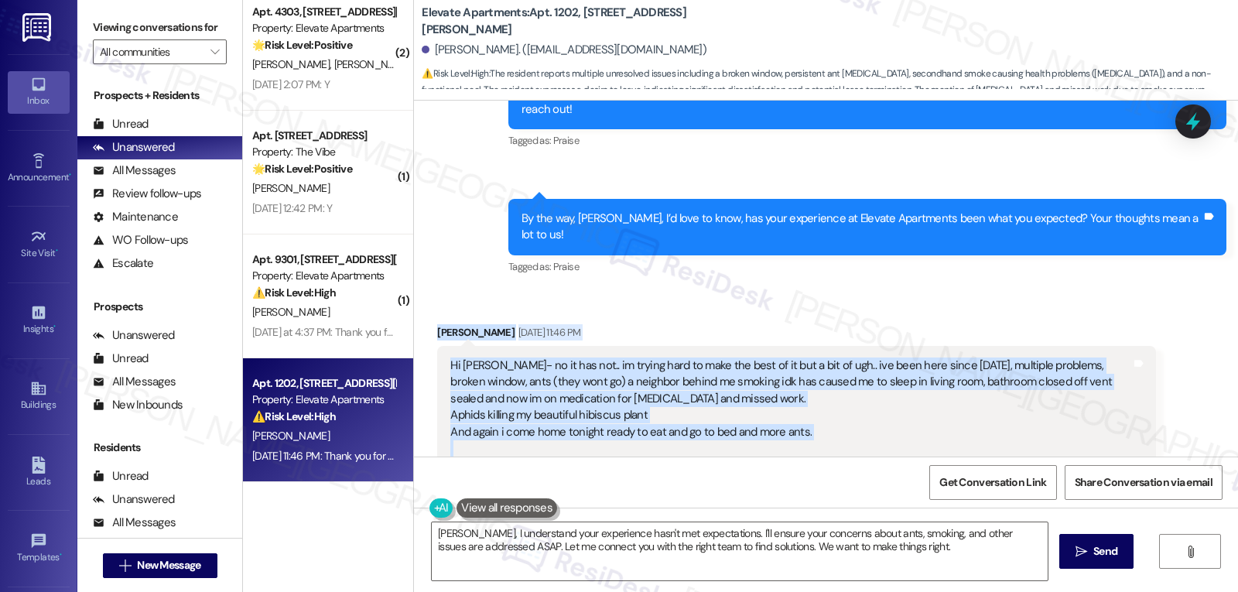
scroll to position [760, 0]
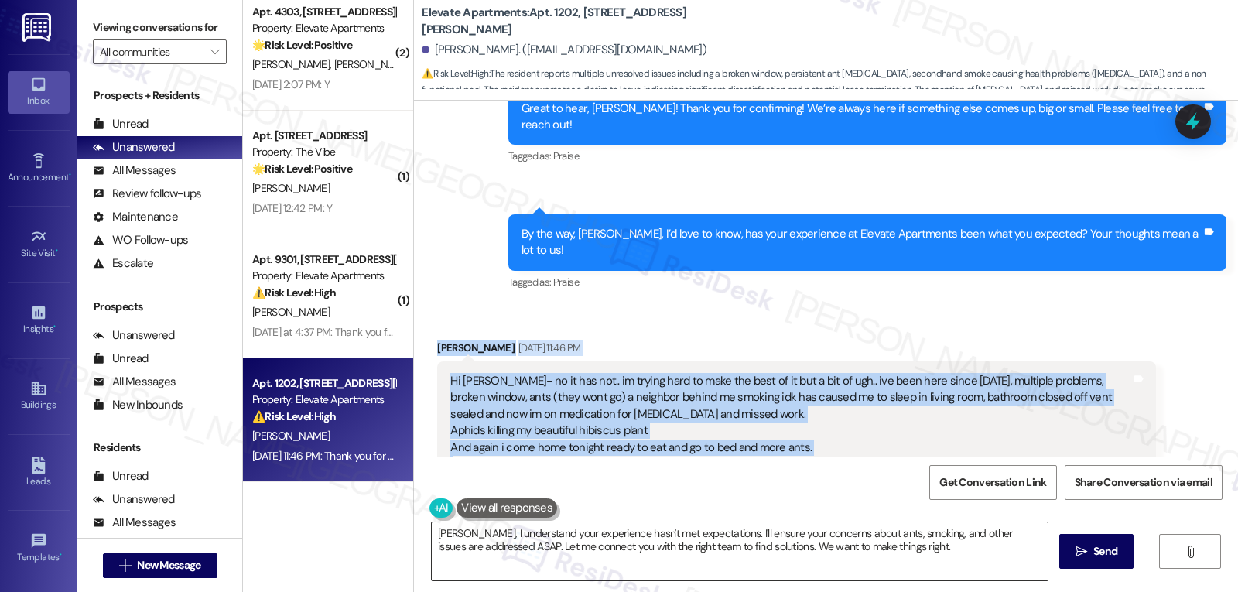
click at [848, 555] on textarea "Colleen, I understand your experience hasn't met expectations. I'll ensure your…" at bounding box center [740, 551] width 616 height 58
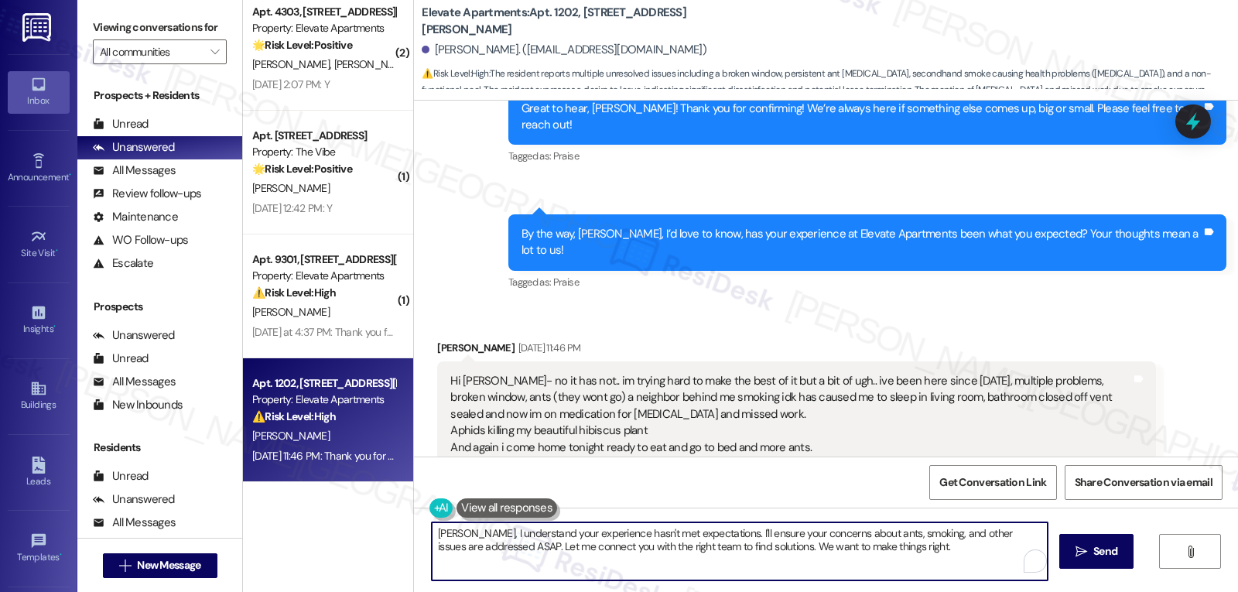
paste textarea "Hi Colleen, I’m really sorry you’re going through all of this. It sounds incred…"
click at [939, 545] on textarea "Hi Colleen, I’m really sorry you’re going through all of this. It sounds incred…" at bounding box center [740, 551] width 616 height 58
click at [432, 559] on textarea "Hi Colleen, I’m really sorry you’re going through all of this. It sounds incred…" at bounding box center [740, 551] width 616 height 58
click at [801, 568] on textarea "Hi Colleen, I’m really sorry you’re going through all of this. It sounds incred…" at bounding box center [740, 551] width 616 height 58
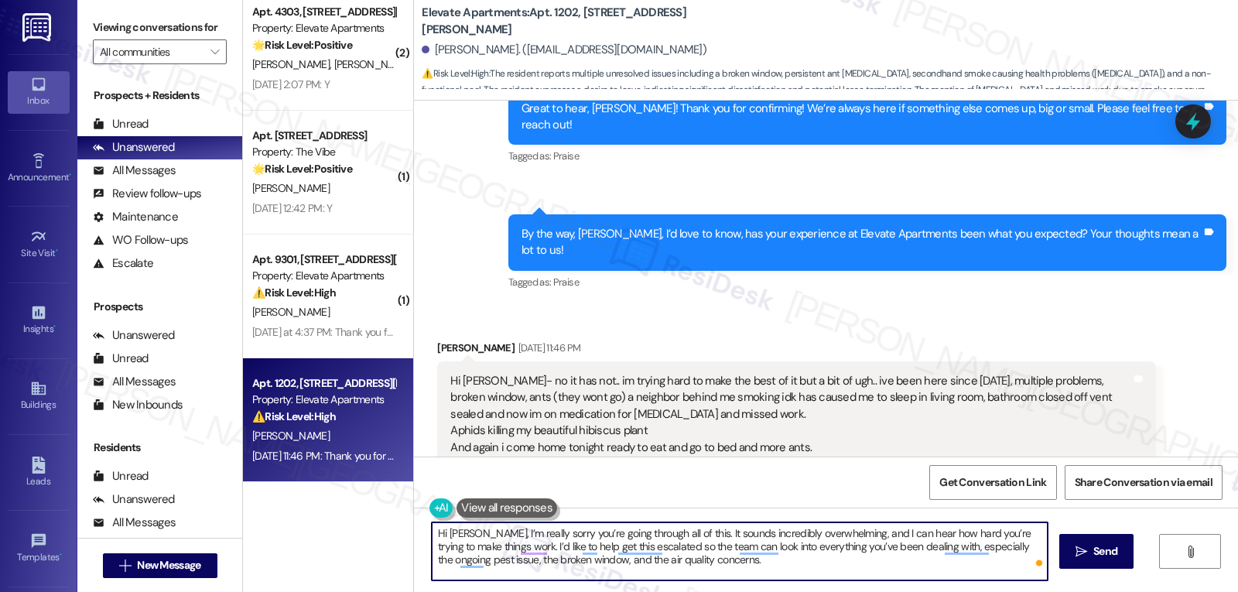
scroll to position [915, 0]
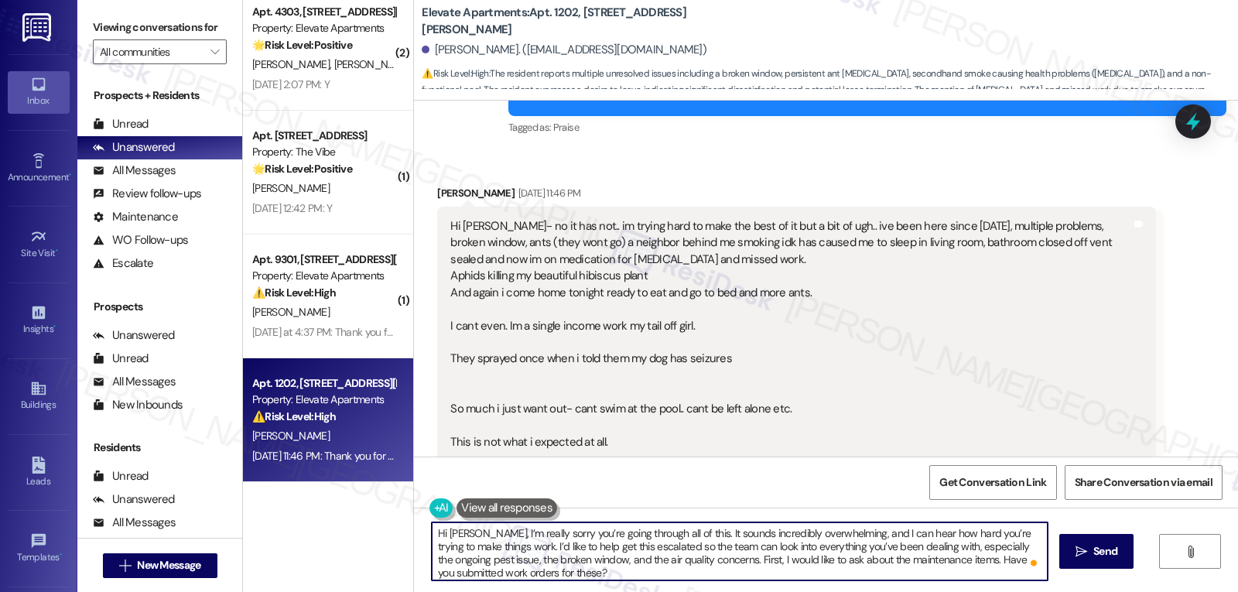
type textarea "Hi Colleen, I’m really sorry you’re going through all of this. It sounds incred…"
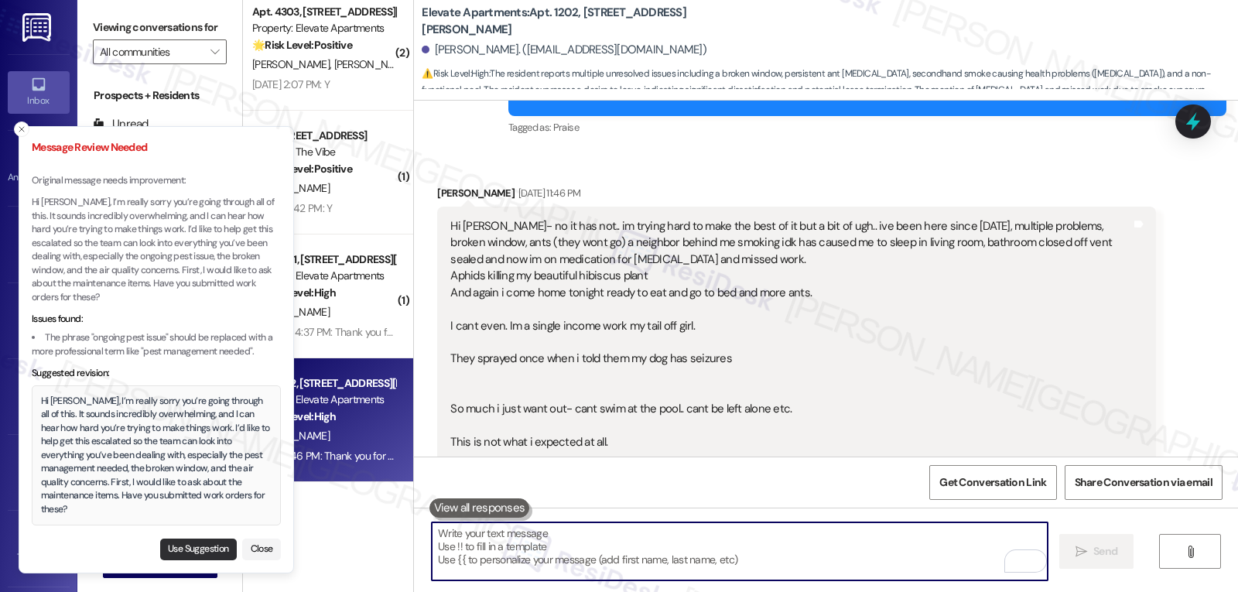
click at [193, 548] on button "Use Suggestion" at bounding box center [198, 549] width 77 height 22
type textarea "Hi [PERSON_NAME], I’m really sorry you’re going through all of this. It sounds …"
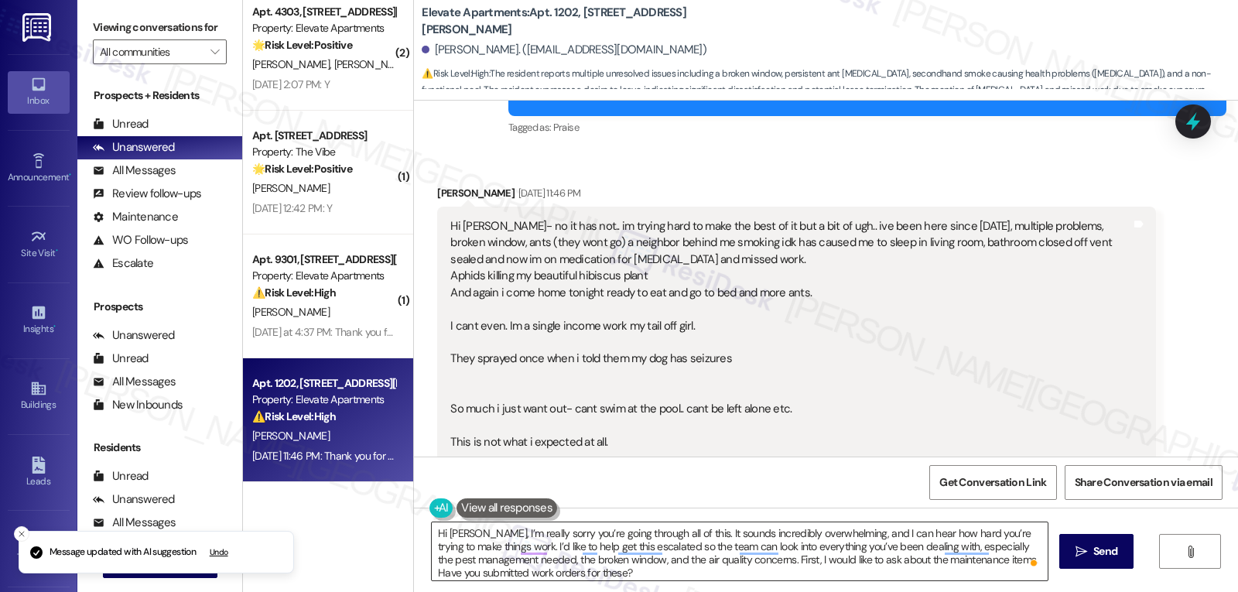
click at [698, 572] on textarea "Hi [PERSON_NAME], I’m really sorry you’re going through all of this. It sounds …" at bounding box center [740, 551] width 616 height 58
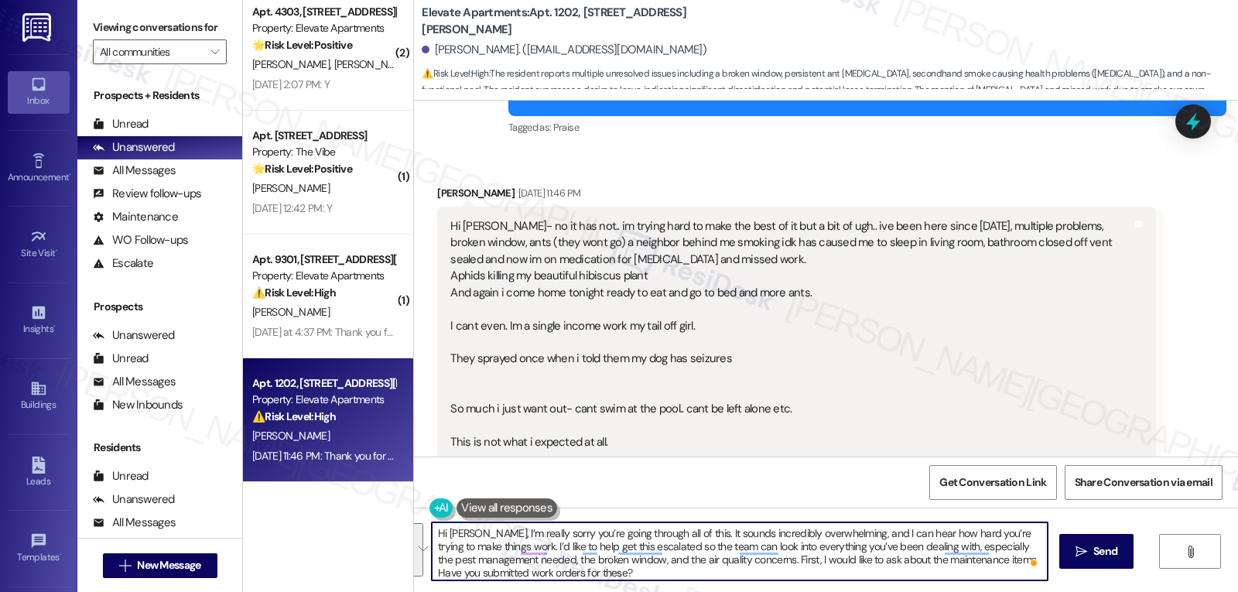
click at [1113, 545] on button " Send" at bounding box center [1096, 551] width 75 height 35
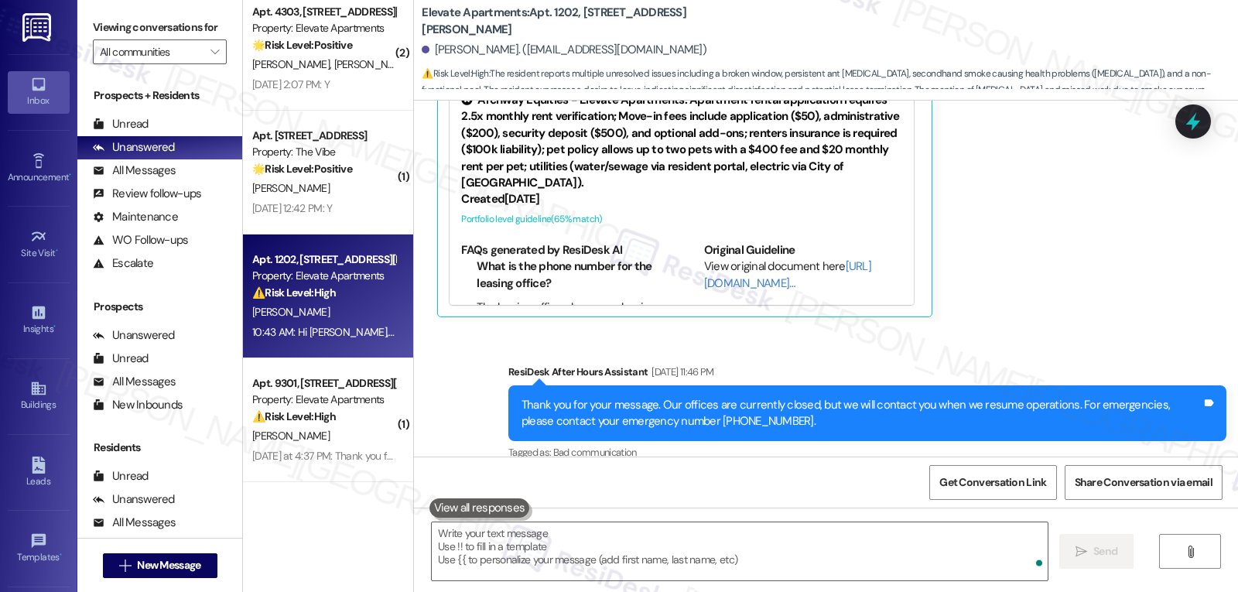
scroll to position [1537, 0]
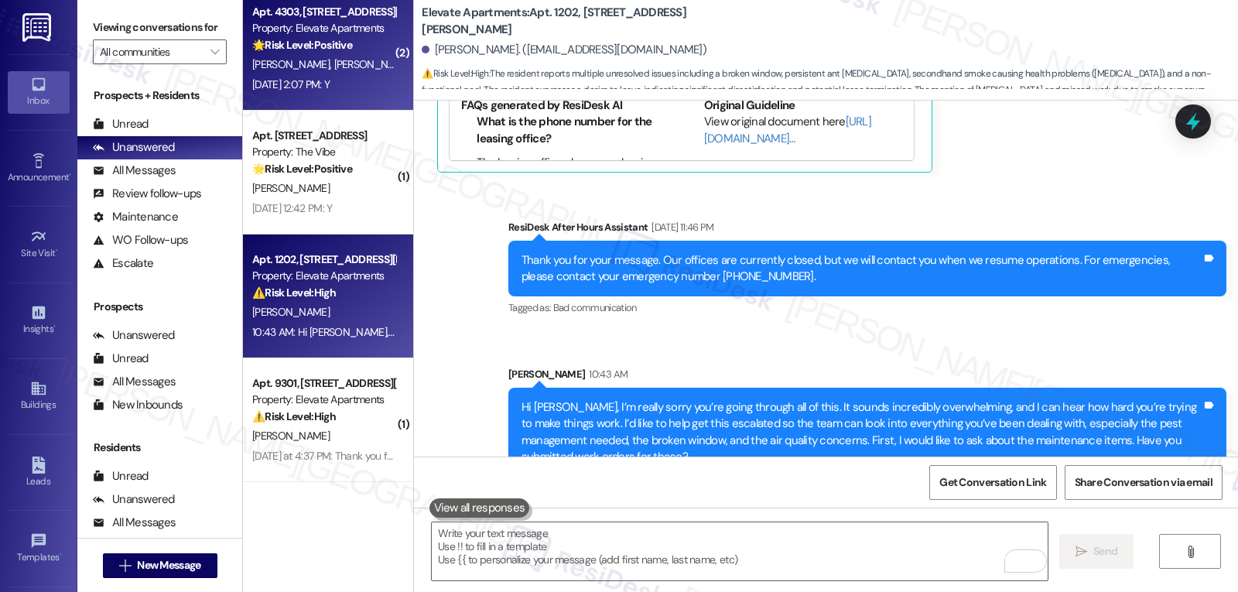
click at [340, 75] on div "Sep 19, 2025 at 2:07 PM: Y Sep 19, 2025 at 2:07 PM: Y" at bounding box center [324, 84] width 146 height 19
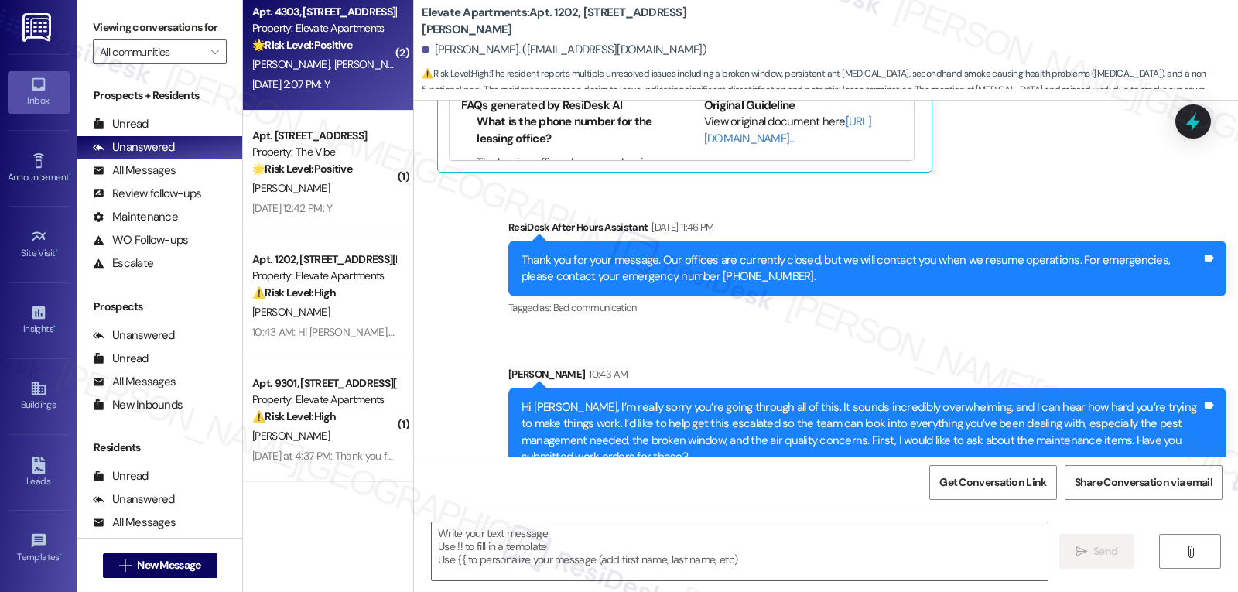
type textarea "Fetching suggested responses. Please feel free to read through the conversation…"
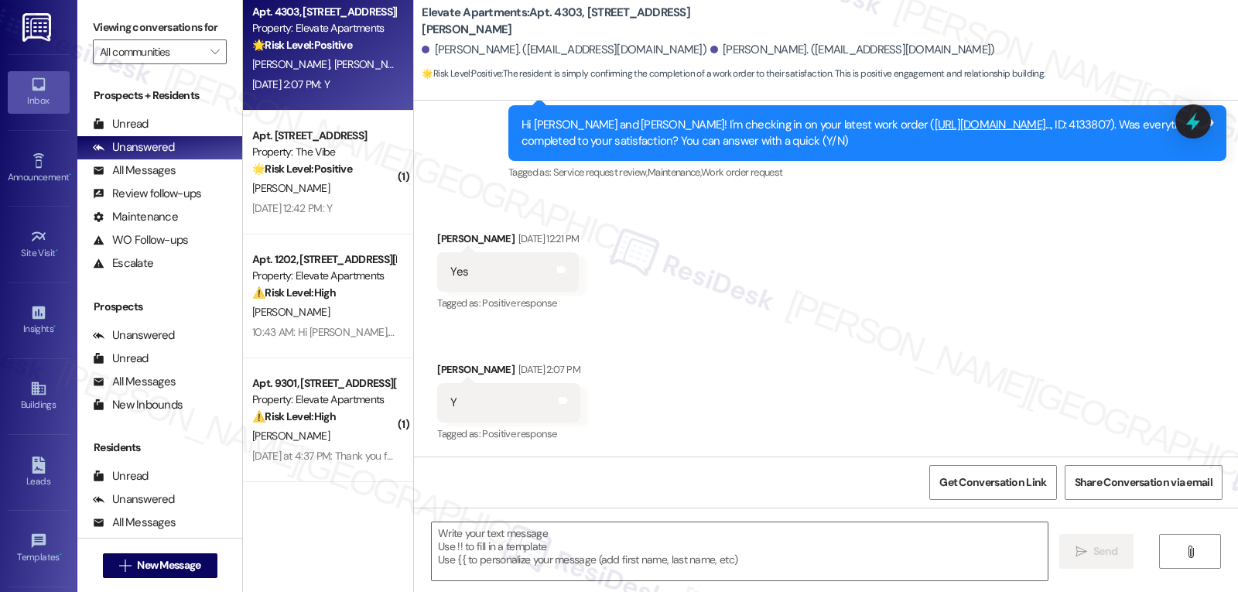
scroll to position [528, 0]
click at [570, 561] on textarea at bounding box center [740, 551] width 616 height 58
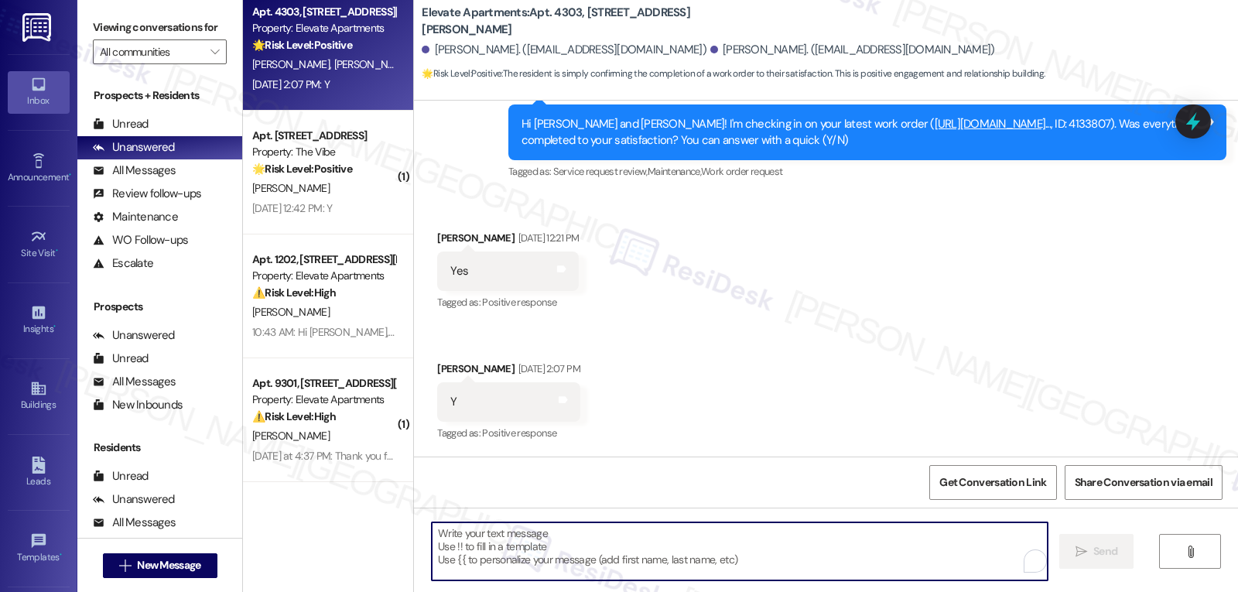
paste textarea "I’m so glad to hear that, {{first_name}}! Thank you for letting us know. If you…"
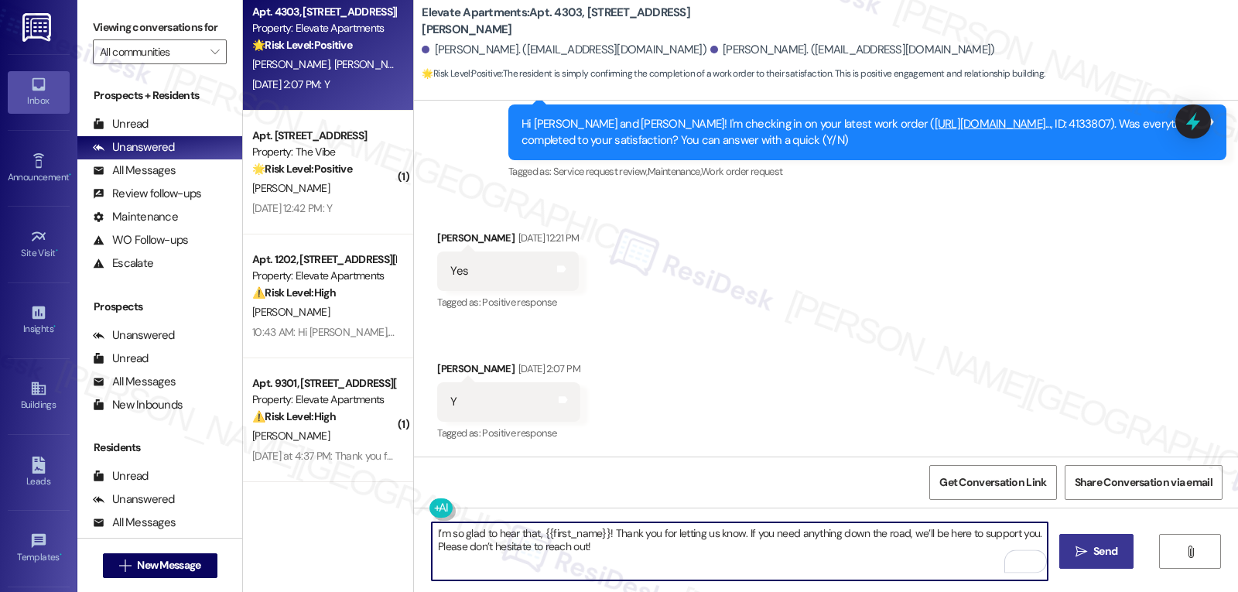
type textarea "I’m so glad to hear that, {{first_name}}! Thank you for letting us know. If you…"
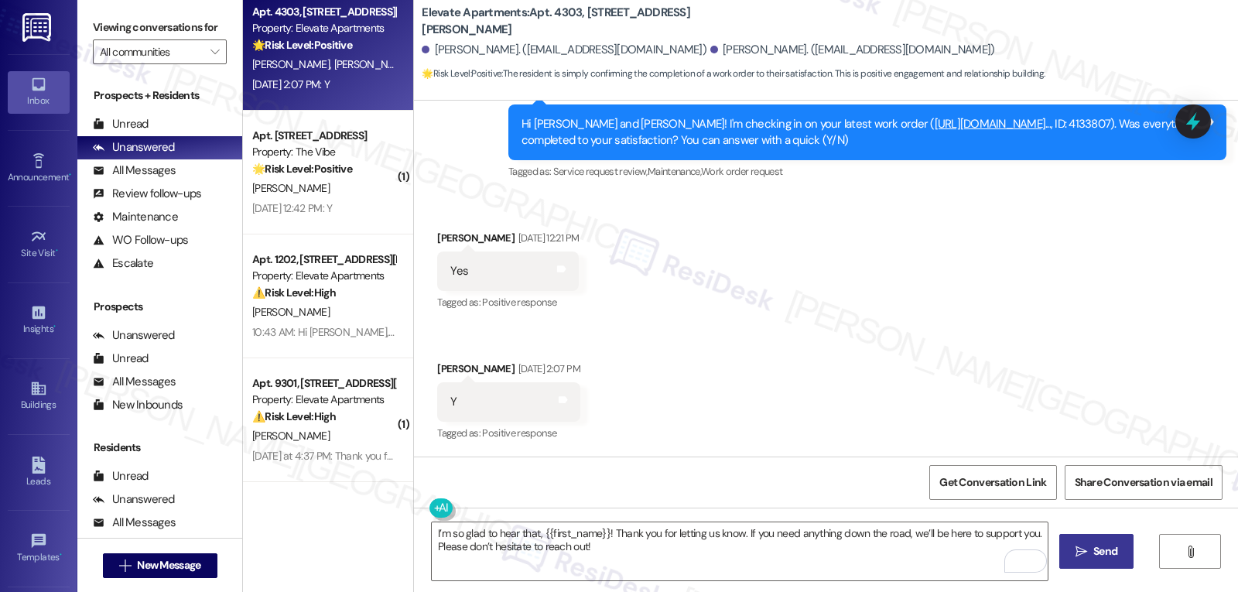
click at [1106, 555] on span "Send" at bounding box center [1105, 551] width 24 height 16
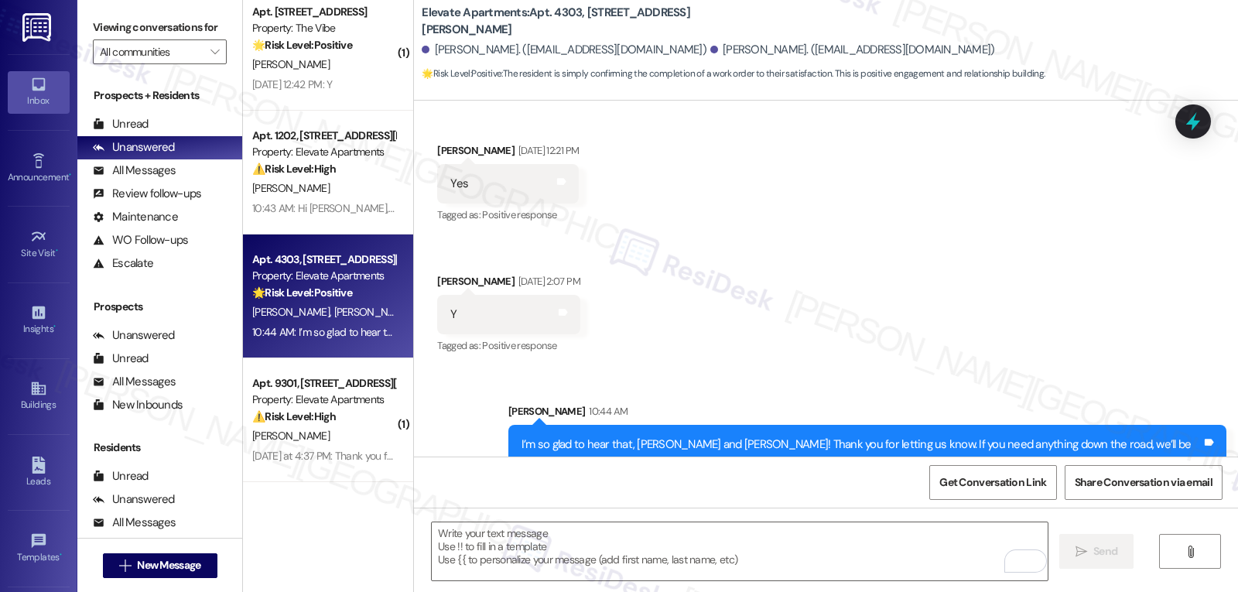
scroll to position [652, 0]
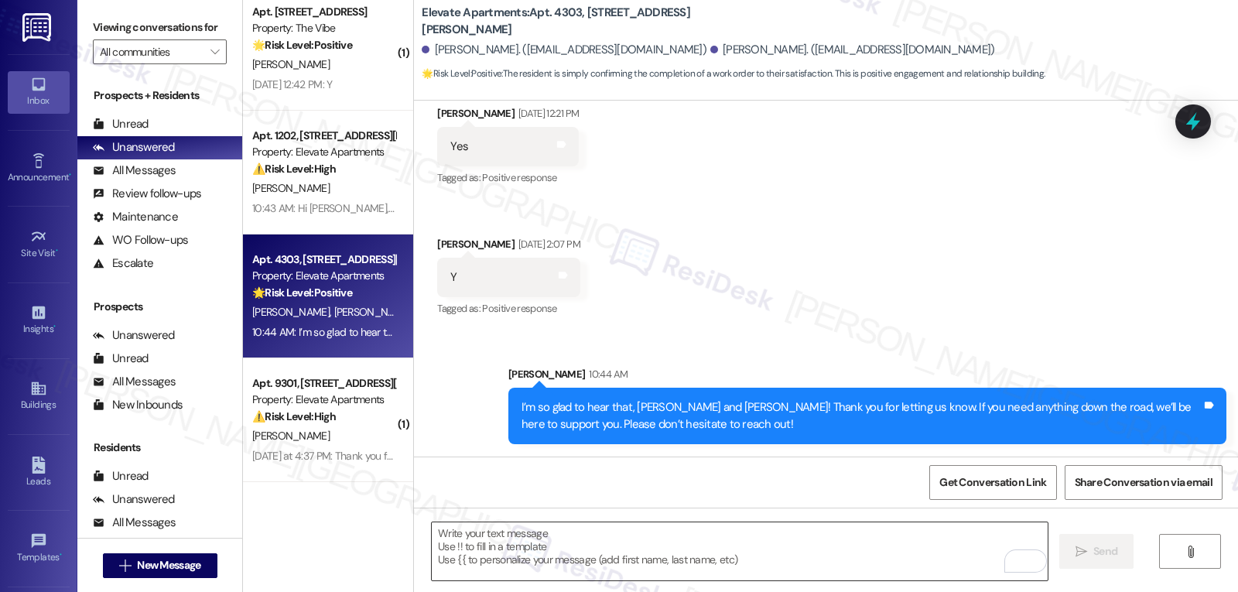
click at [550, 565] on textarea "To enrich screen reader interactions, please activate Accessibility in Grammarl…" at bounding box center [740, 551] width 616 height 58
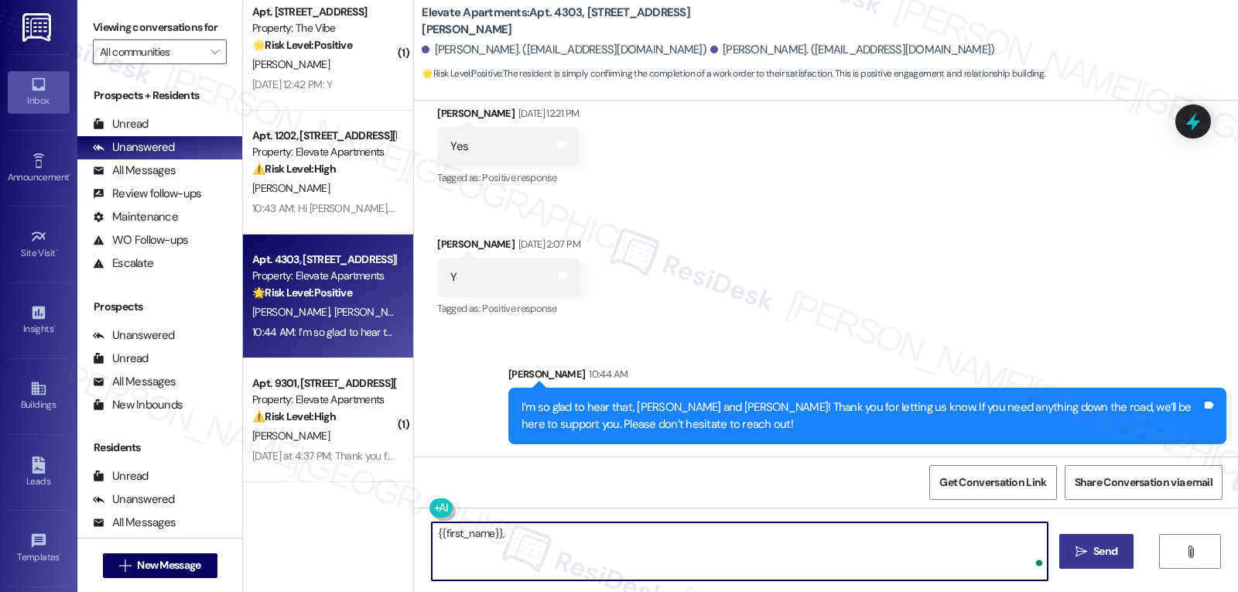
paste textarea "I’ve been meaning to check in. How has your experience at {{property}} been so …"
type textarea "{{first_name}}, I’ve been meaning to check in. How has your experience at {{pro…"
click at [1113, 559] on div "{{first_name}}, I’ve been meaning to check in. How has your experience at {{pro…" at bounding box center [826, 565] width 824 height 116
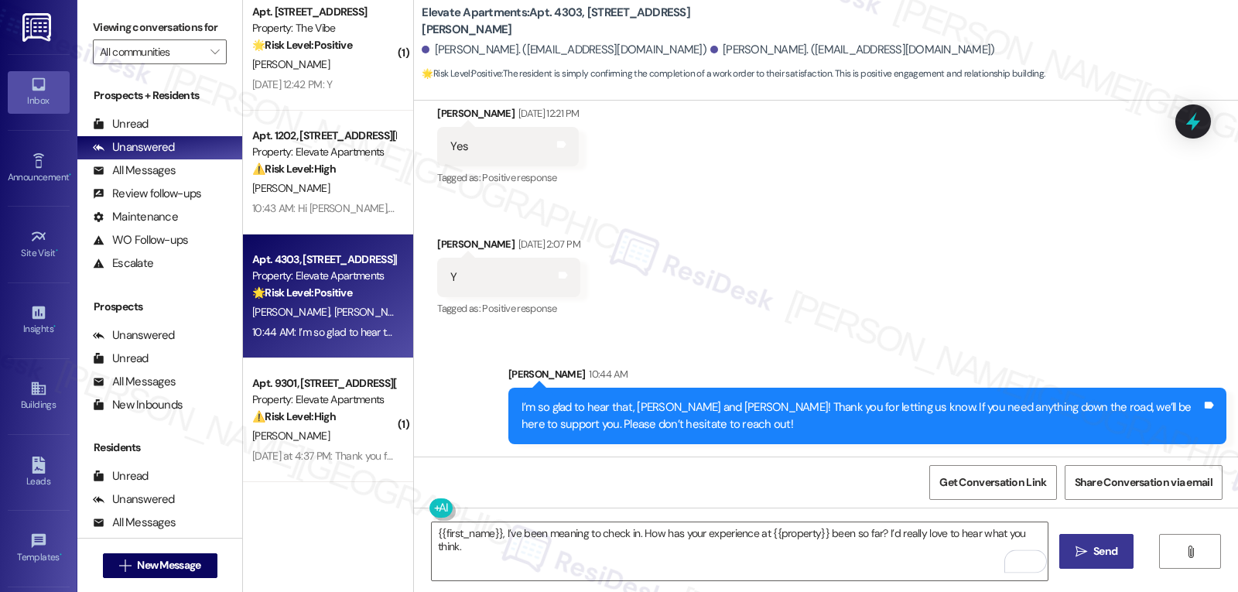
click at [1113, 559] on div "{{first_name}}, I’ve been meaning to check in. How has your experience at {{pro…" at bounding box center [826, 565] width 824 height 116
click at [1111, 559] on span "Send" at bounding box center [1105, 551] width 24 height 16
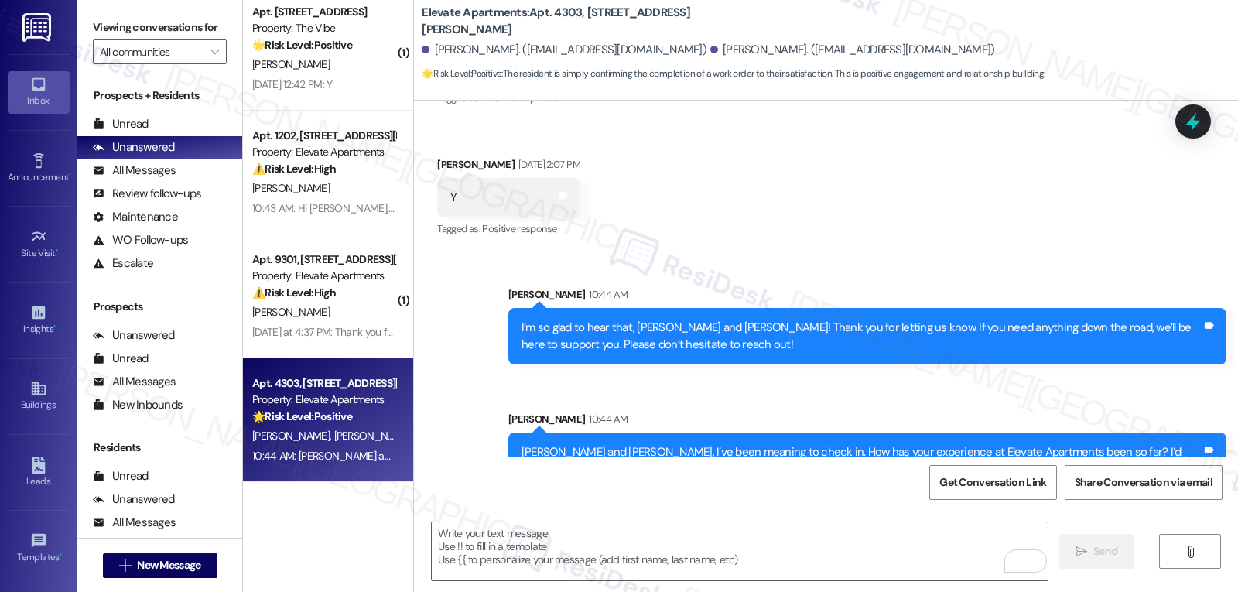
scroll to position [777, 0]
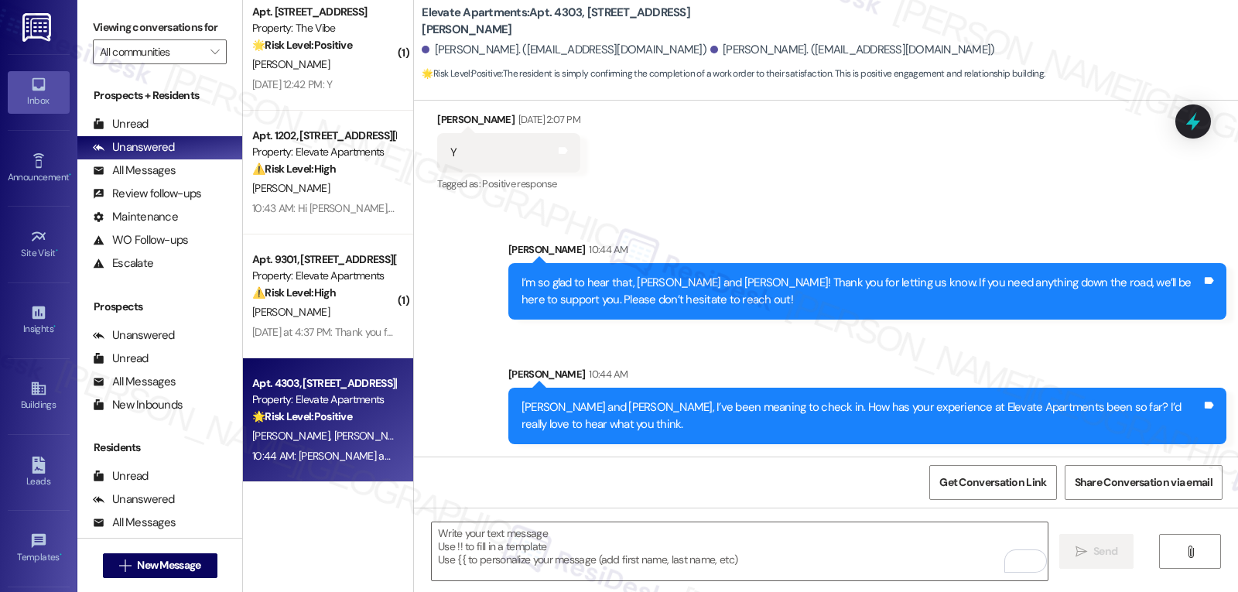
click at [354, 408] on div "🌟 Risk Level: Positive The resident is simply confirming the completion of a wo…" at bounding box center [323, 416] width 143 height 16
click at [210, 295] on div "Prospects + Residents Unread (0) Unread: Any message you haven't read yet will …" at bounding box center [159, 316] width 165 height 473
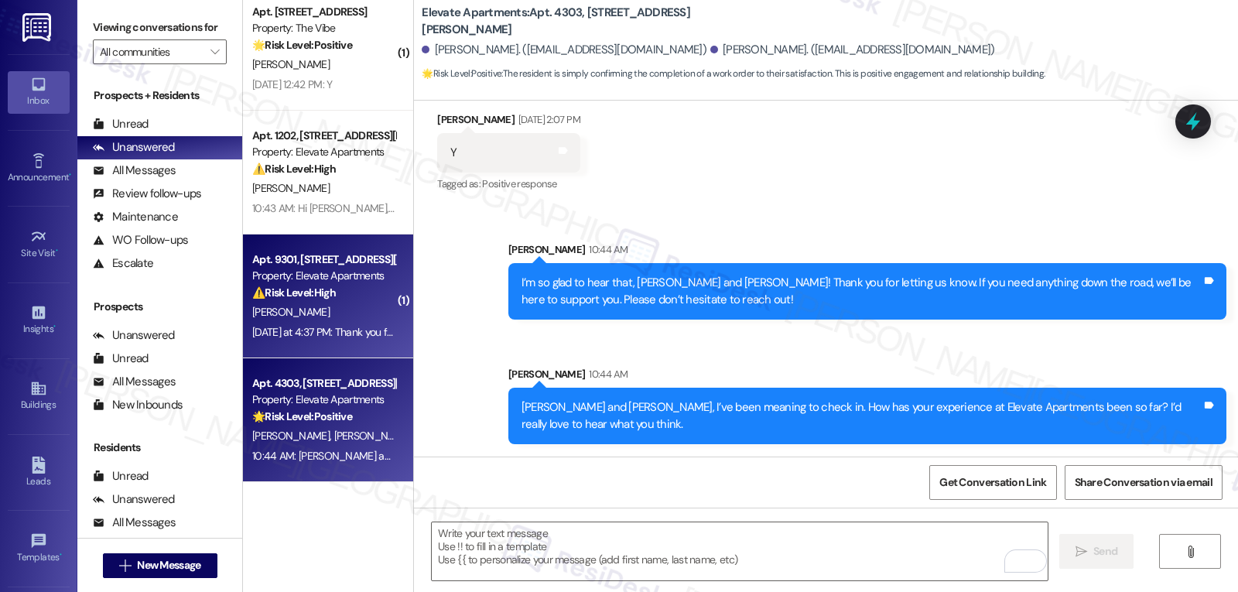
click at [323, 313] on div "[PERSON_NAME]" at bounding box center [324, 311] width 146 height 19
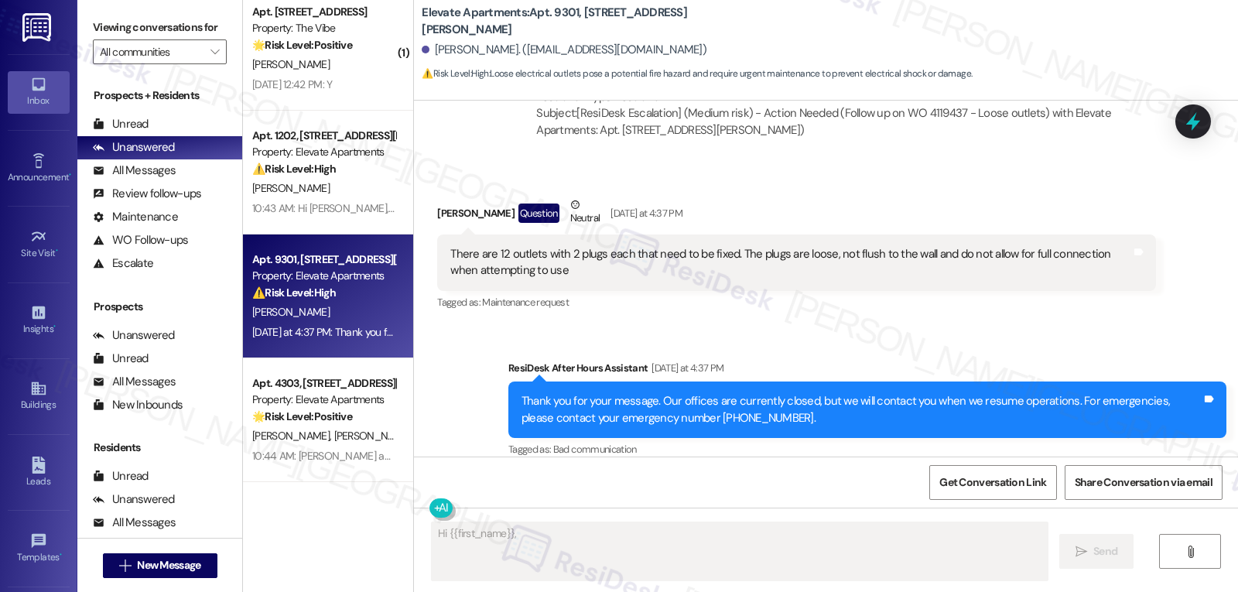
scroll to position [6339, 0]
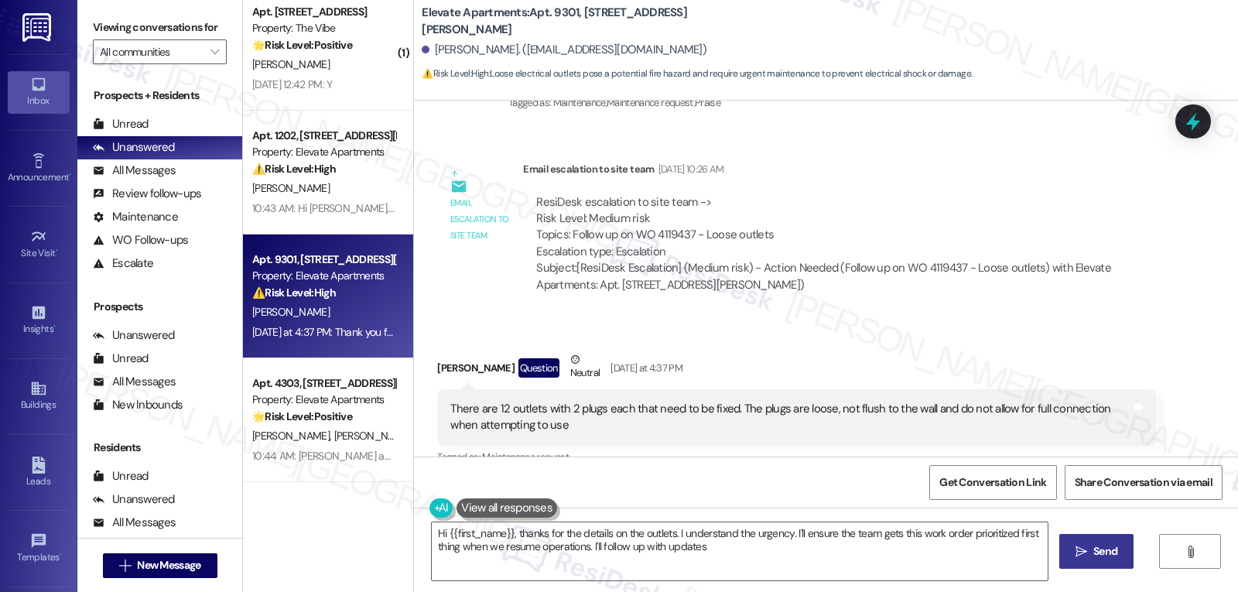
type textarea "Hi {{first_name}}, thanks for the details on the outlets. I understand the urge…"
click at [969, 340] on div "Received via SMS Ebonie Davis Question Neutral Yesterday at 4:37 PM There are 1…" at bounding box center [795, 410] width 741 height 140
click at [1113, 117] on icon at bounding box center [1193, 122] width 19 height 24
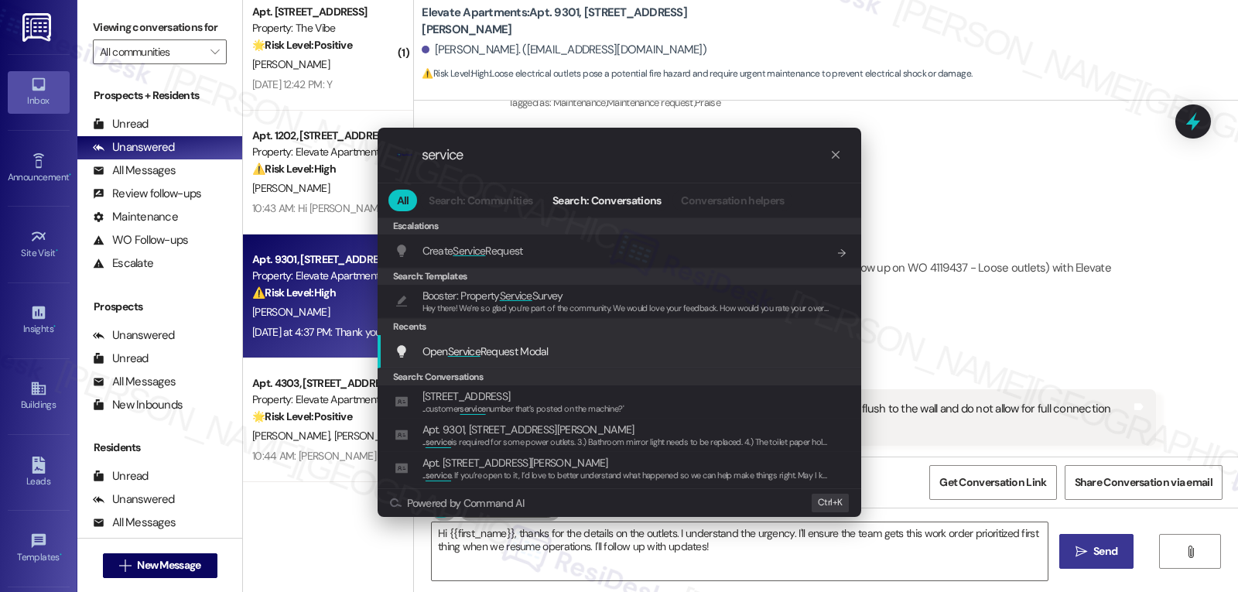
type input "service"
click at [534, 354] on span "Open Service Request Modal" at bounding box center [485, 351] width 126 height 14
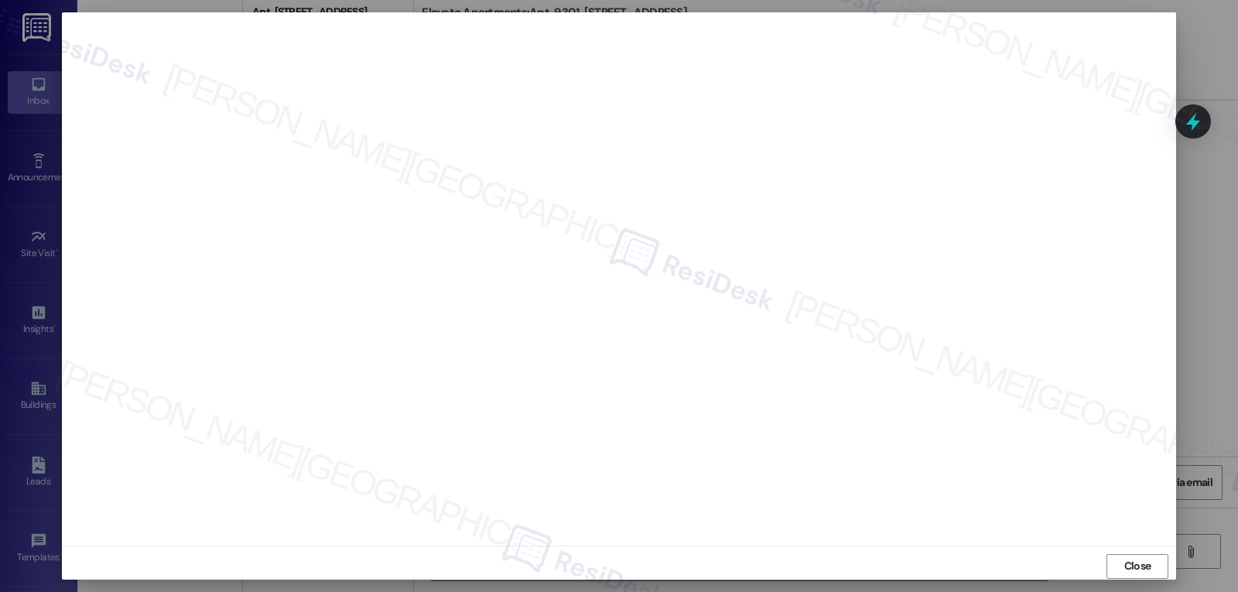
click at [1112, 552] on div "Close" at bounding box center [619, 565] width 1114 height 41
click at [1113, 573] on span "Close" at bounding box center [1137, 566] width 27 height 16
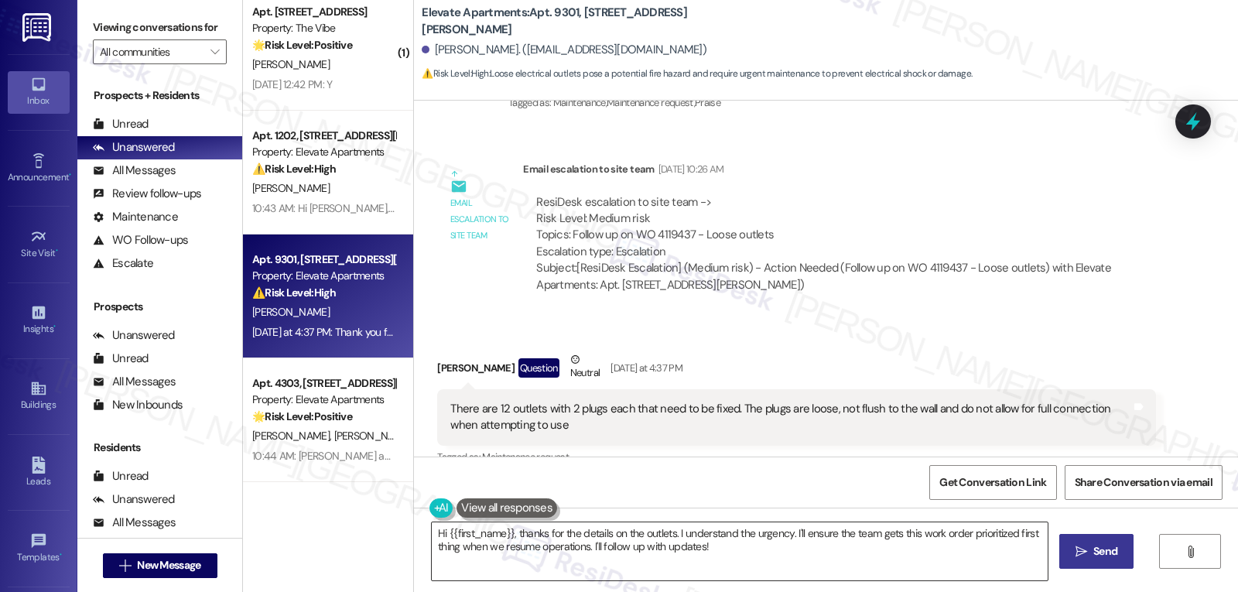
click at [800, 555] on textarea "Hi {{first_name}}, thanks for the details on the outlets. I understand the urge…" at bounding box center [740, 551] width 616 height 58
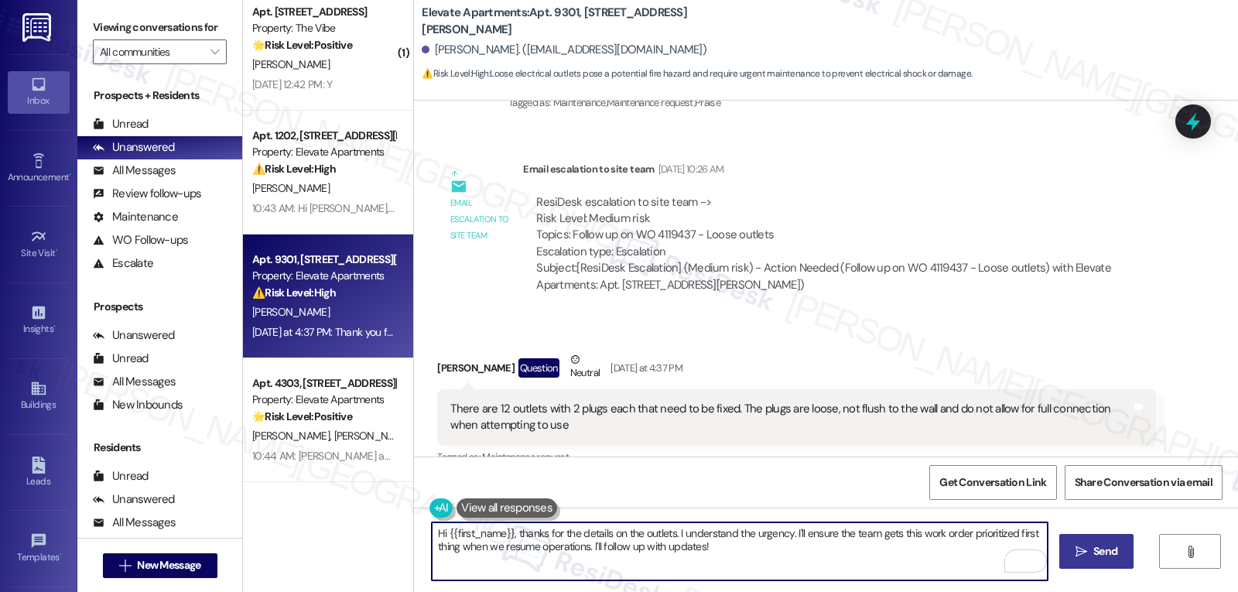
click at [916, 554] on textarea "Hi {{first_name}}, thanks for the details on the outlets. I understand the urge…" at bounding box center [740, 551] width 616 height 58
click at [576, 538] on textarea "Thanks for sending me the details, Ebonie. I will follow up with the site manag…" at bounding box center [740, 551] width 616 height 58
type textarea "Thanks for sending me the details about the outlets, [PERSON_NAME]. I will foll…"
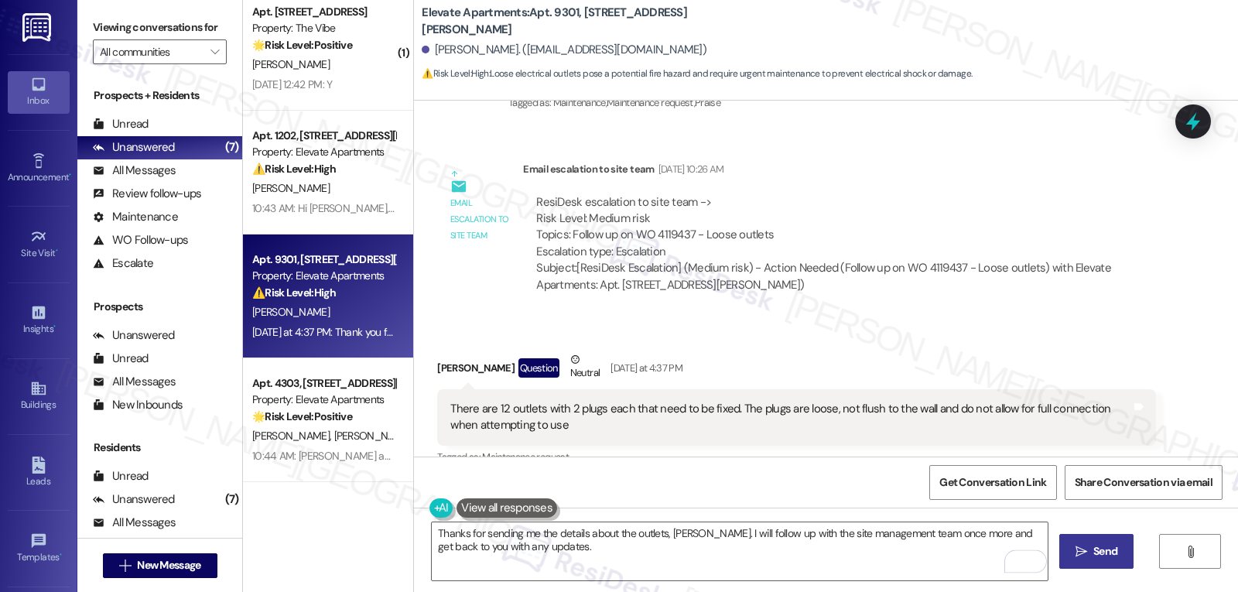
click at [1072, 550] on span " Send" at bounding box center [1096, 551] width 49 height 16
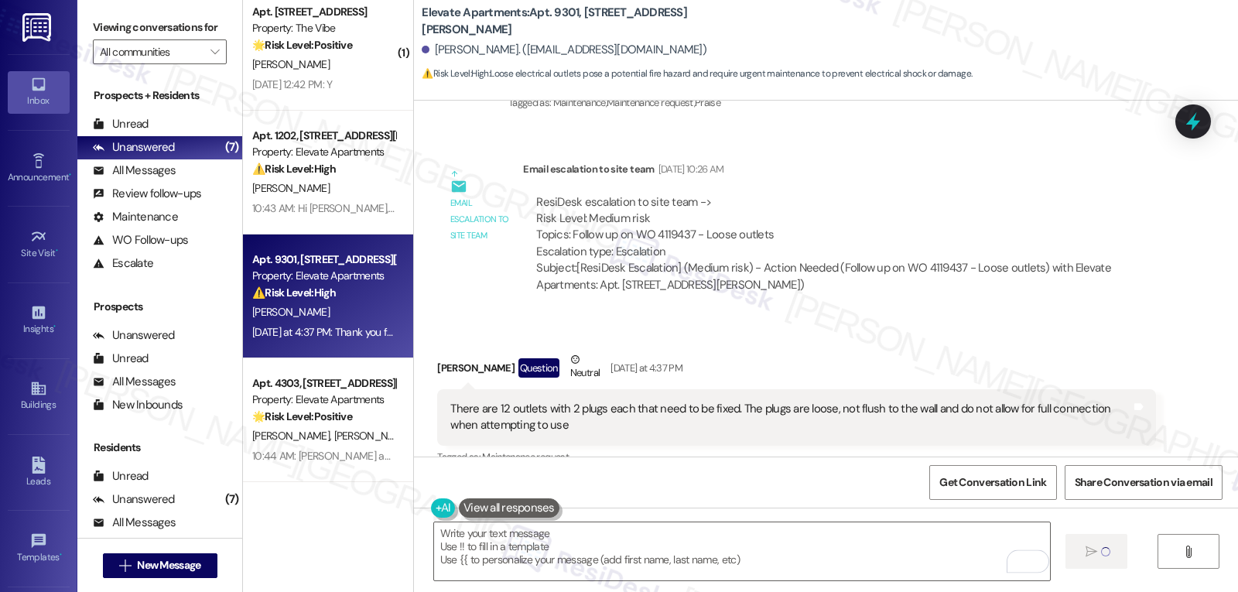
scroll to position [6346, 0]
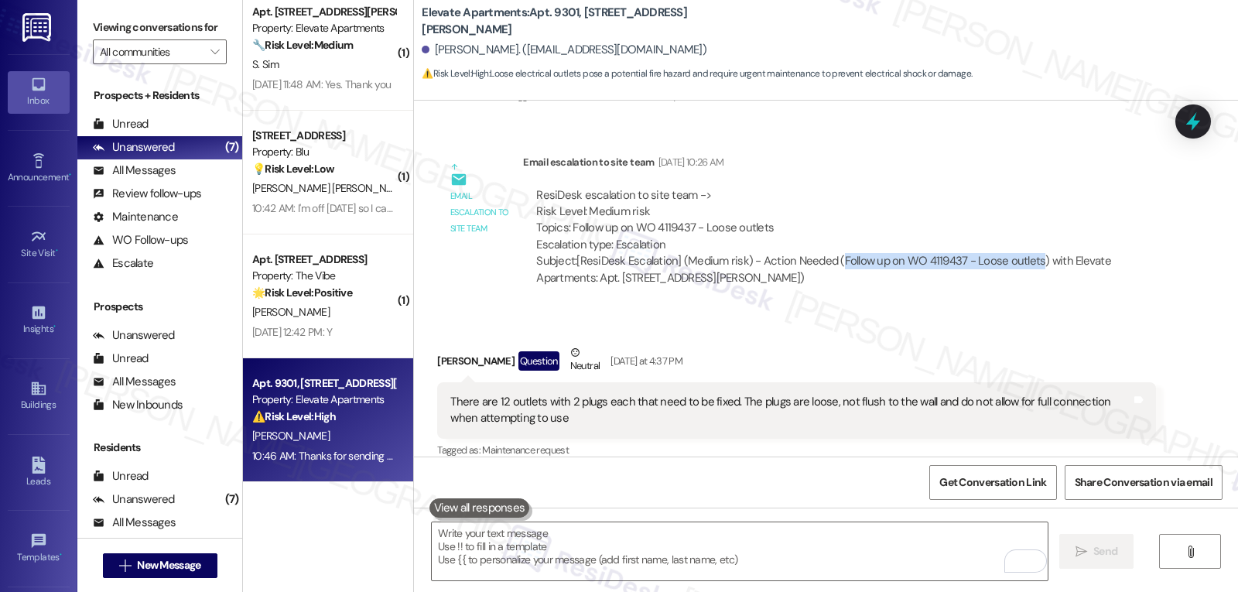
drag, startPoint x: 827, startPoint y: 244, endPoint x: 1021, endPoint y: 245, distance: 194.2
click at [1021, 253] on div "Subject: [ResiDesk Escalation] (Medium risk) - Action Needed (Follow up on WO 4…" at bounding box center [839, 269] width 606 height 33
copy div "Follow up on WO 4119437 - Loose outlets"
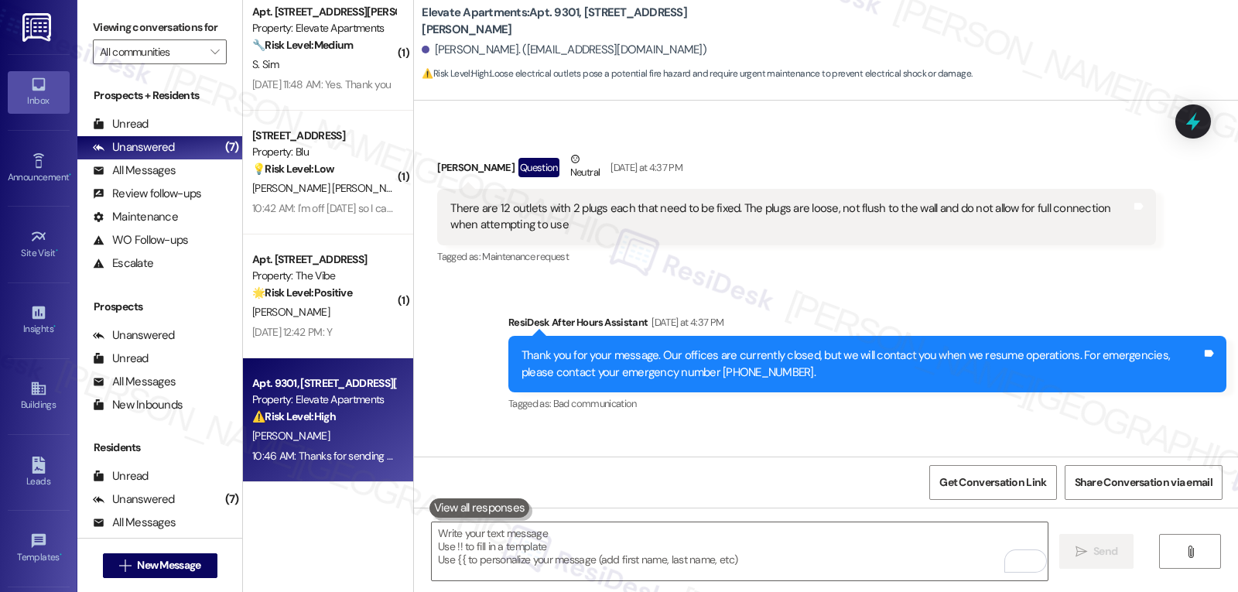
scroll to position [6619, 0]
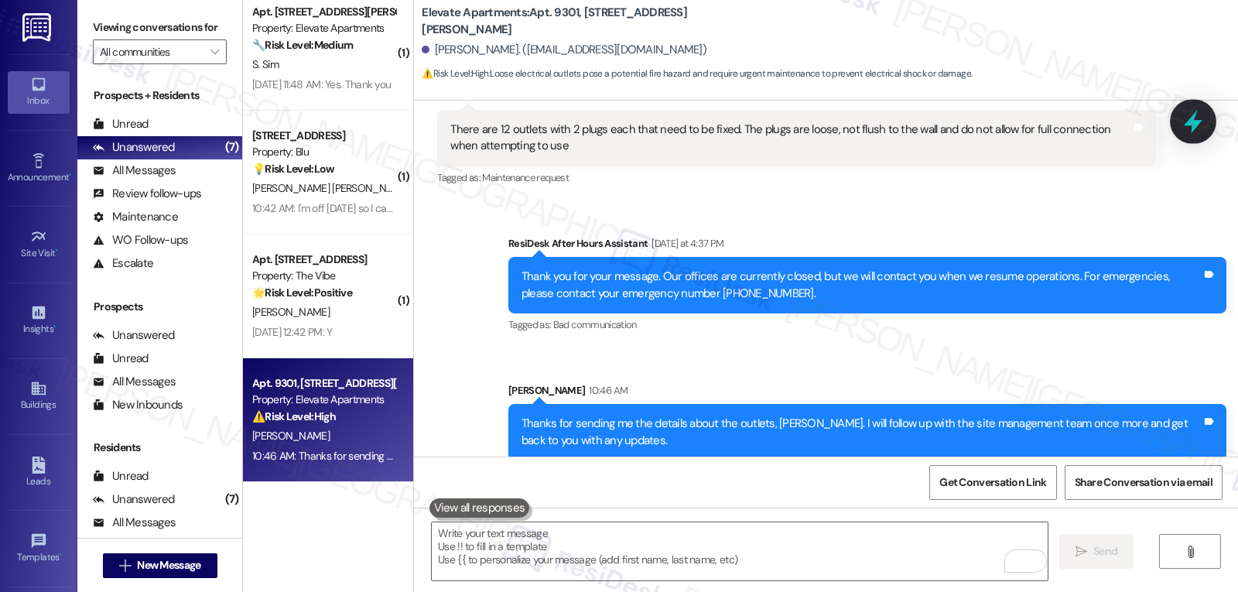
click at [1113, 125] on div at bounding box center [1193, 121] width 46 height 44
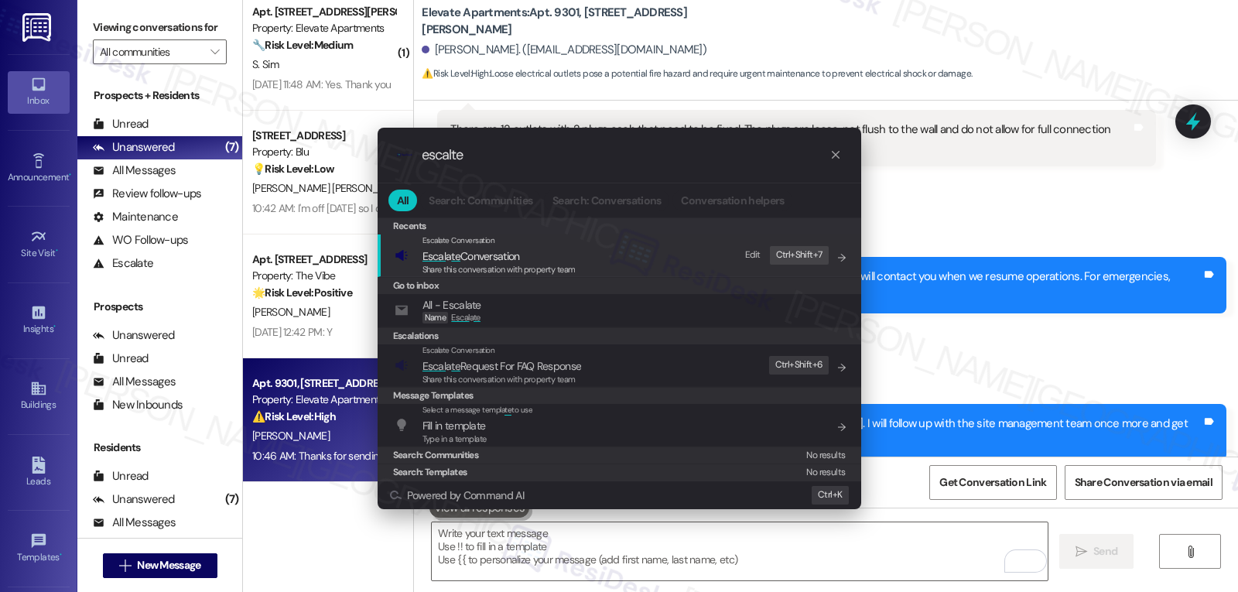
type input "escalte"
click at [517, 257] on span "Escal a te Conversation" at bounding box center [470, 256] width 97 height 14
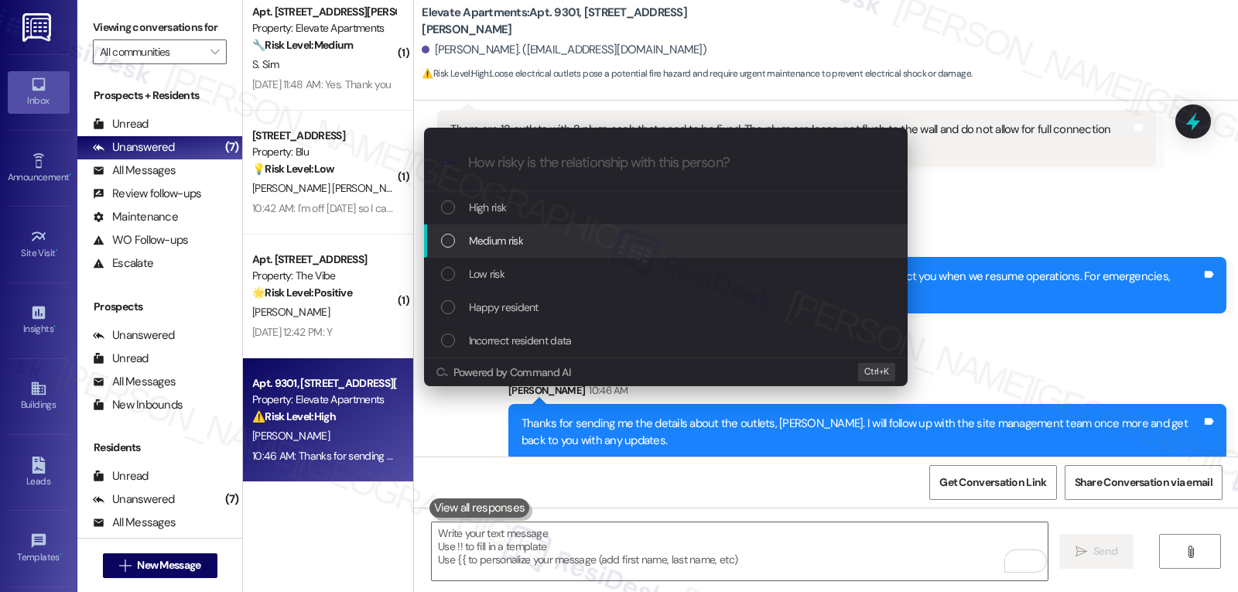
click at [524, 242] on div "Medium risk" at bounding box center [667, 240] width 453 height 17
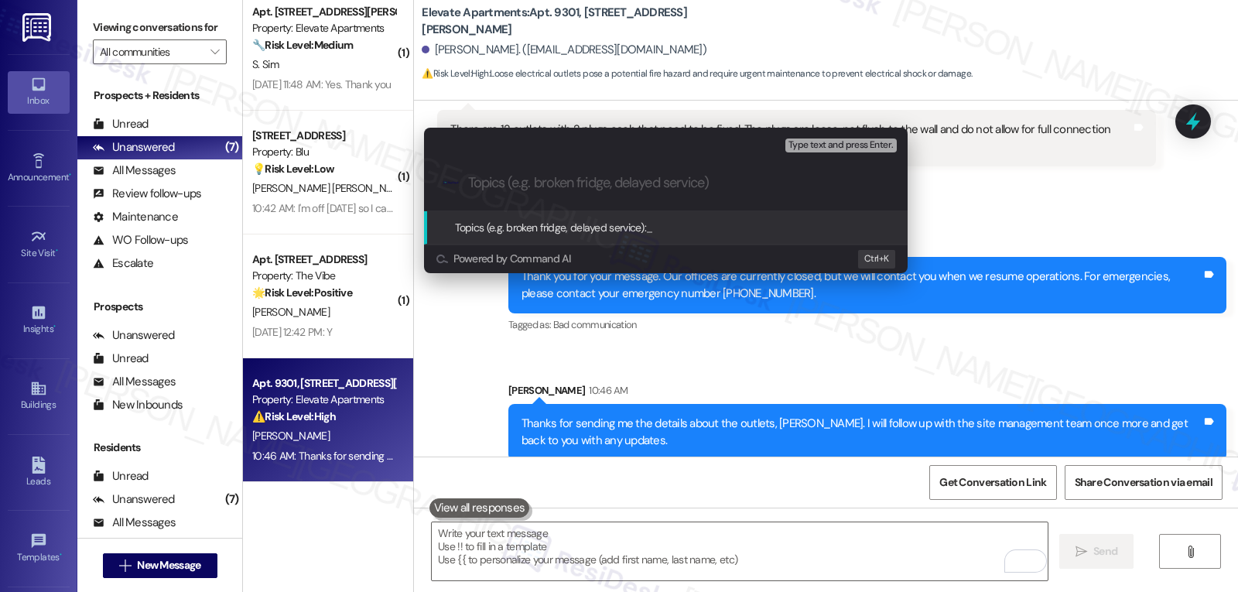
paste input "Follow up on WO 4119437 - Loose outlets"
type input "Follow up on WO 4119437 - Loose outlets"
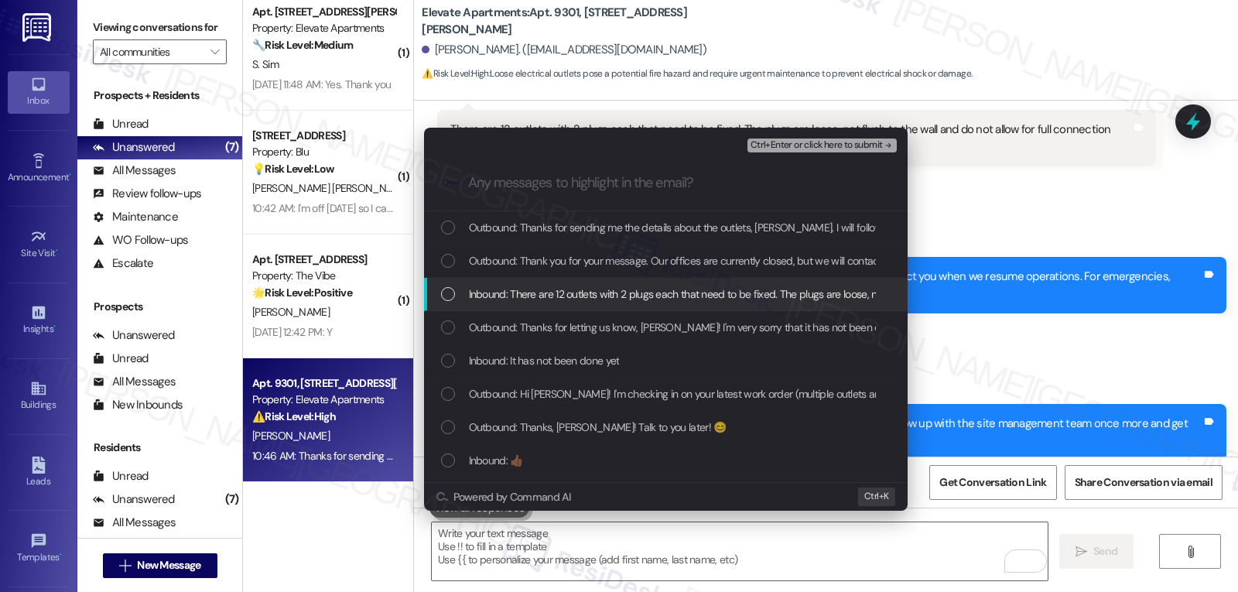
click at [519, 309] on div "Inbound: There are 12 outlets with 2 plugs each that need to be fixed. The plug…" at bounding box center [665, 294] width 483 height 33
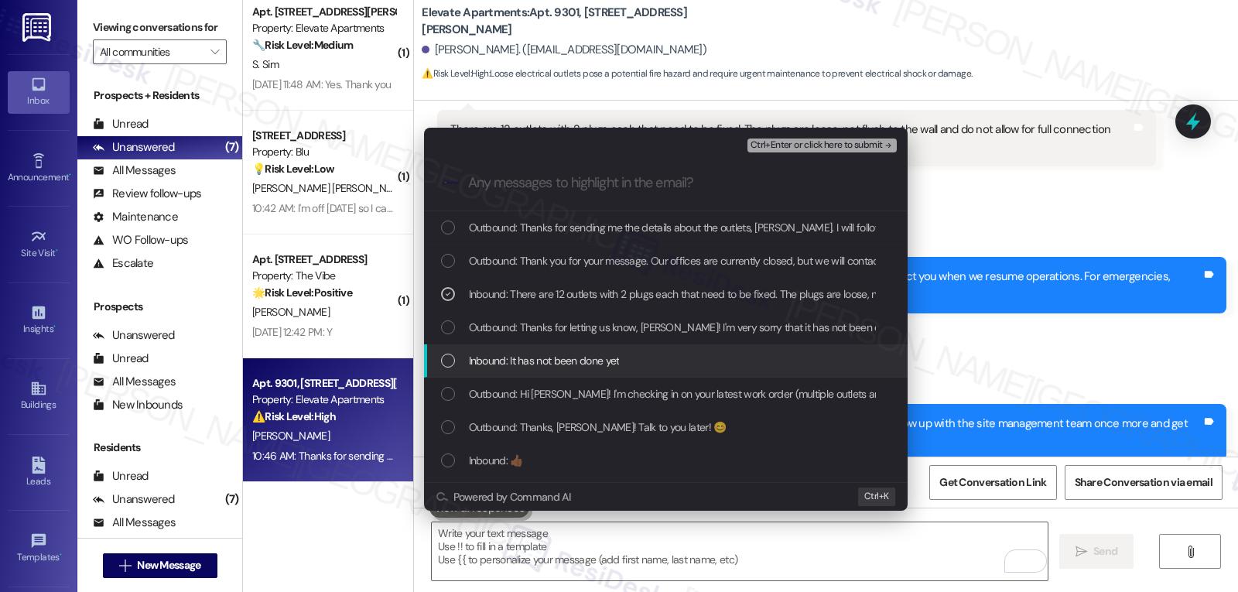
click at [523, 372] on div "Inbound: It has not been done yet" at bounding box center [665, 360] width 483 height 33
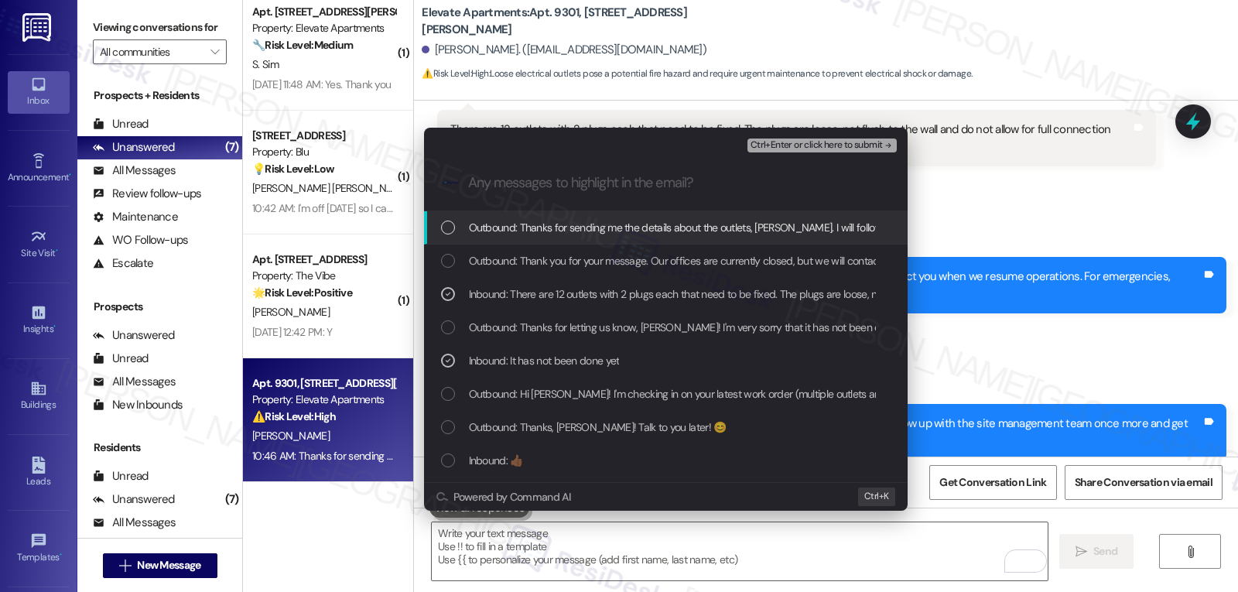
click at [819, 145] on span "Ctrl+Enter or click here to submit" at bounding box center [816, 145] width 132 height 11
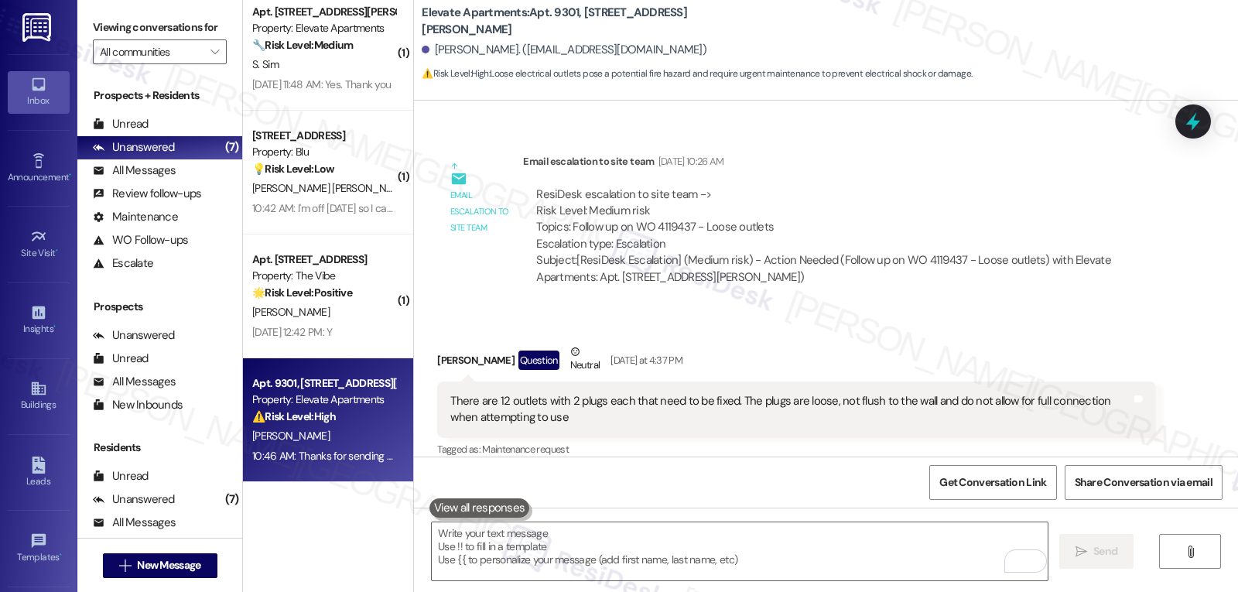
scroll to position [6346, 0]
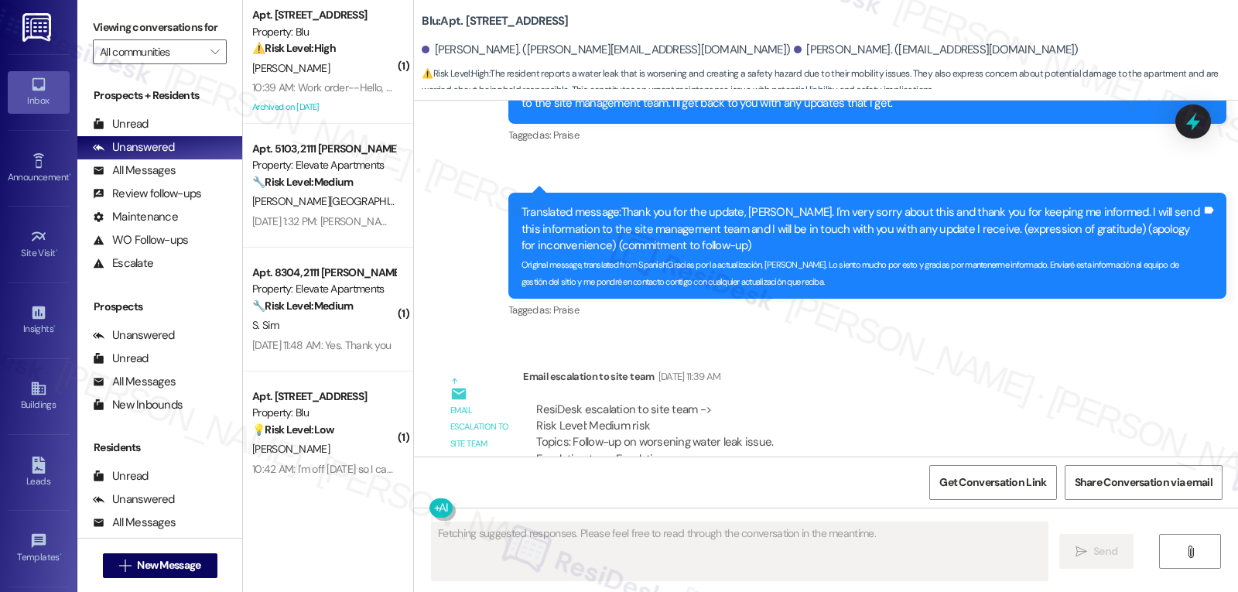
scroll to position [11812, 0]
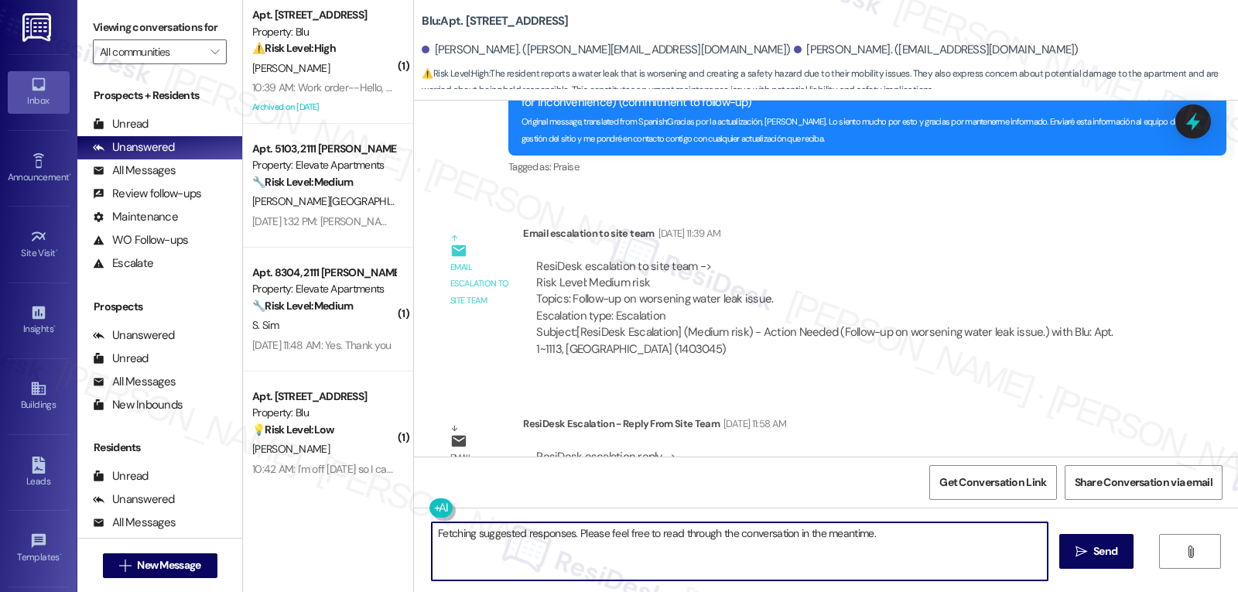
click at [595, 552] on textarea "Fetching suggested responses. Please feel free to read through the conversation…" at bounding box center [740, 551] width 616 height 58
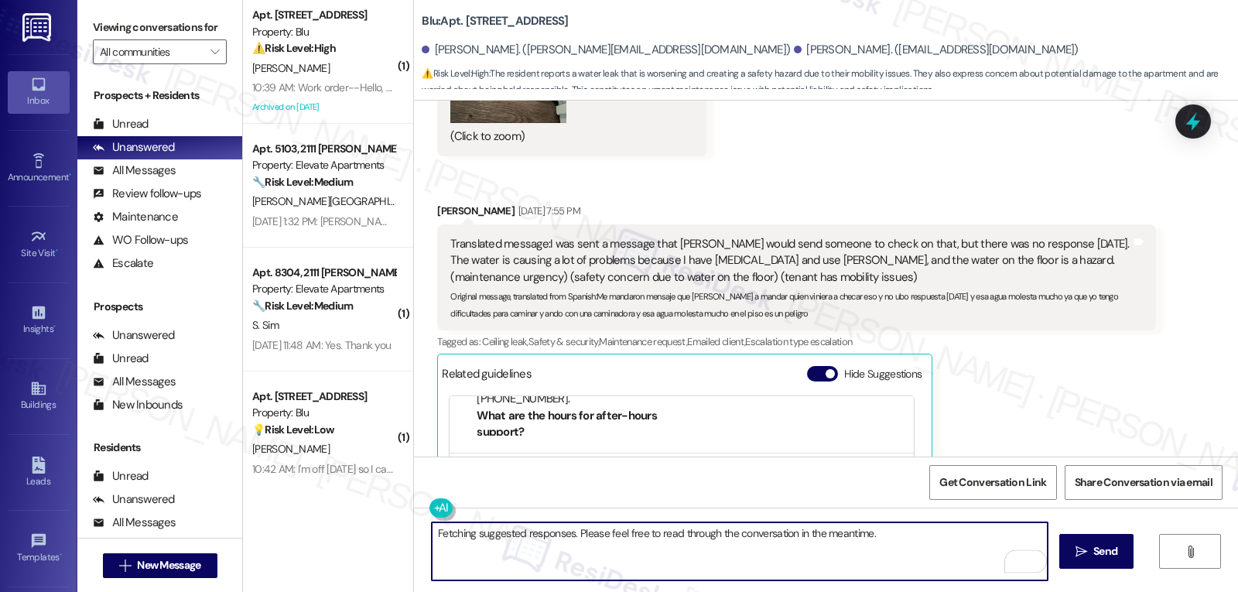
scroll to position [248, 0]
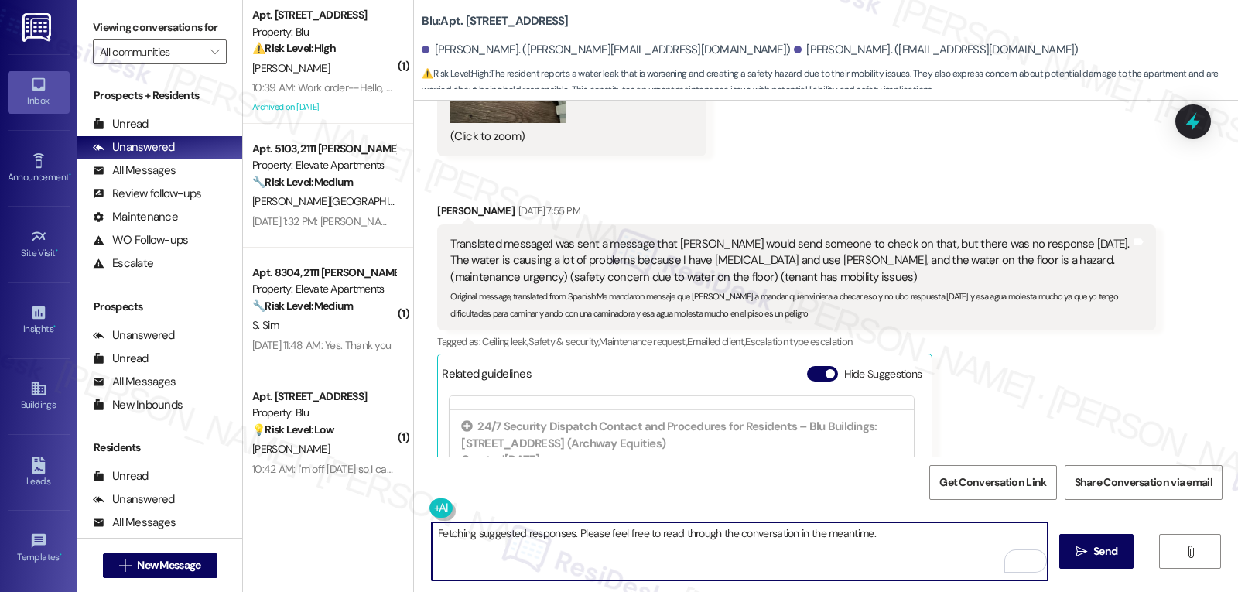
click at [604, 572] on textarea "Fetching suggested responses. Please feel free to read through the conversation…" at bounding box center [740, 551] width 616 height 58
click at [965, 531] on textarea "Hi Maria, just a quick update from the site management team. We have followed u…" at bounding box center [740, 551] width 616 height 58
click at [685, 565] on textarea "Hi Maria, just a quick update from the site management team. We have followed u…" at bounding box center [740, 551] width 616 height 58
click at [475, 550] on textarea "Hi Maria, just a quick update from the site management team. We have followed u…" at bounding box center [740, 551] width 616 height 58
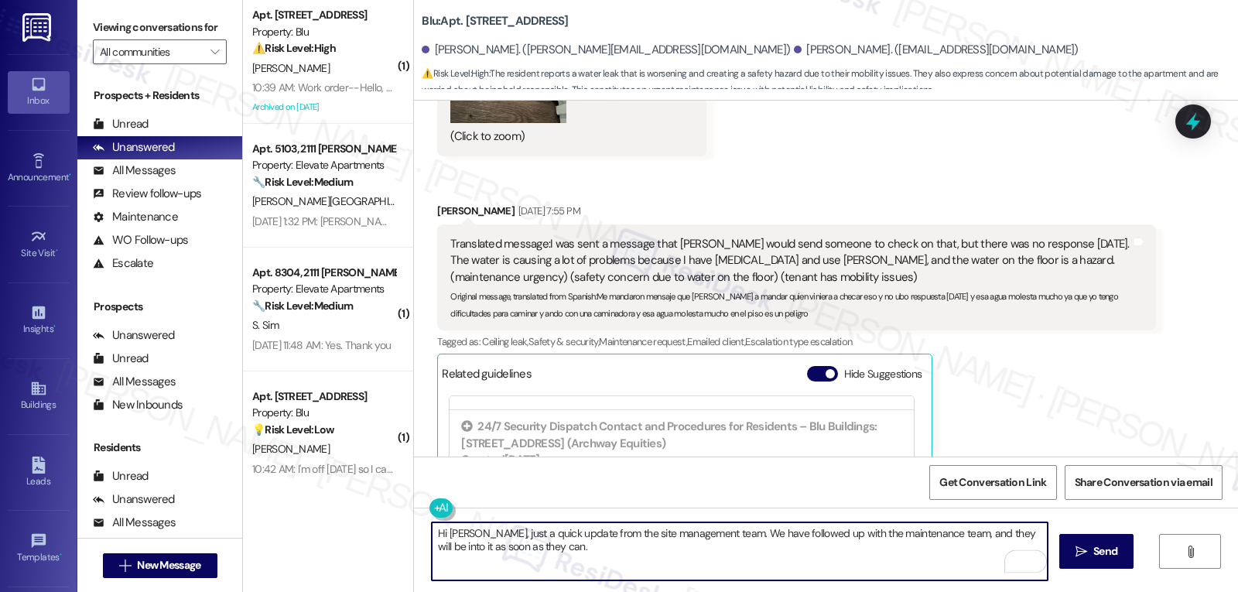
click at [552, 552] on textarea "Hi Maria, just a quick update from the site management team. We have followed u…" at bounding box center [740, 551] width 616 height 58
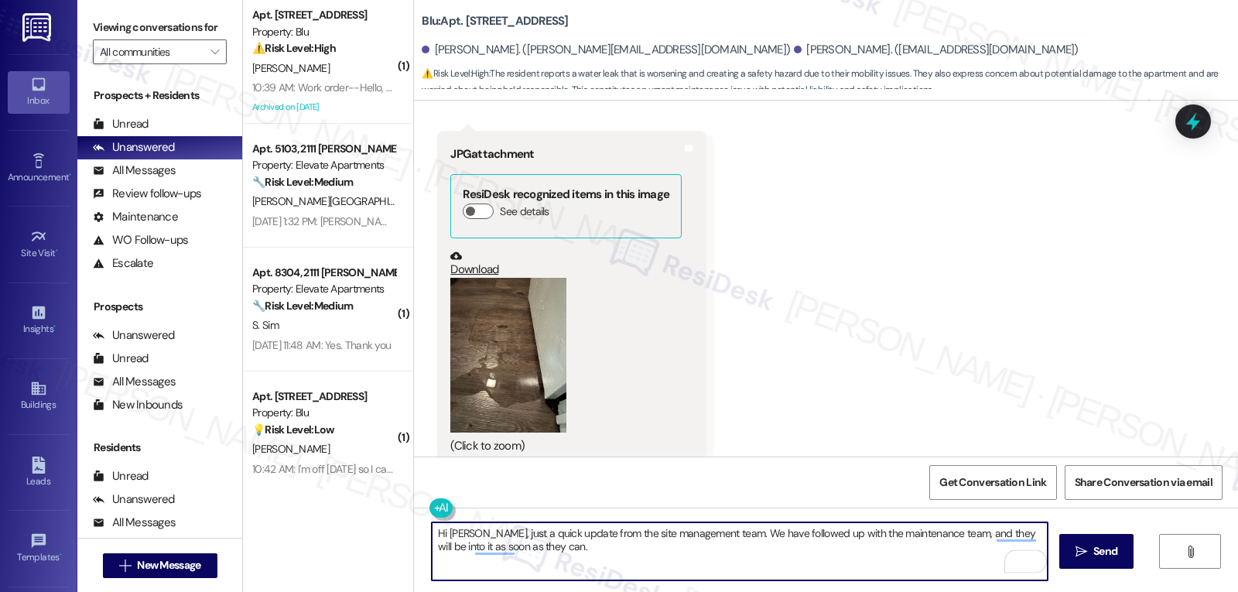
scroll to position [11193, 0]
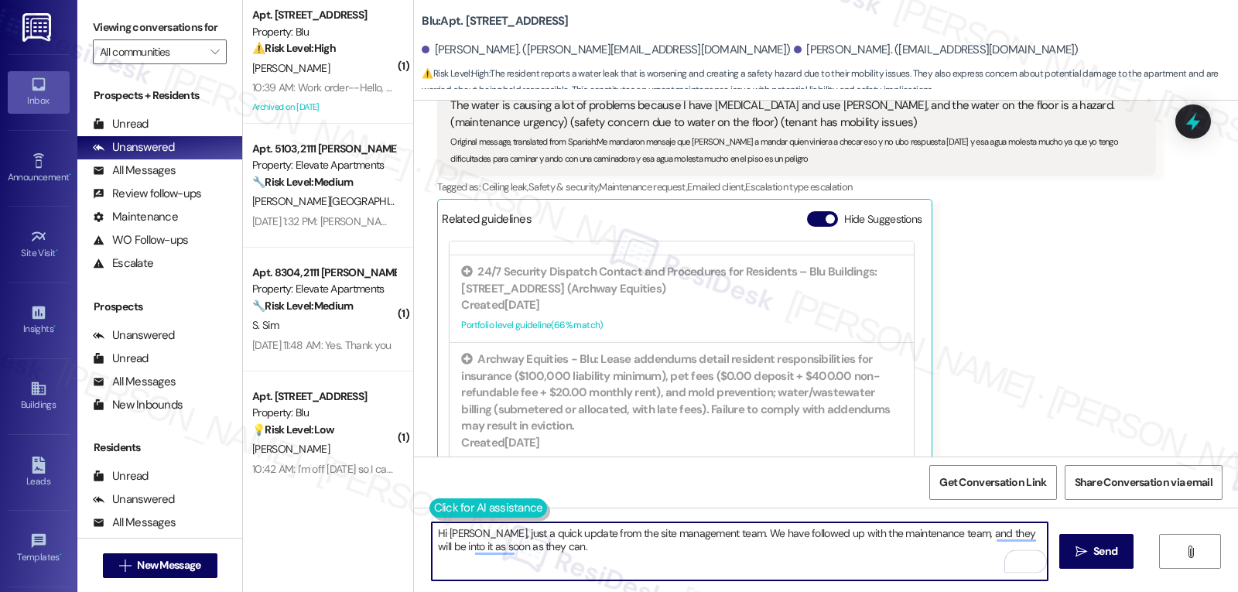
click at [429, 510] on button at bounding box center [488, 507] width 118 height 19
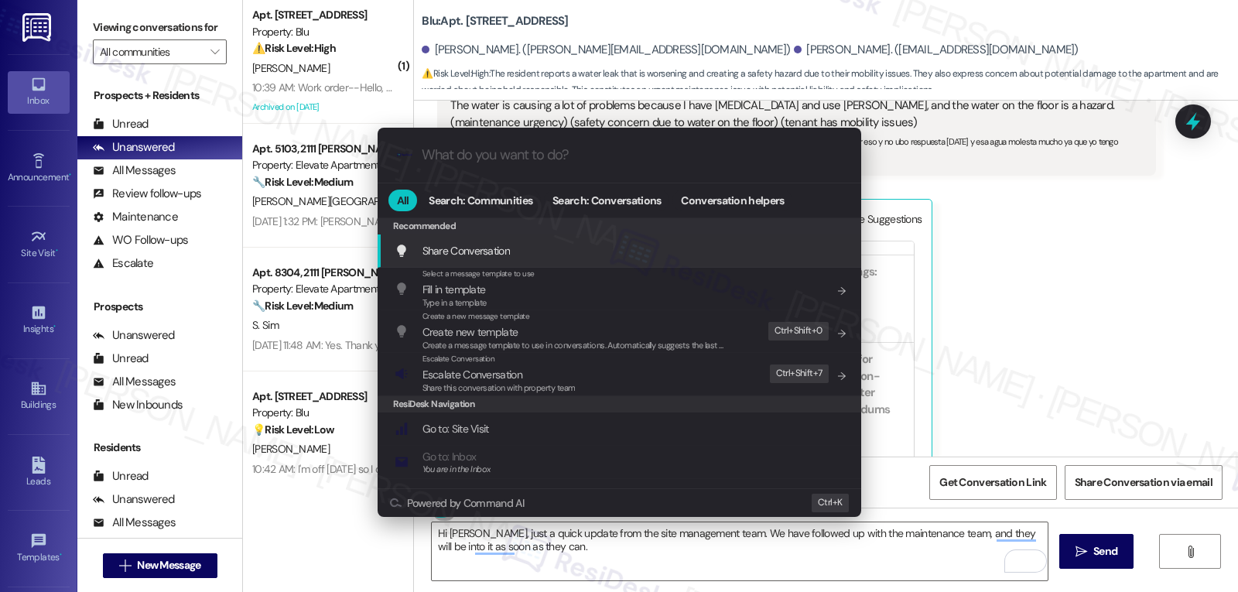
click at [604, 567] on div ".cls-1{fill:#0a055f;}.cls-2{fill:#0cc4c4;} resideskLogoBlueOrange All Search: C…" at bounding box center [619, 296] width 1238 height 592
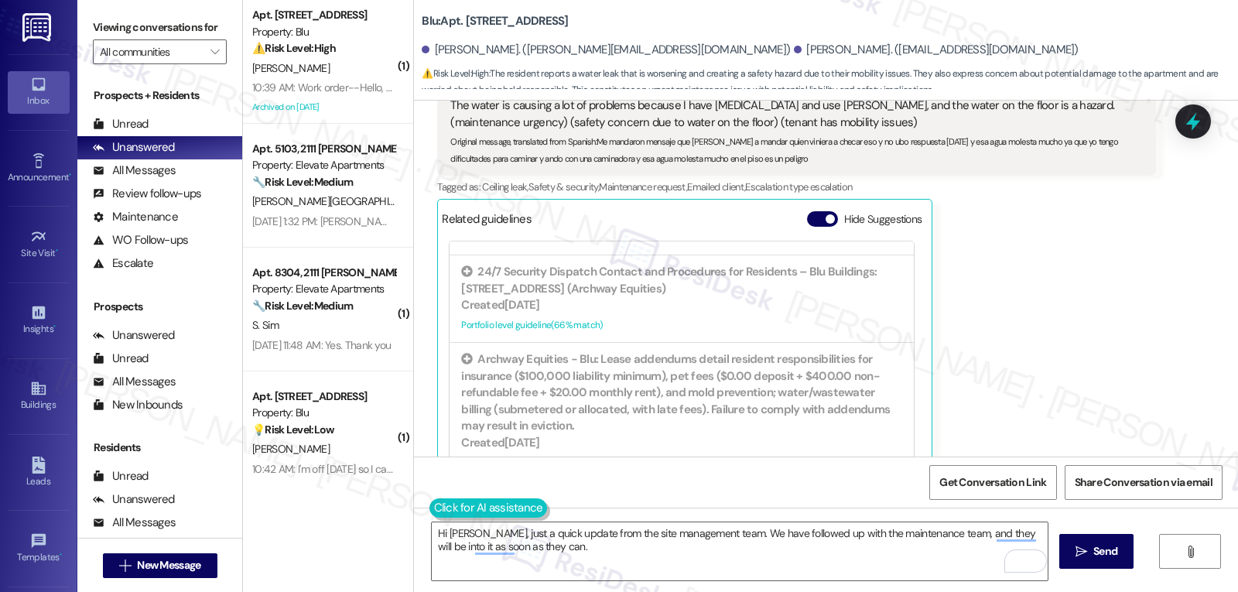
click at [431, 514] on button at bounding box center [488, 507] width 118 height 19
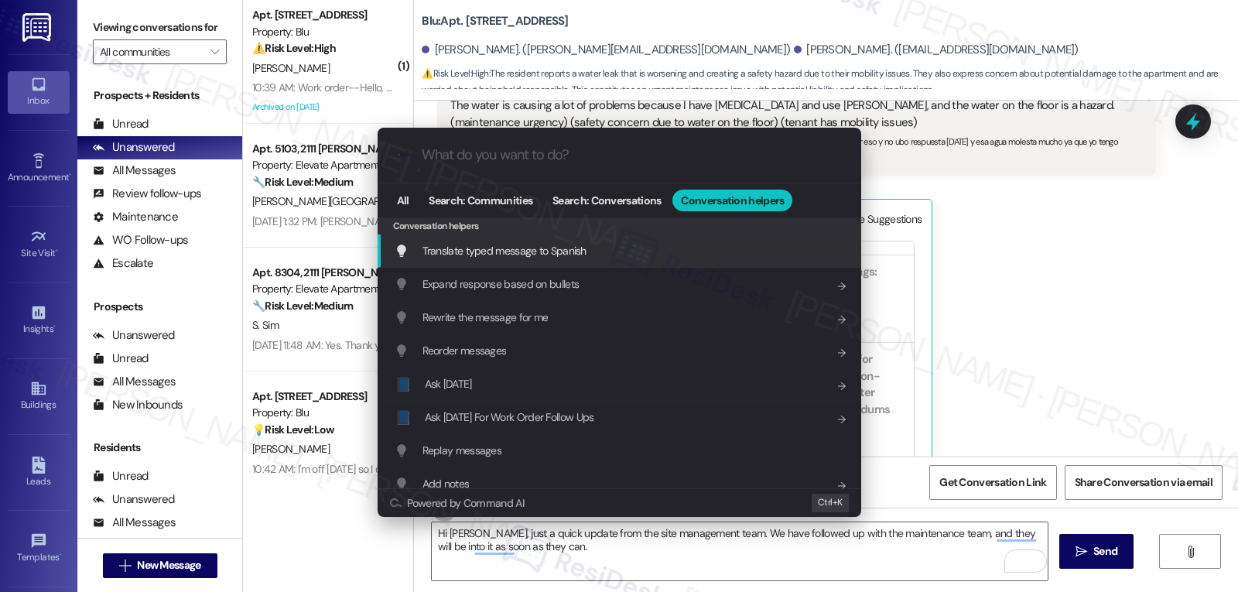
click at [568, 244] on span "Translate typed message to Spanish" at bounding box center [504, 251] width 164 height 14
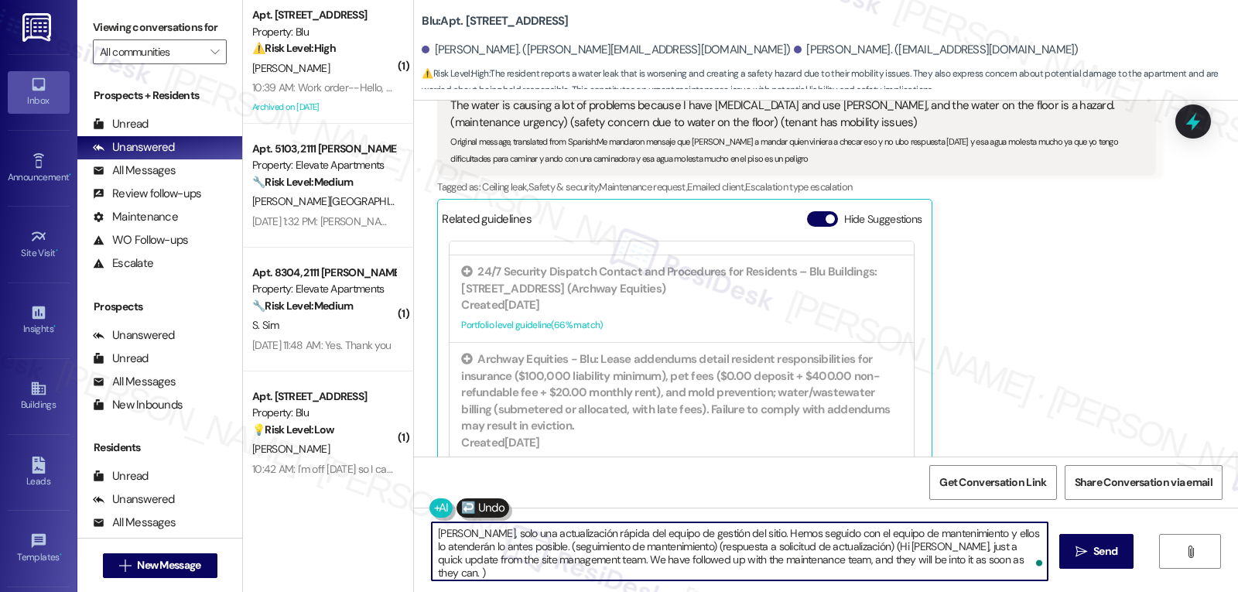
drag, startPoint x: 549, startPoint y: 550, endPoint x: 958, endPoint y: 628, distance: 415.8
click at [958, 591] on html "Inbox Go to Inbox Announcement • Send A Text Announcement Site Visit • Go to Si…" at bounding box center [619, 296] width 1238 height 592
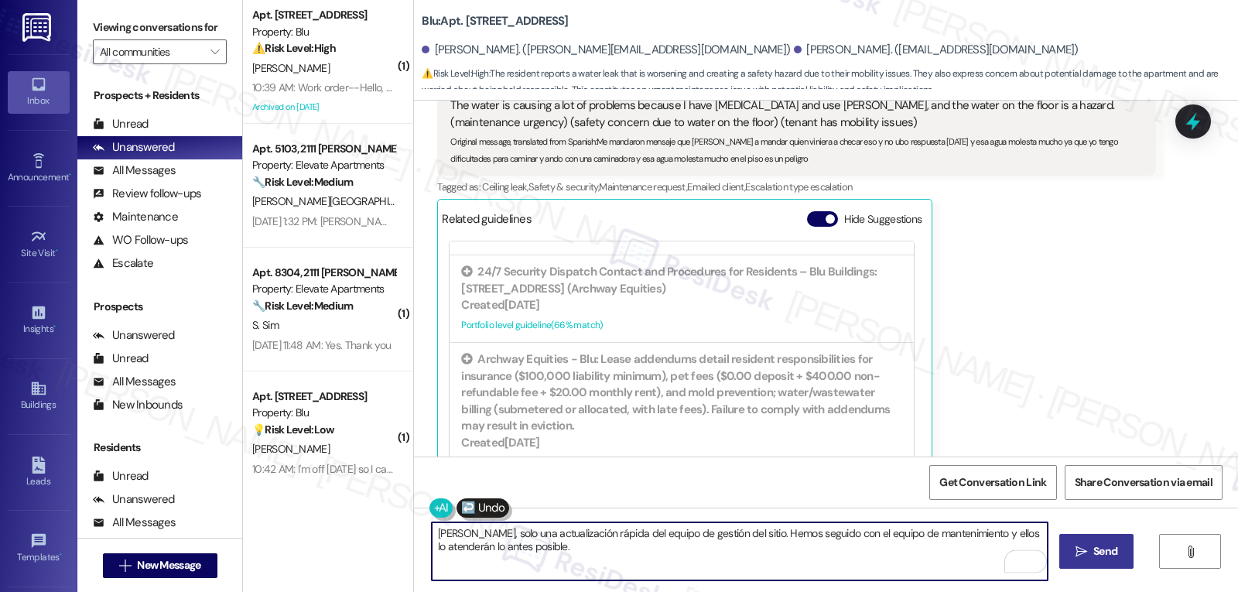
type textarea "Hola María, solo una actualización rápida del equipo de gestión del sitio. Hemo…"
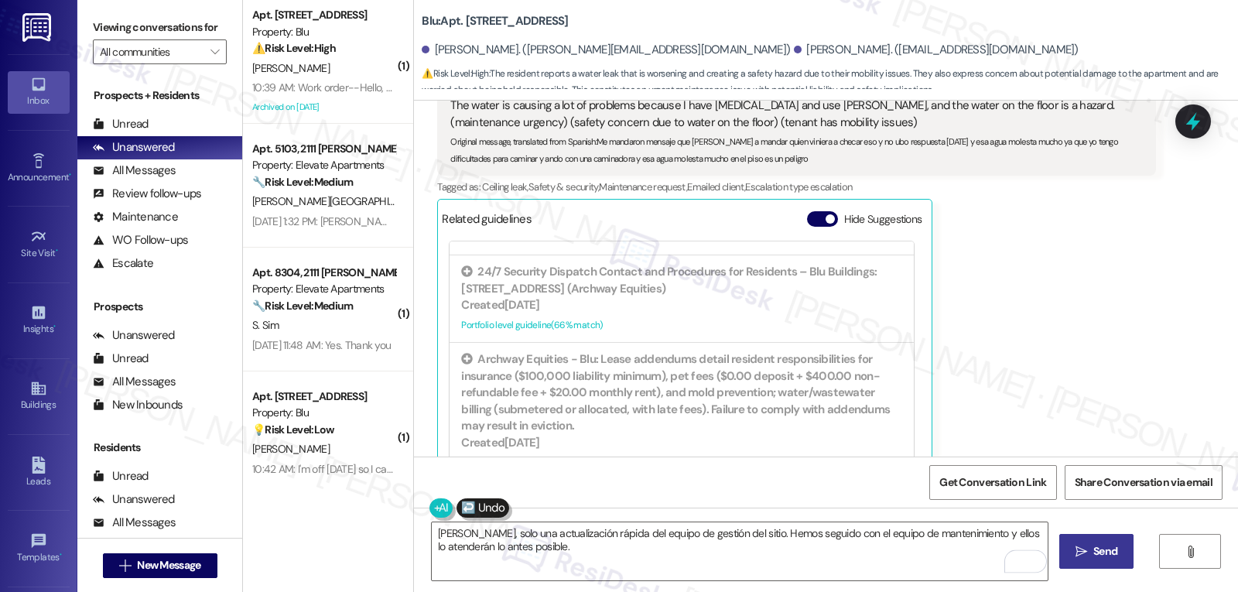
click at [1102, 549] on span "Send" at bounding box center [1105, 551] width 24 height 16
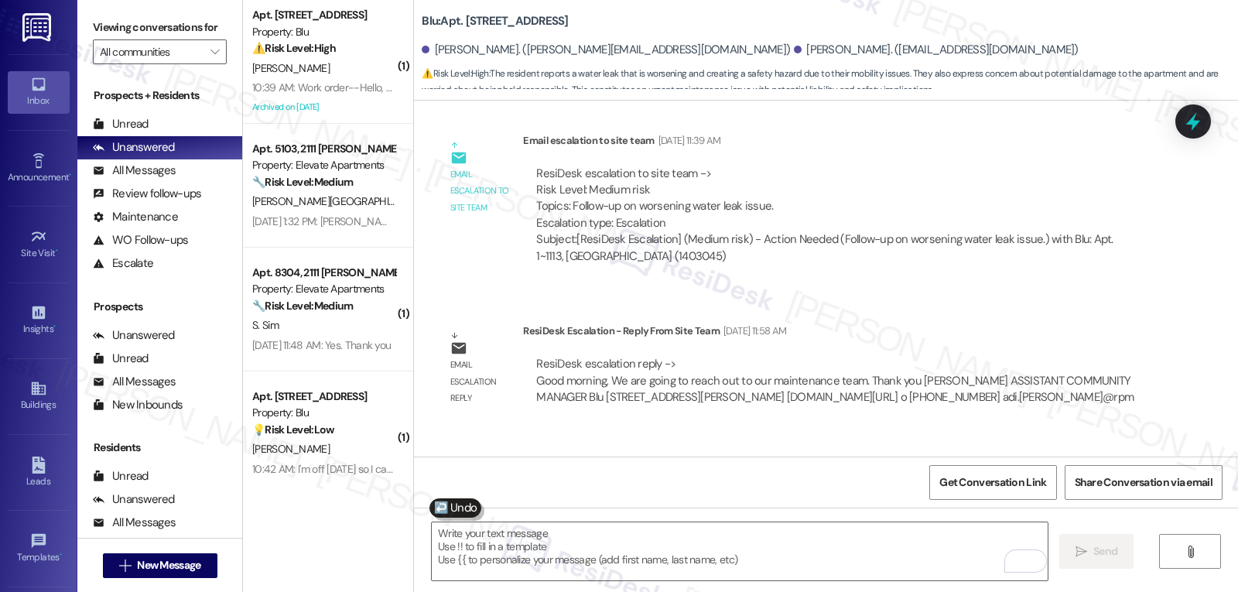
scroll to position [11931, 0]
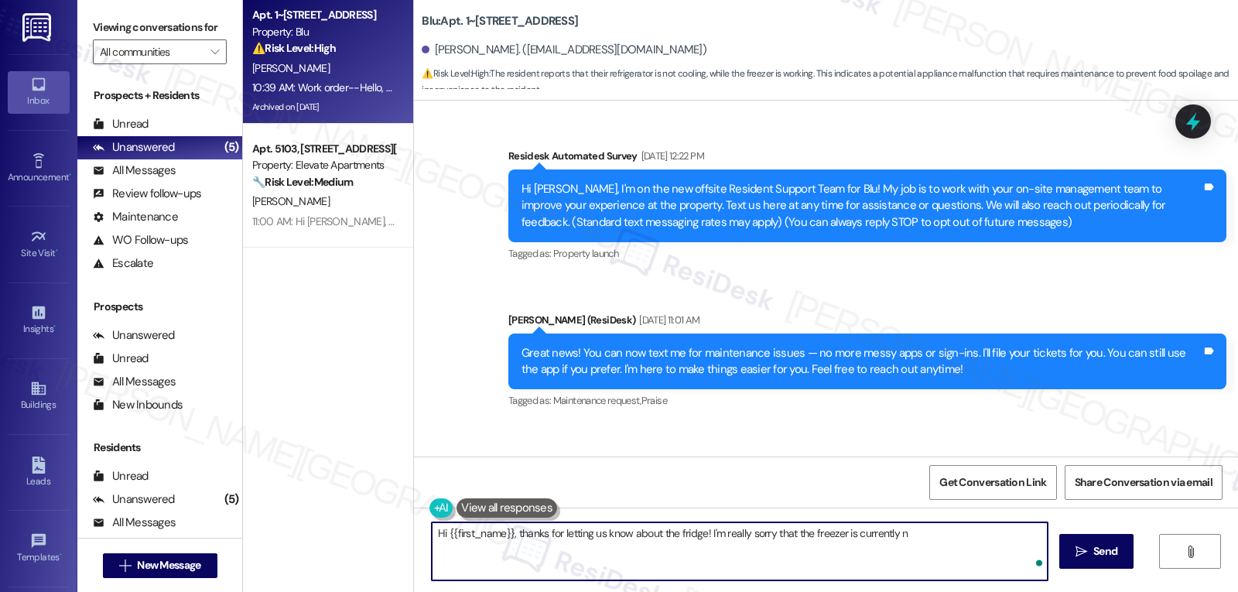
scroll to position [3079, 0]
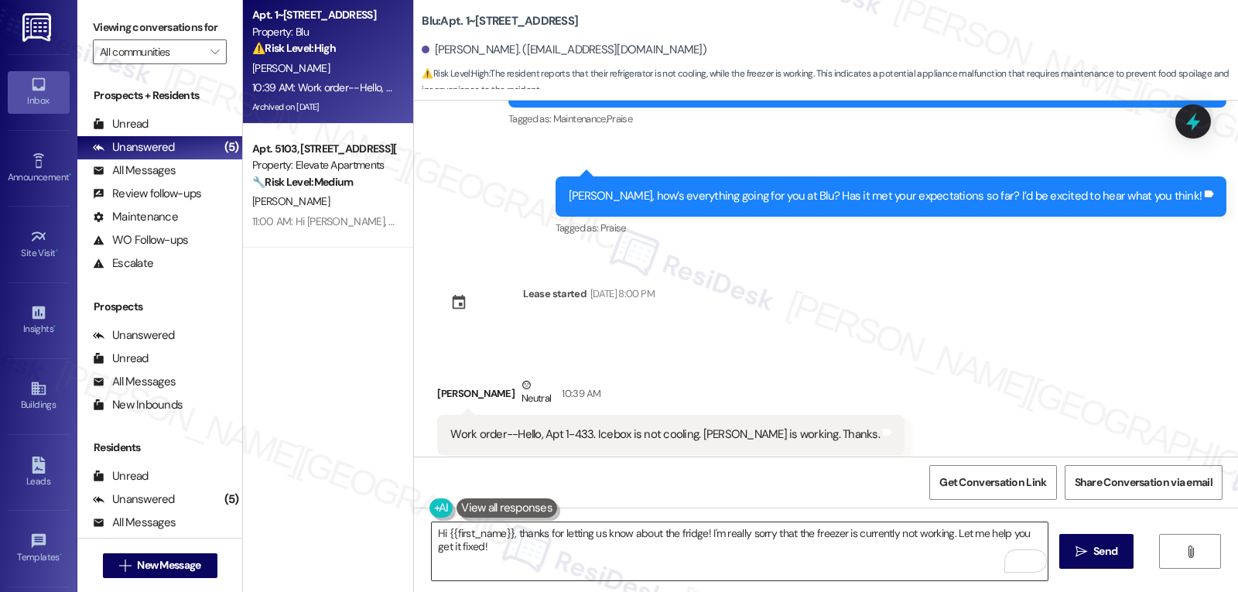
click at [645, 548] on textarea "Hi {{first_name}}, thanks for letting us know about the fridge! I'm really sorr…" at bounding box center [740, 551] width 616 height 58
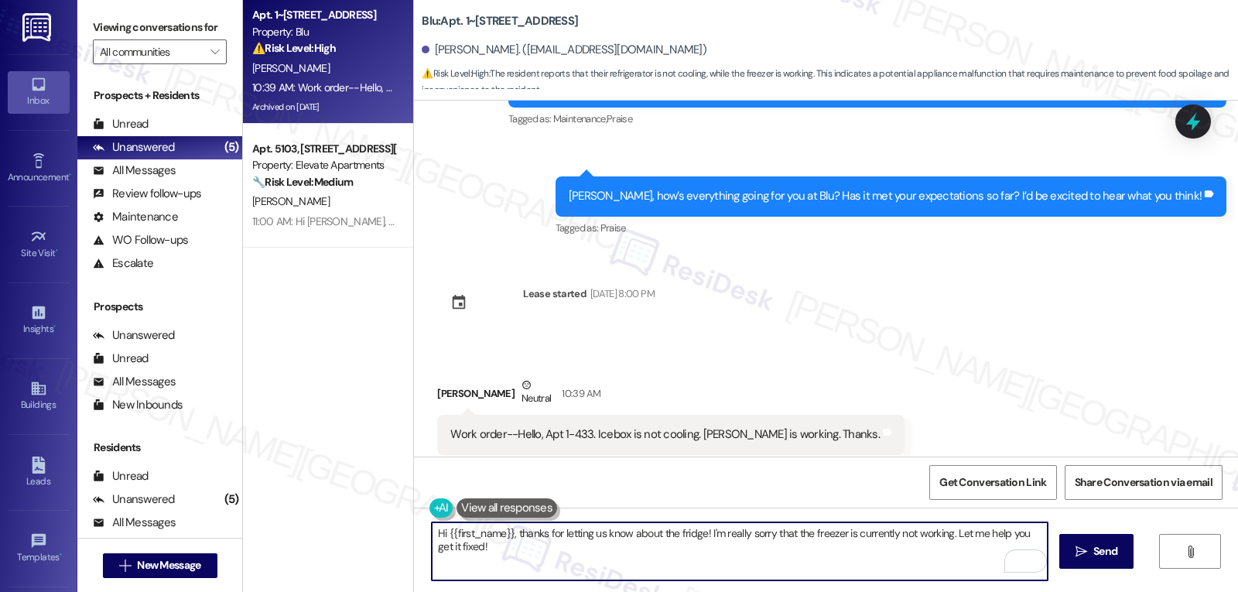
paste textarea "Just to confirm, the freezer is still cooling properly but the fridge side isn’…"
click at [801, 542] on textarea "Hi {{first_name}}, thanks for letting us know about the fridge! I'm really sorr…" at bounding box center [740, 551] width 616 height 58
click at [865, 559] on textarea "Hi {{first_name}}, thanks for letting us know about the fridge! I'm really sorr…" at bounding box center [740, 551] width 616 height 58
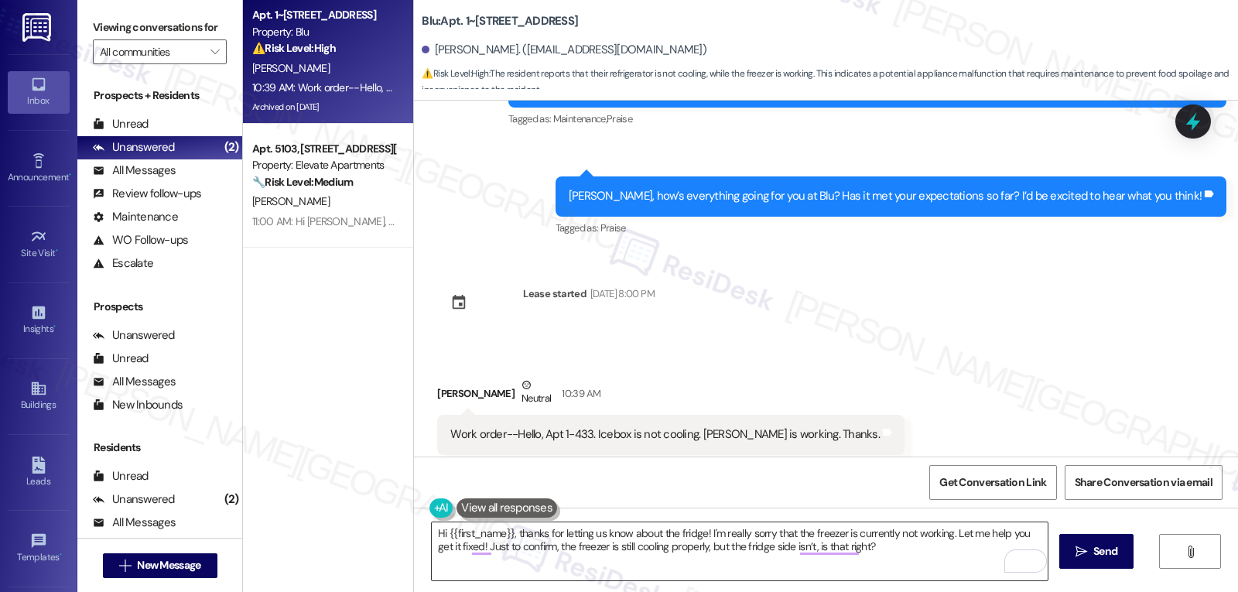
click at [890, 554] on textarea "Hi {{first_name}}, thanks for letting us know about the fridge! I'm really sorr…" at bounding box center [740, 551] width 616 height 58
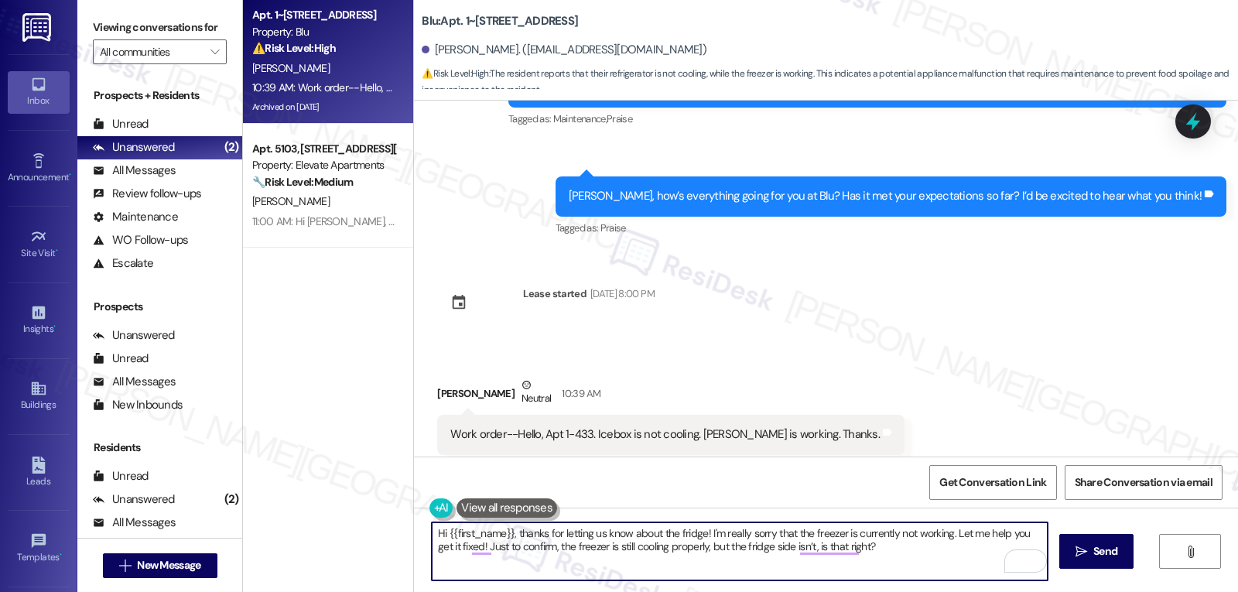
paste textarea "Have you adjusted the temperature settings recently, or are they at their usual…"
click at [709, 556] on textarea "Hi {{first_name}}, thanks for letting us know about the fridge! I'm really sorr…" at bounding box center [740, 551] width 616 height 58
type textarea "Hi {{first_name}}, thanks for letting us know about the fridge! I'm really sorr…"
click at [1081, 552] on icon "" at bounding box center [1081, 551] width 12 height 12
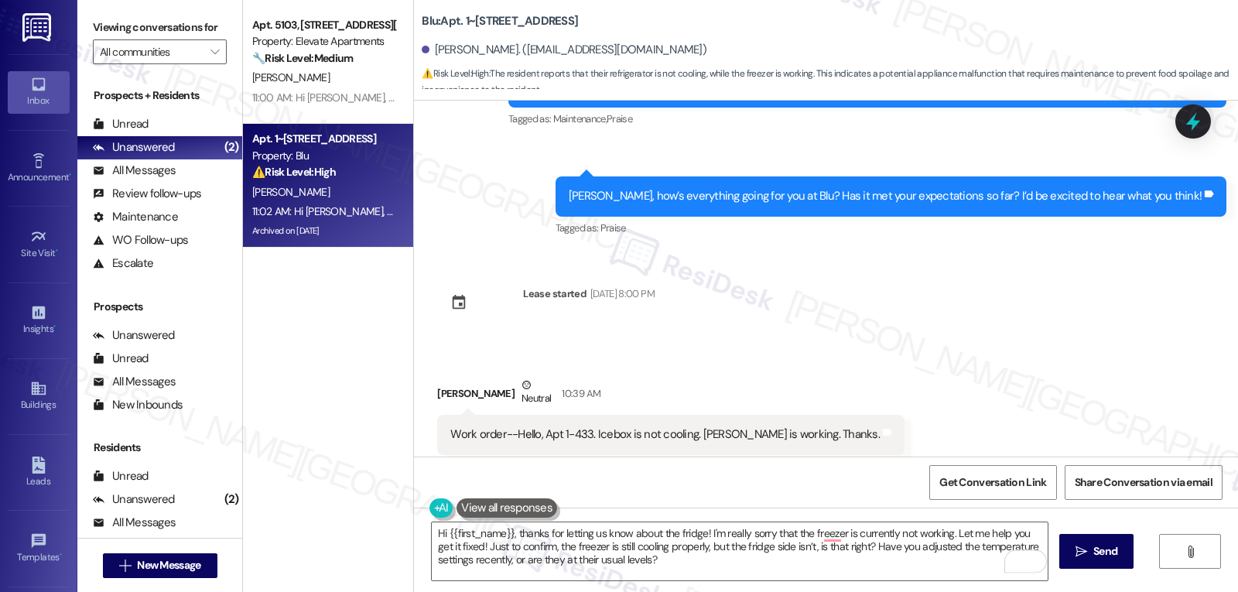
click at [714, 342] on div "Received via SMS [PERSON_NAME] Neutral 10:39 AM Work order--Hello, Apt 1-433. I…" at bounding box center [826, 415] width 824 height 147
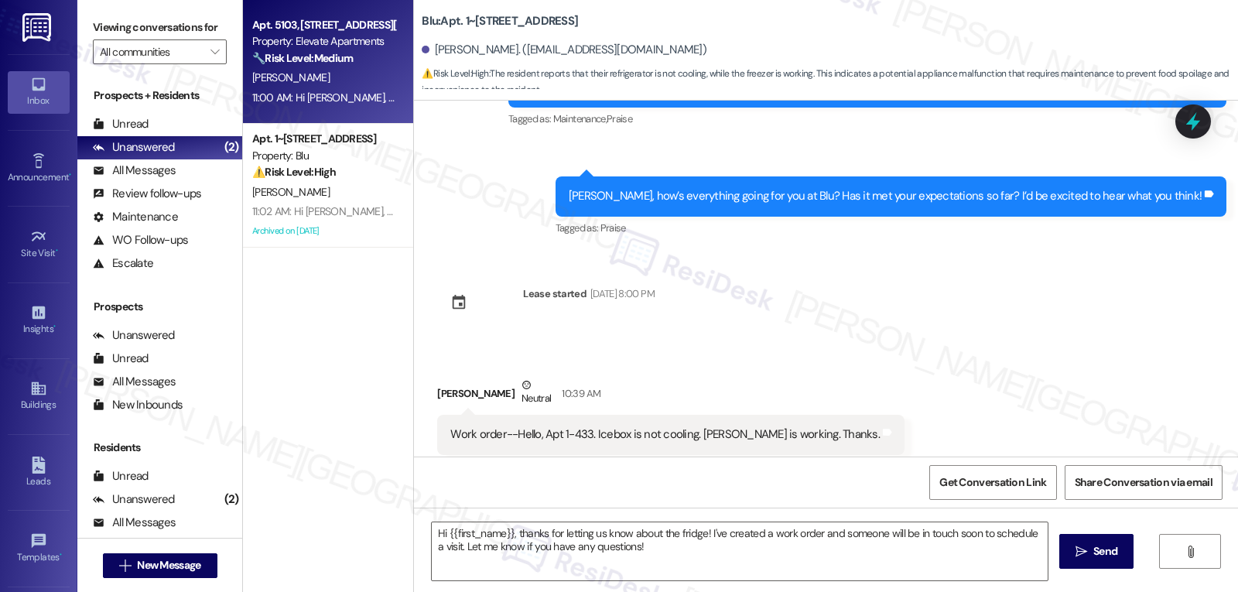
type textarea "Fetching suggested responses. Please feel free to read through the conversation…"
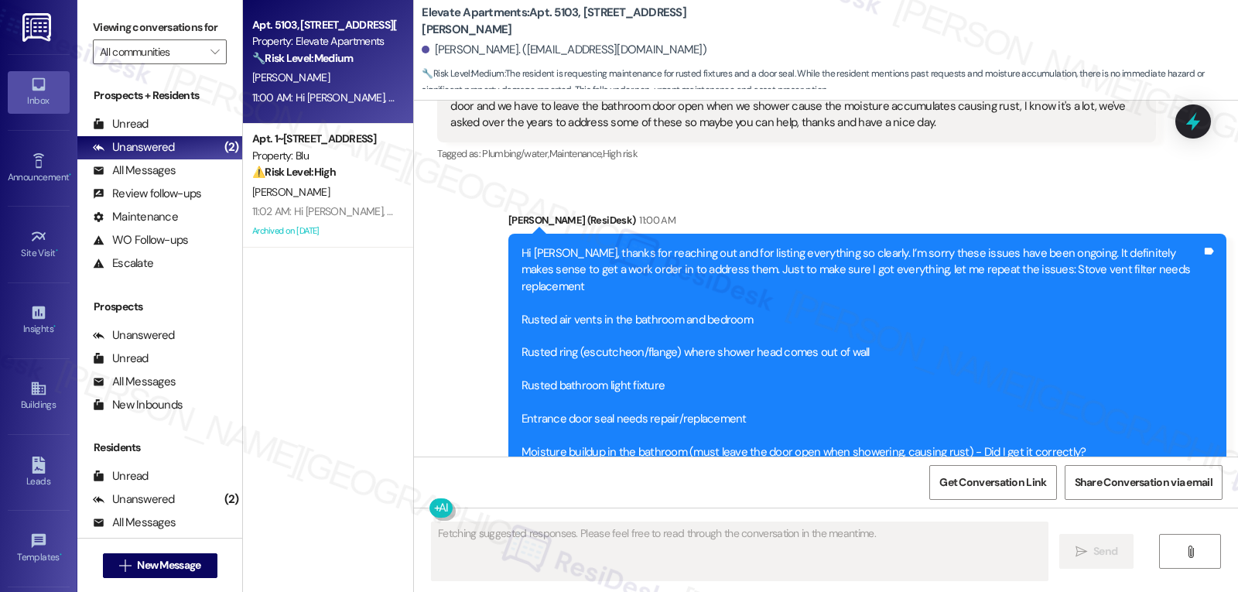
scroll to position [4366, 0]
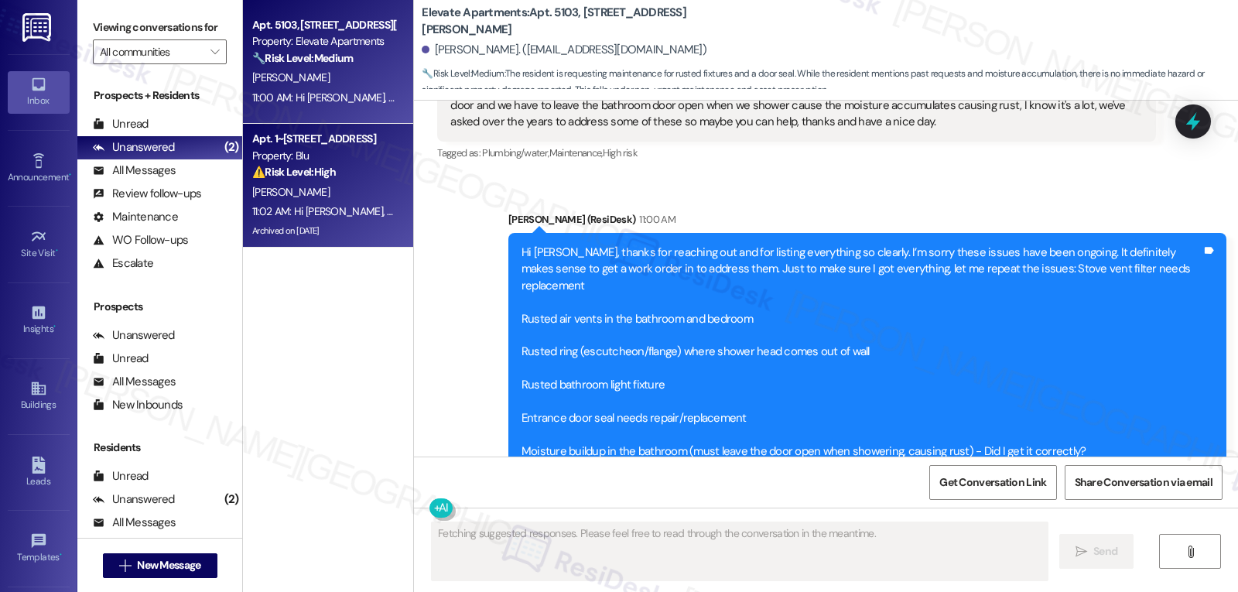
click at [370, 179] on div "⚠️ Risk Level: High The resident reports that their refrigerator is not cooling…" at bounding box center [323, 172] width 143 height 16
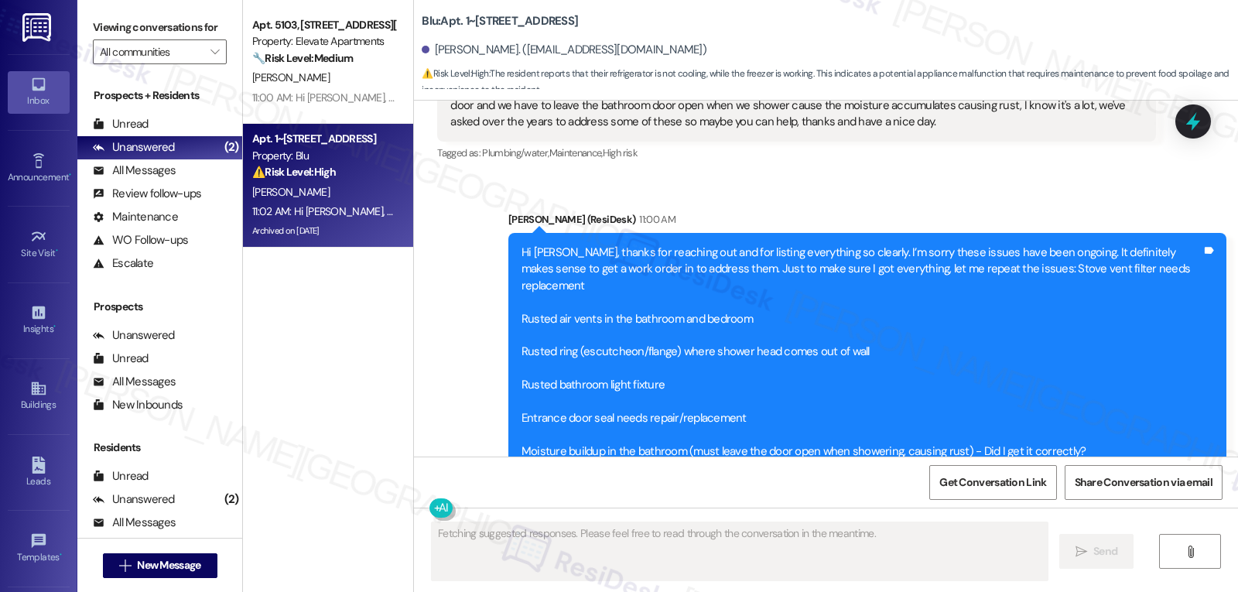
scroll to position [3242, 0]
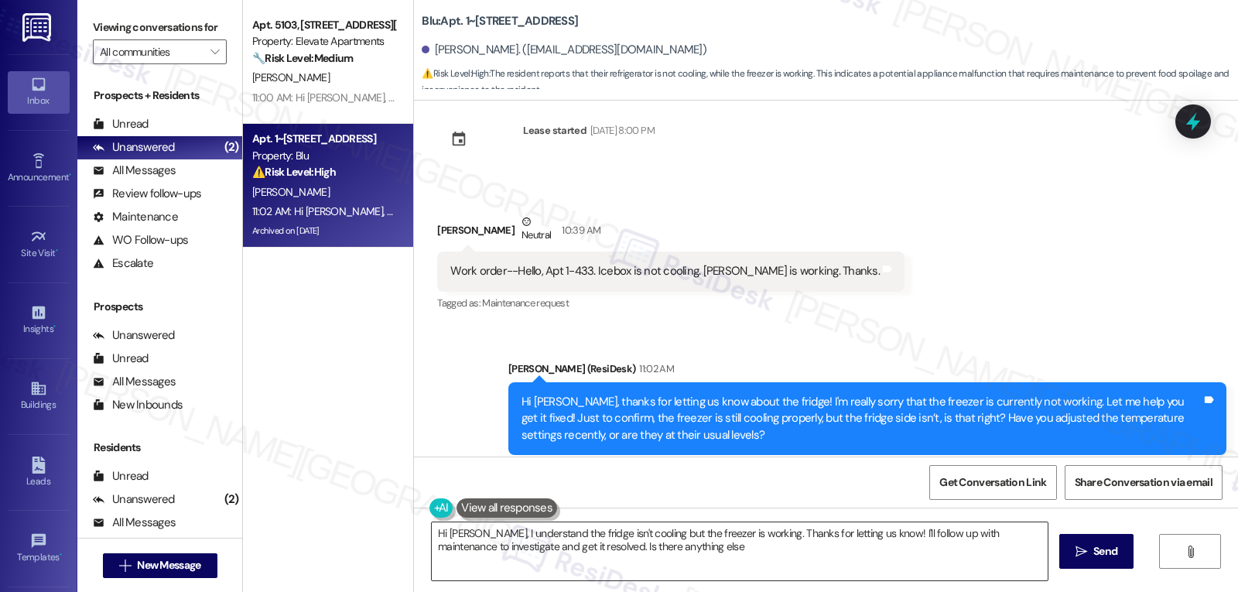
type textarea "Hi Esmeraldo, I understand the fridge isn't cooling but the freezer is working.…"
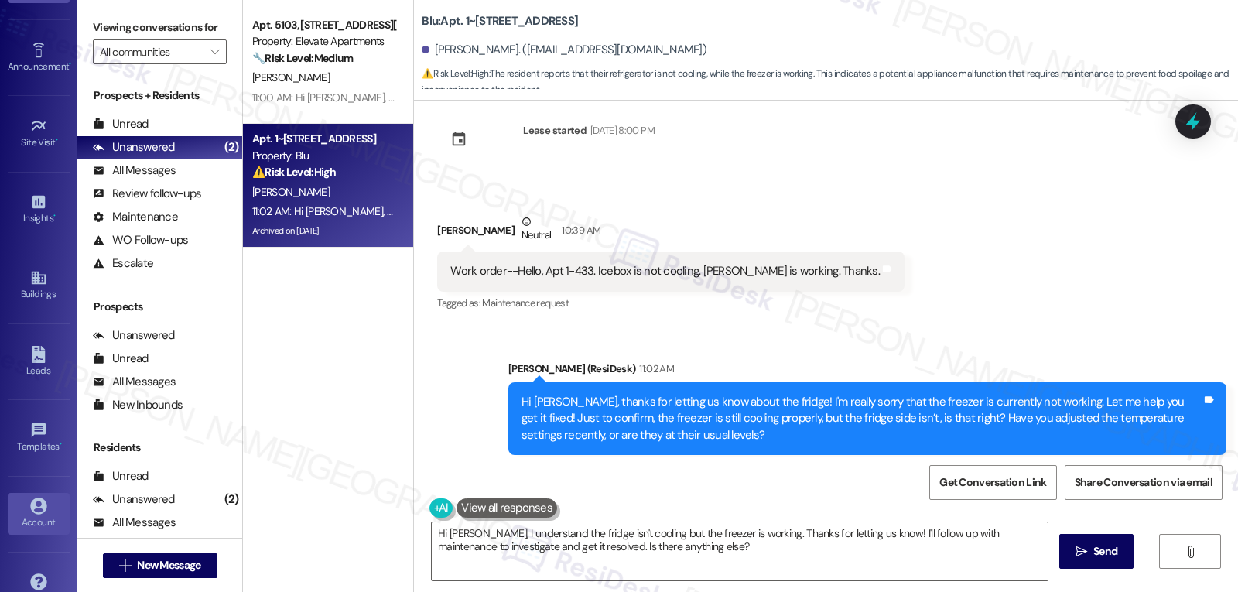
scroll to position [146, 0]
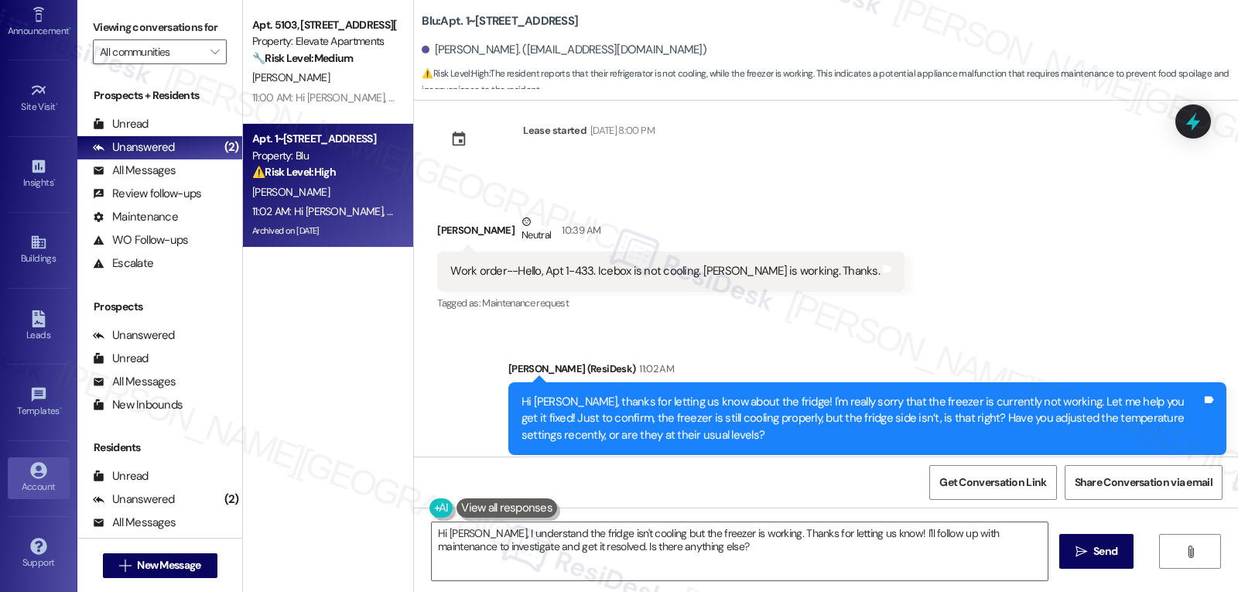
click at [40, 488] on div "Account" at bounding box center [38, 486] width 77 height 15
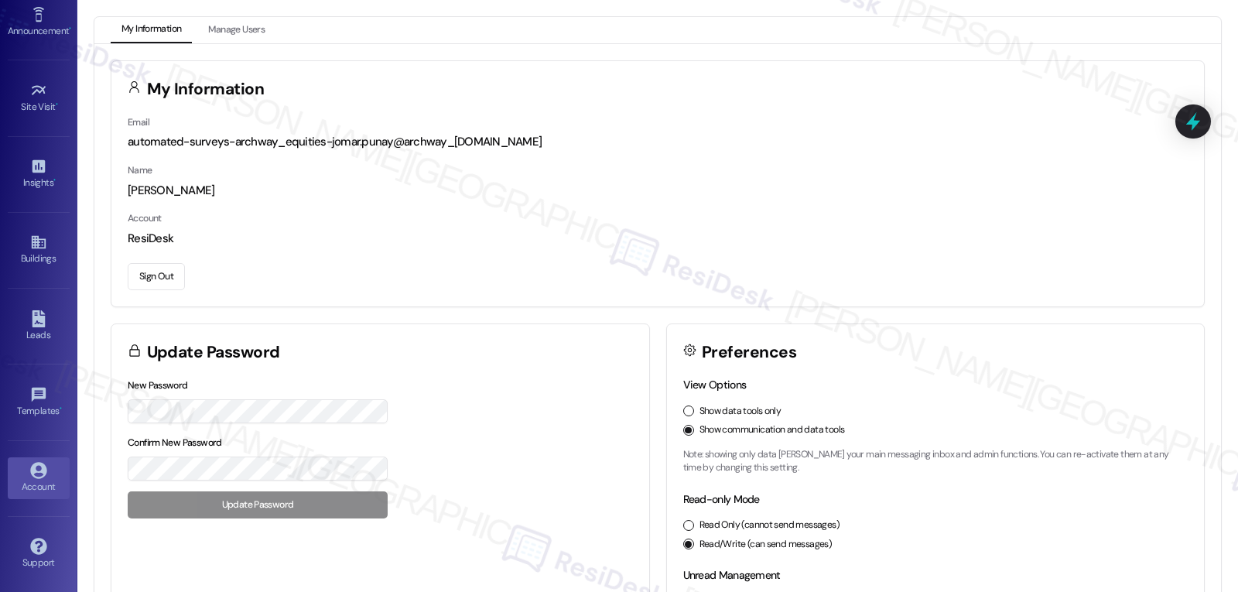
click at [160, 274] on button "Sign Out" at bounding box center [156, 276] width 57 height 27
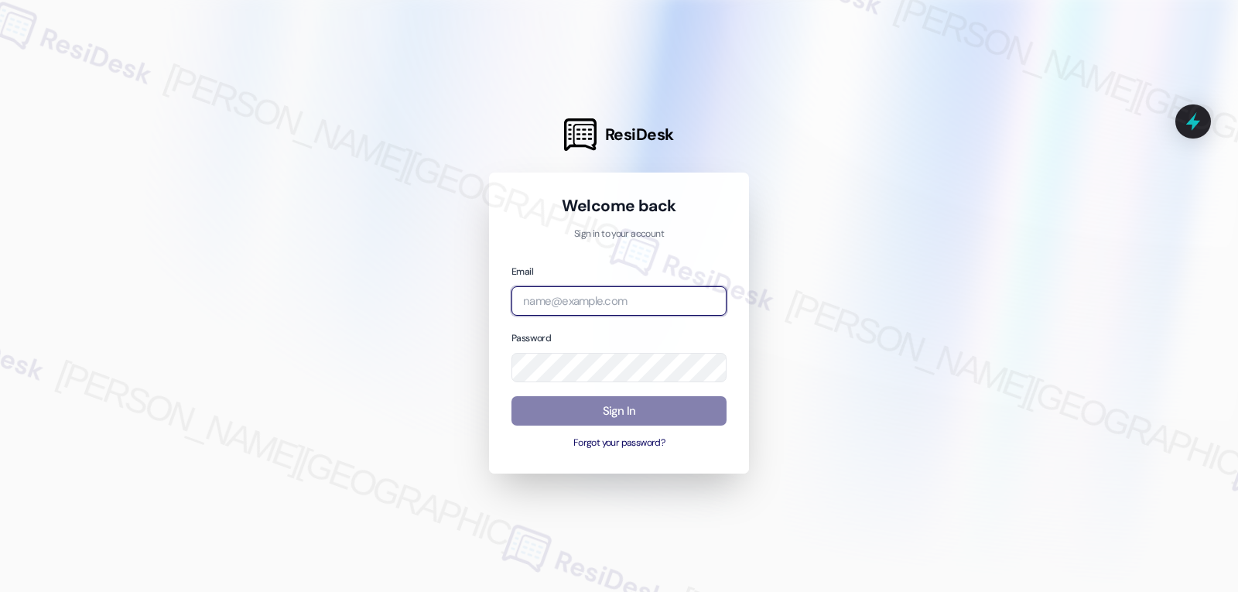
click at [561, 302] on input "email" at bounding box center [618, 301] width 215 height 30
click at [642, 292] on input "email" at bounding box center [618, 301] width 215 height 30
paste input "automated-surveys-abacus_capital-jomar.punay@abacus_capital.com"
type input "automated-surveys-abacus_capital-jomar.punay@abacus_capital.com"
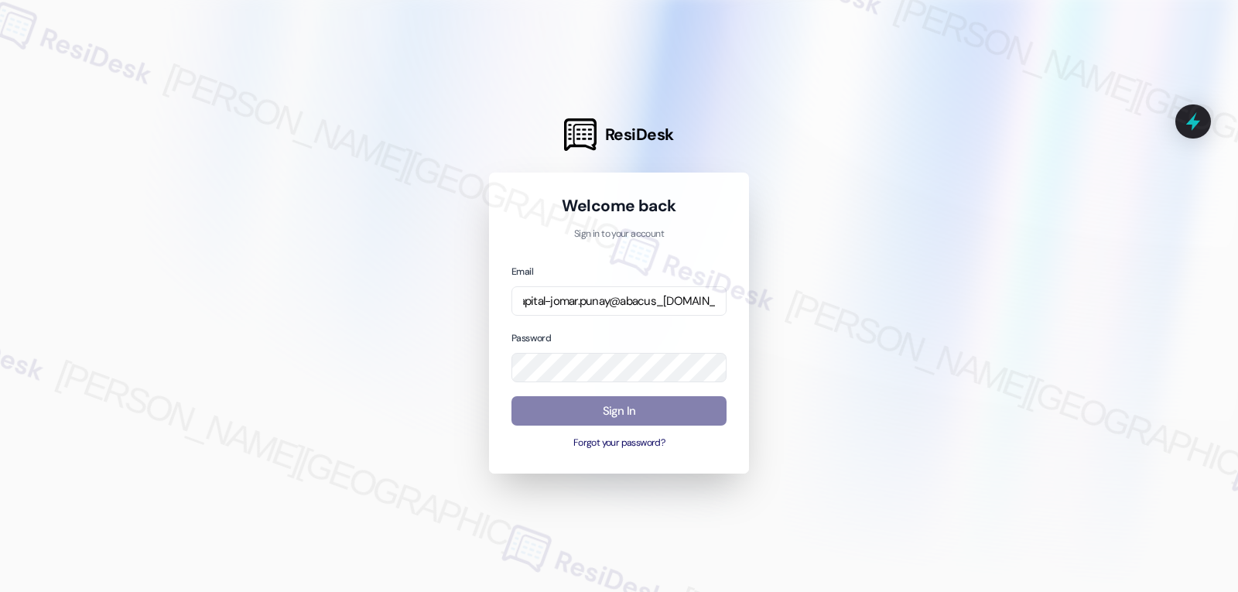
scroll to position [0, 0]
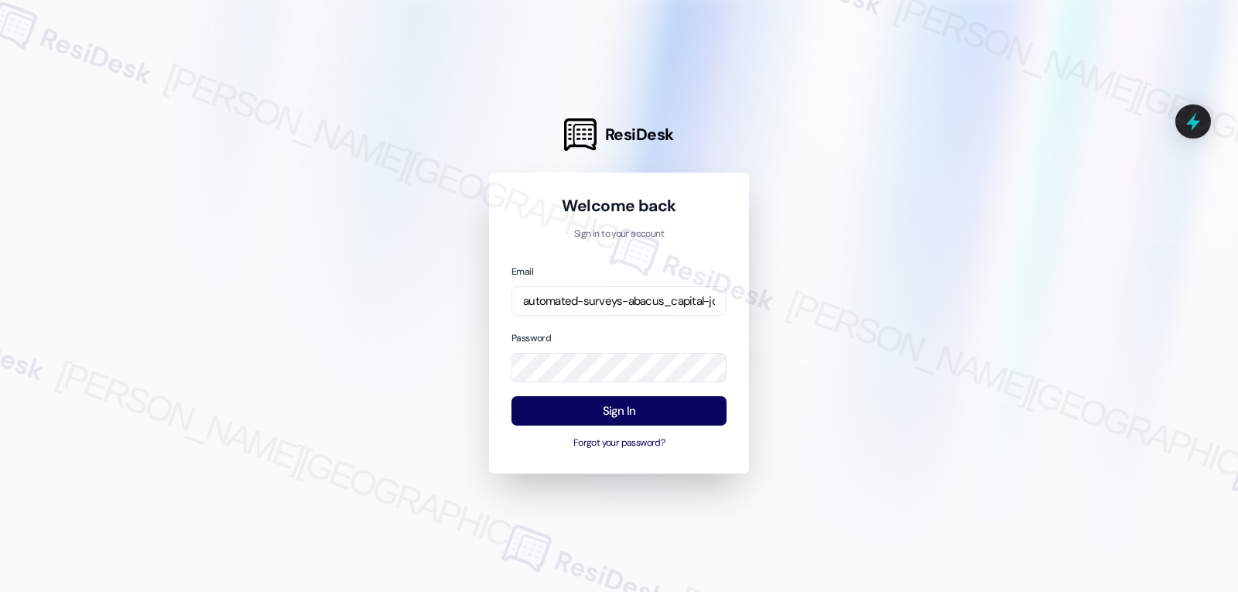
click at [613, 332] on div "Password" at bounding box center [618, 356] width 215 height 53
click at [627, 408] on button "Sign In" at bounding box center [618, 411] width 215 height 30
